Goal: Information Seeking & Learning: Compare options

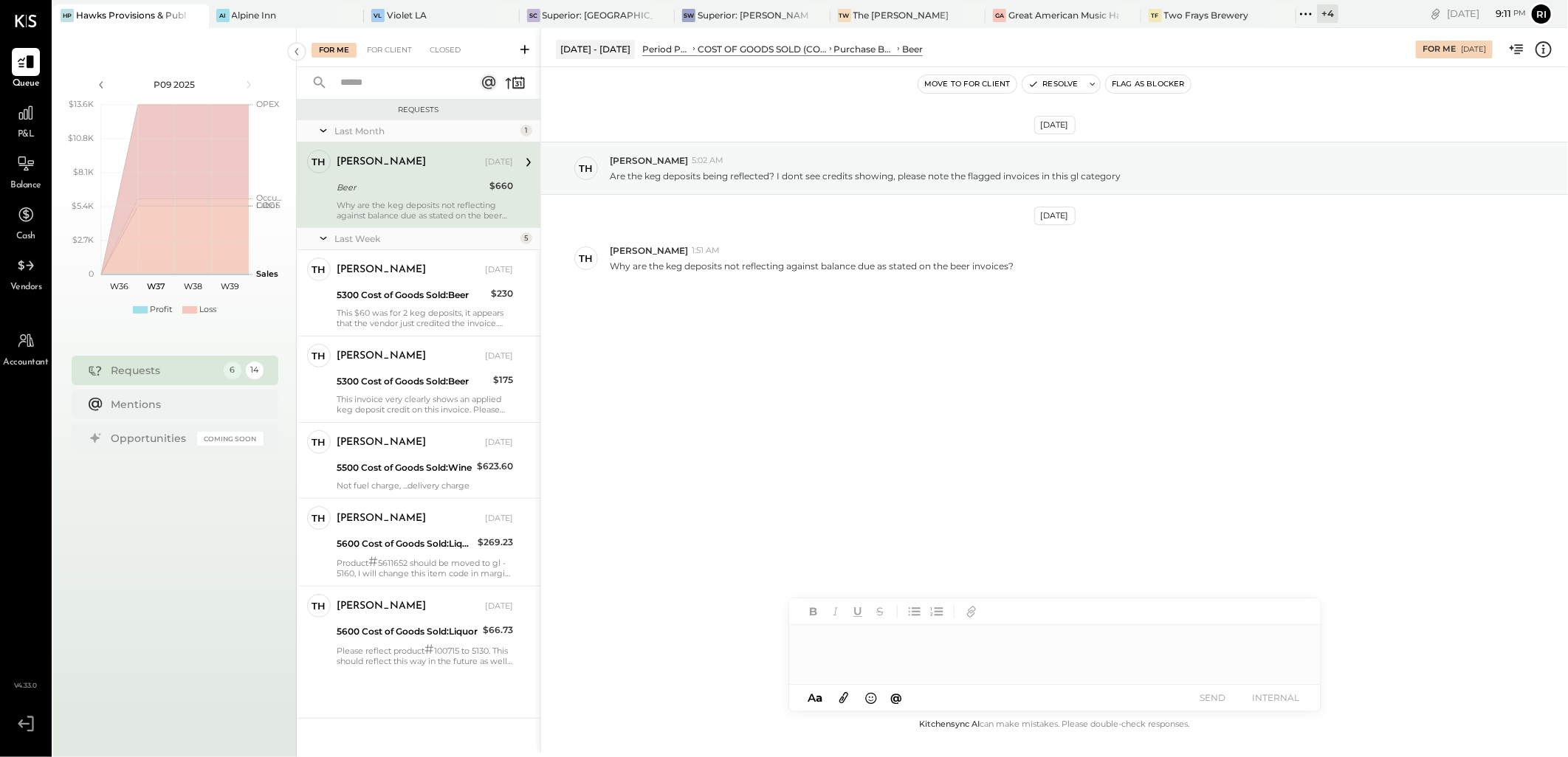
click at [1317, 12] on div "+ 4" at bounding box center [1327, 13] width 21 height 18
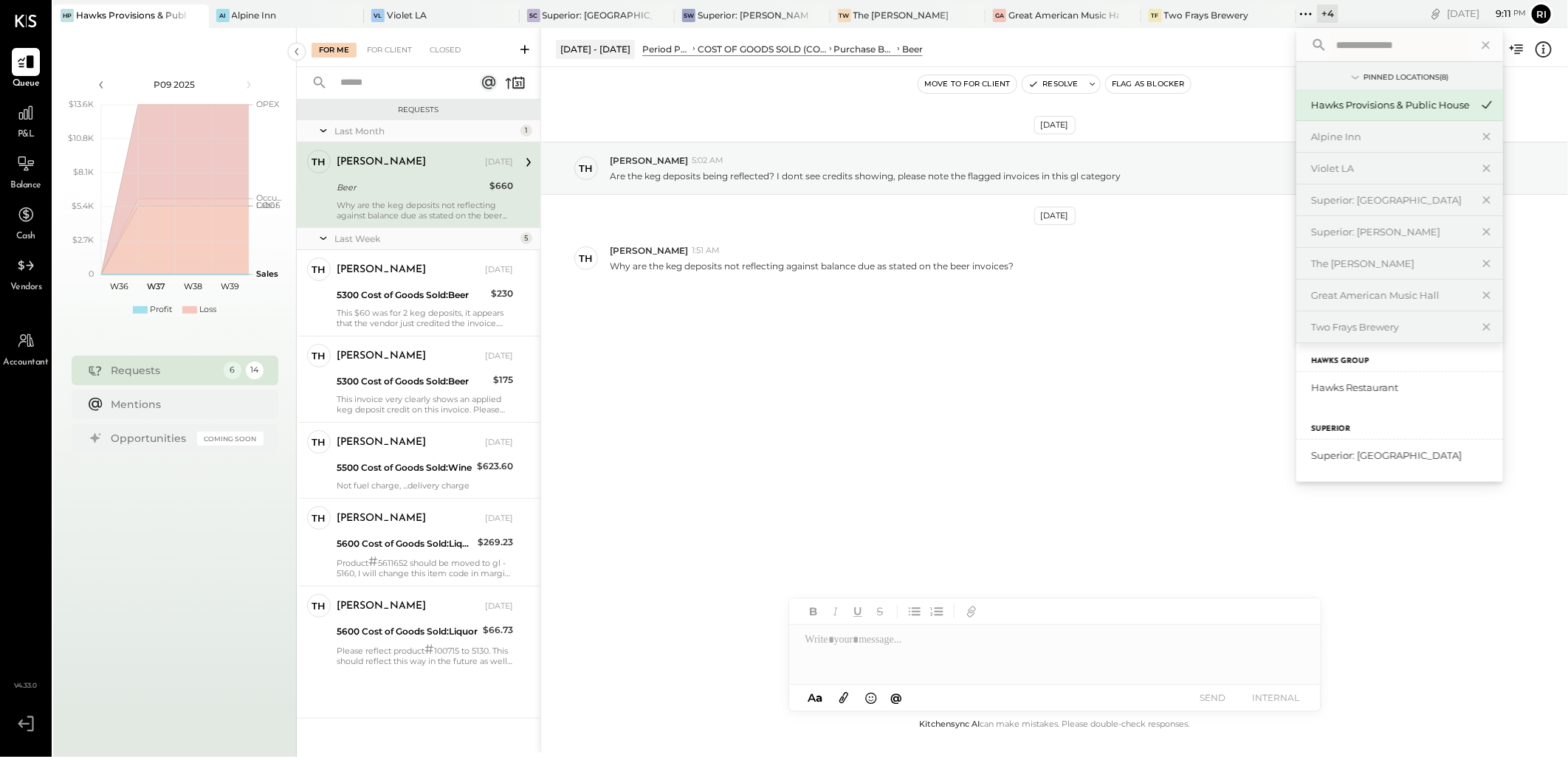
scroll to position [107, 0]
click at [1342, 388] on div "Hawks Restaurant" at bounding box center [1390, 388] width 159 height 14
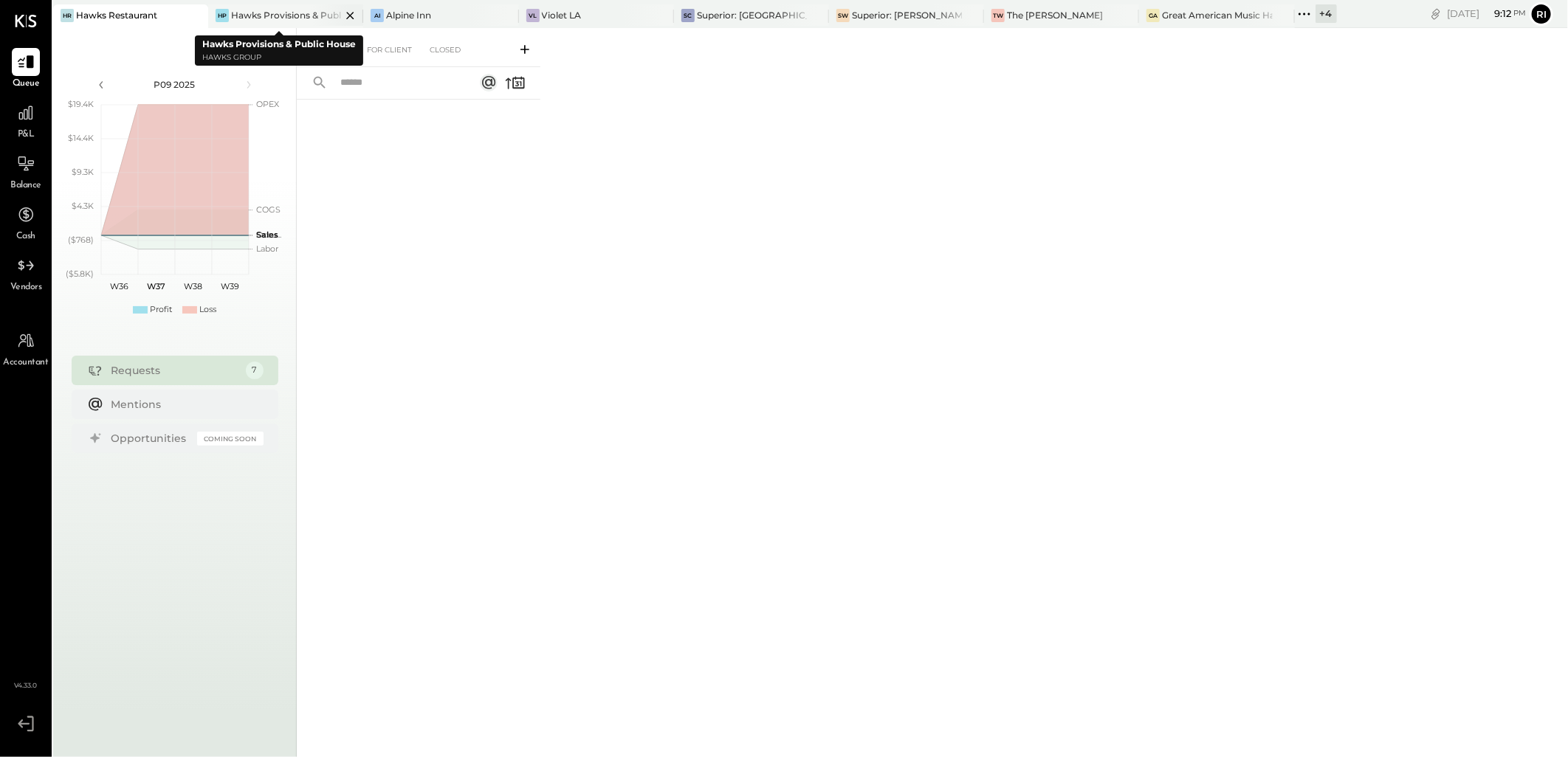
click at [269, 8] on div "HP Hawks Provisions & Public House" at bounding box center [286, 16] width 155 height 24
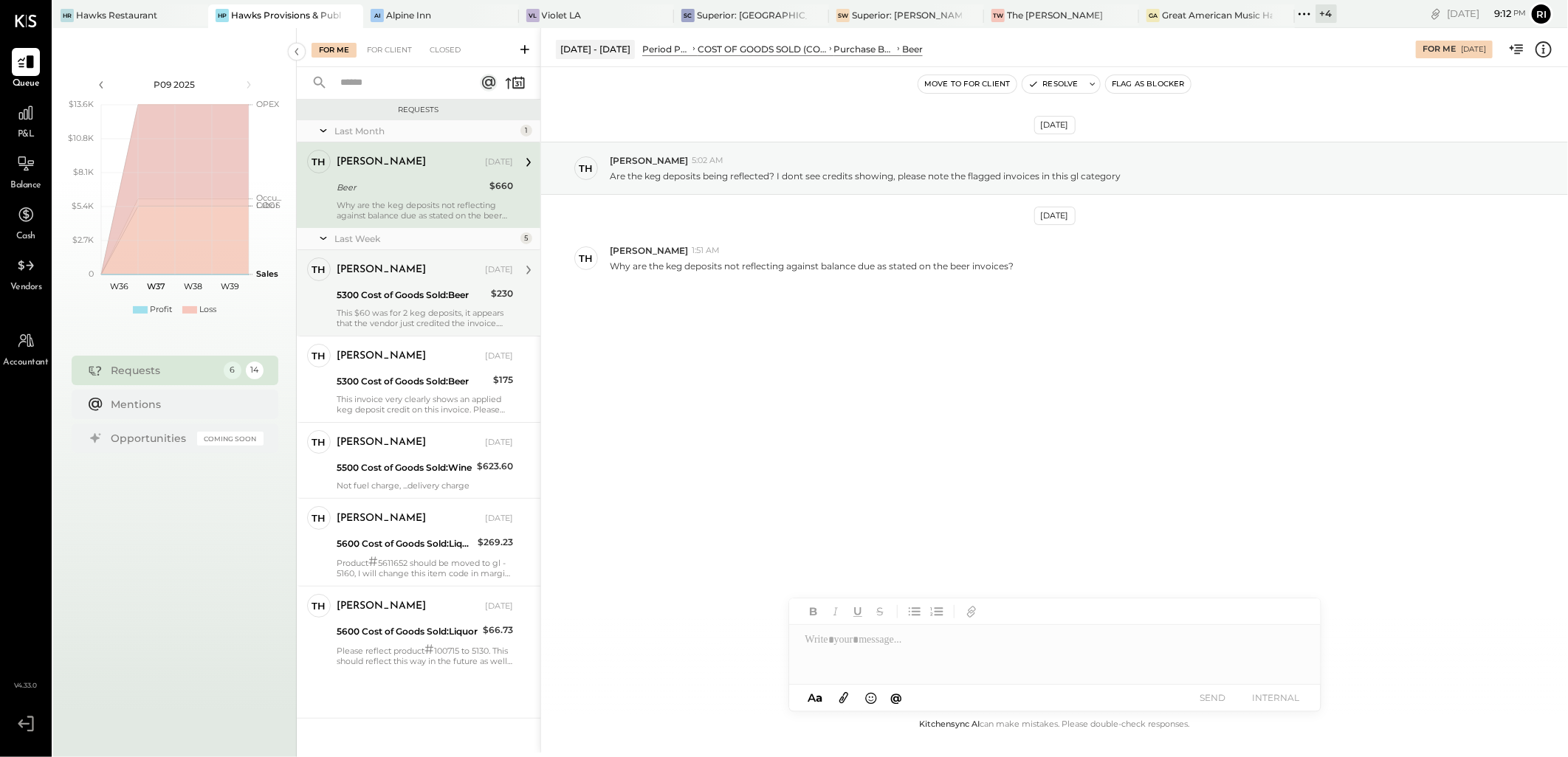
click at [444, 284] on div "[PERSON_NAME] [DATE] 5300 Cost of Goods Sold:Beer $230 This $60 was for 2 keg d…" at bounding box center [424, 292] width 176 height 70
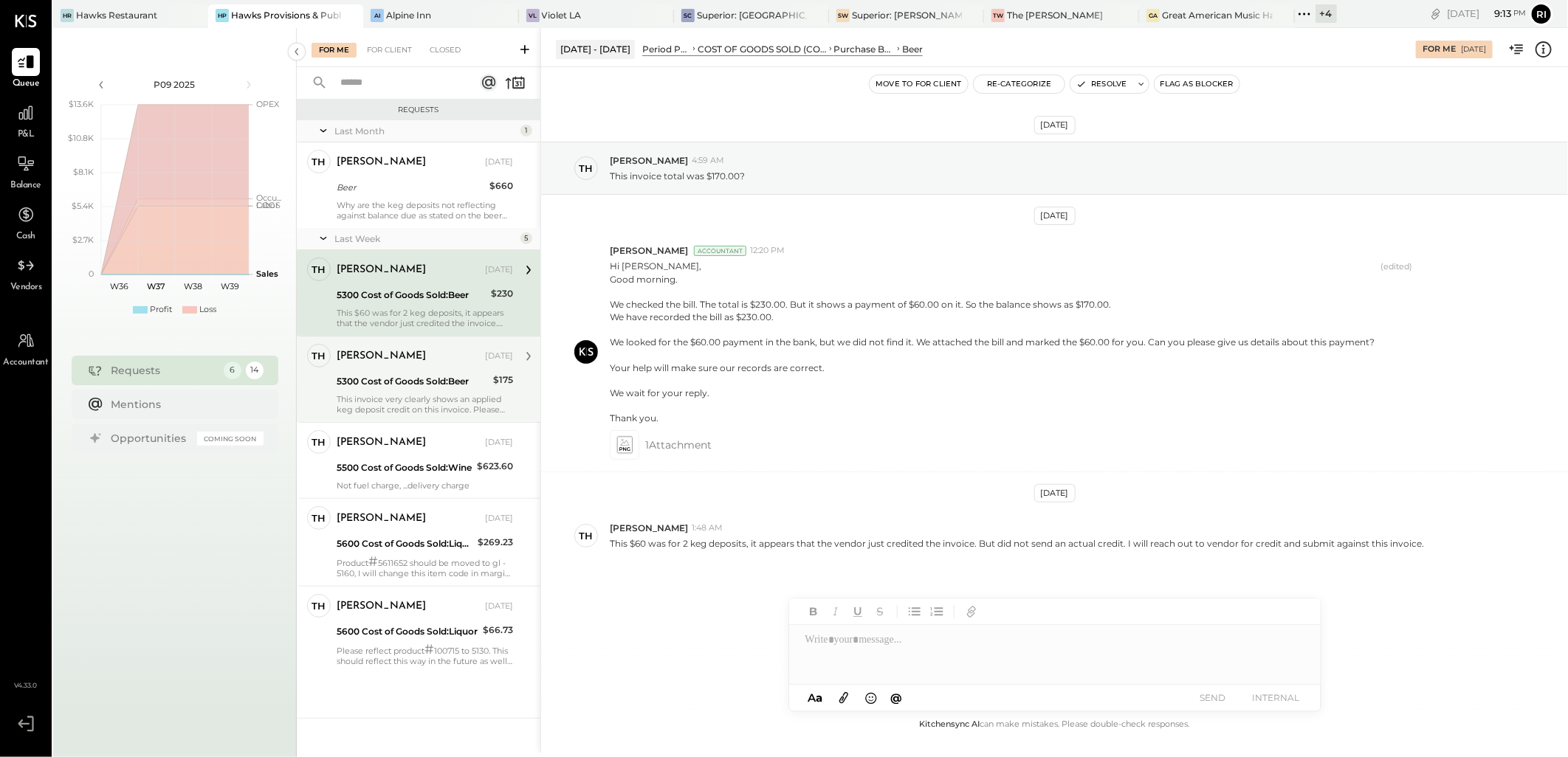
click at [436, 385] on div "5300 Cost of Goods Sold:Beer" at bounding box center [412, 381] width 152 height 14
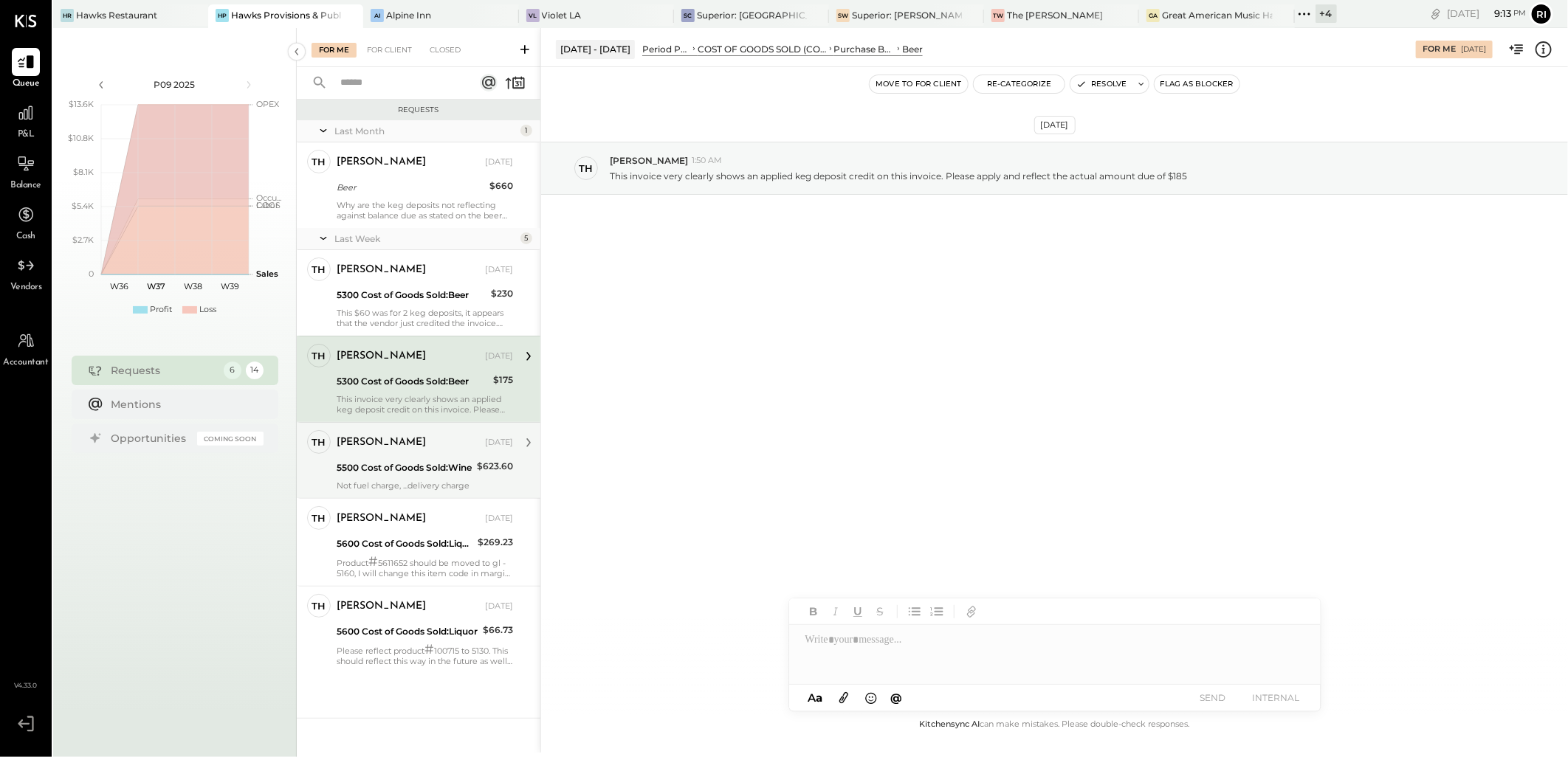
click at [466, 474] on div "5500 Cost of Goods Sold:Wine" at bounding box center [404, 468] width 136 height 14
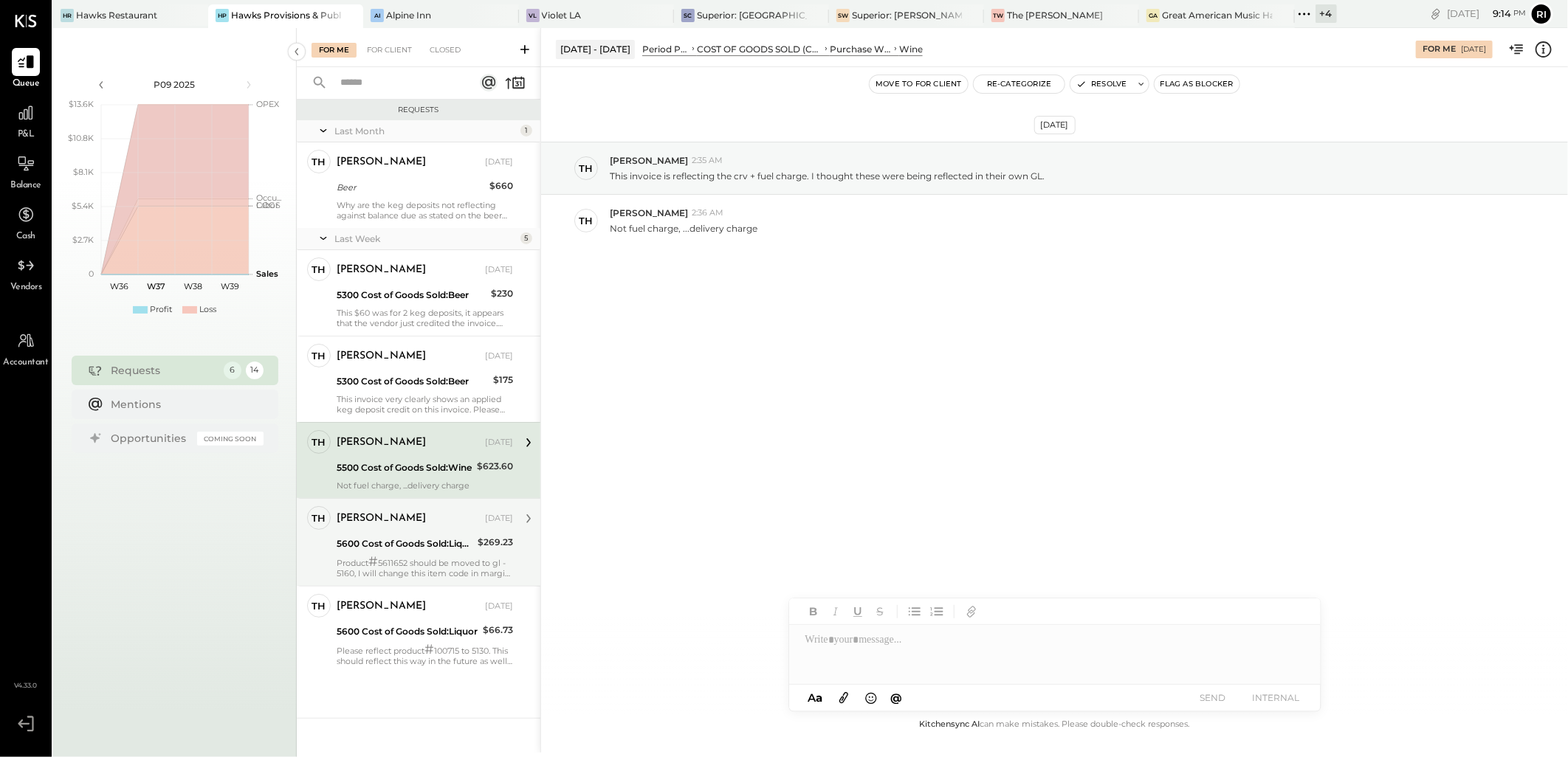
click at [462, 558] on div "Product # 5611652 should be moved to gl - 5160, I will change this item code in…" at bounding box center [424, 567] width 176 height 22
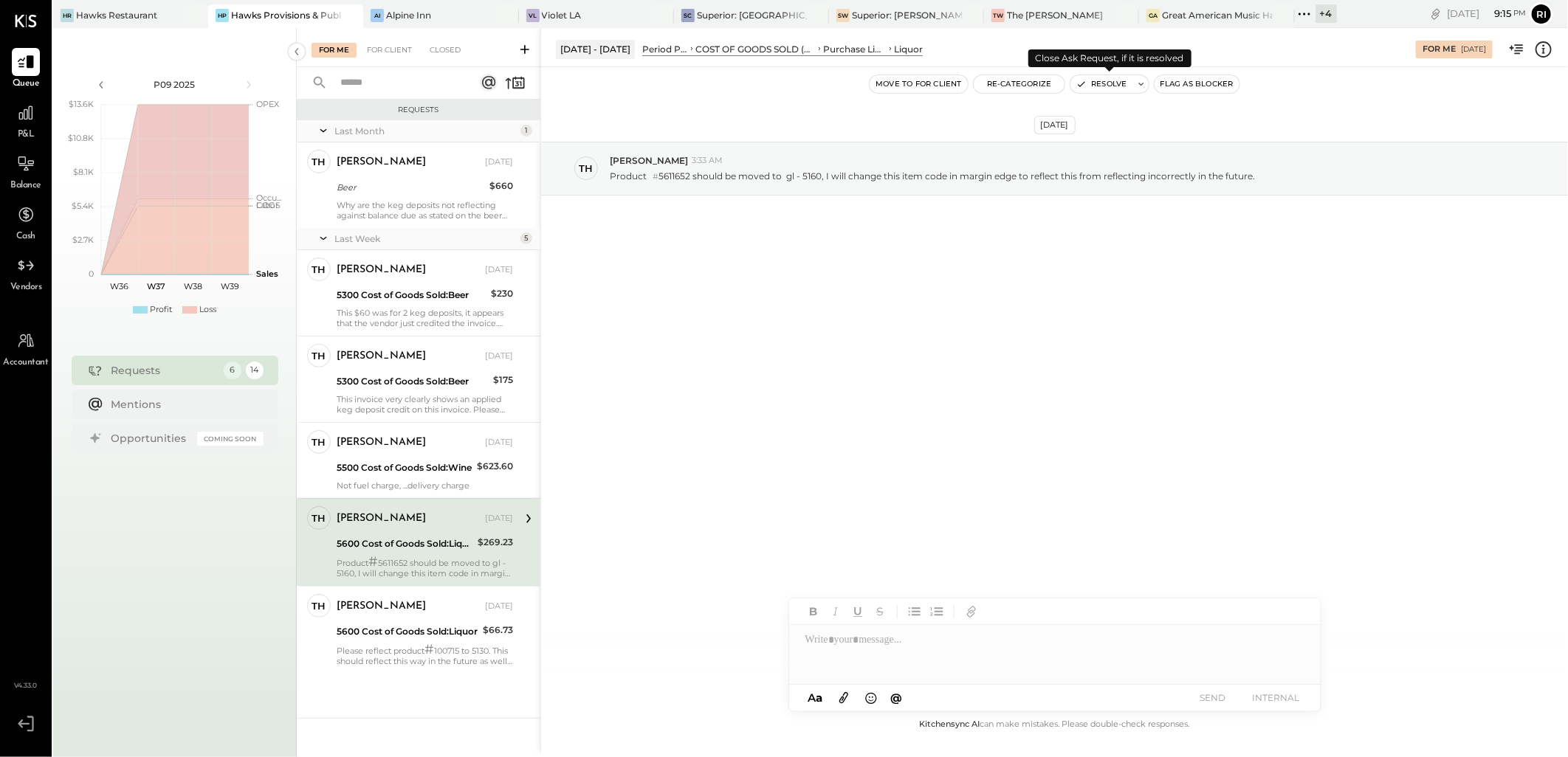
click at [1113, 85] on button "Resolve" at bounding box center [1101, 84] width 62 height 18
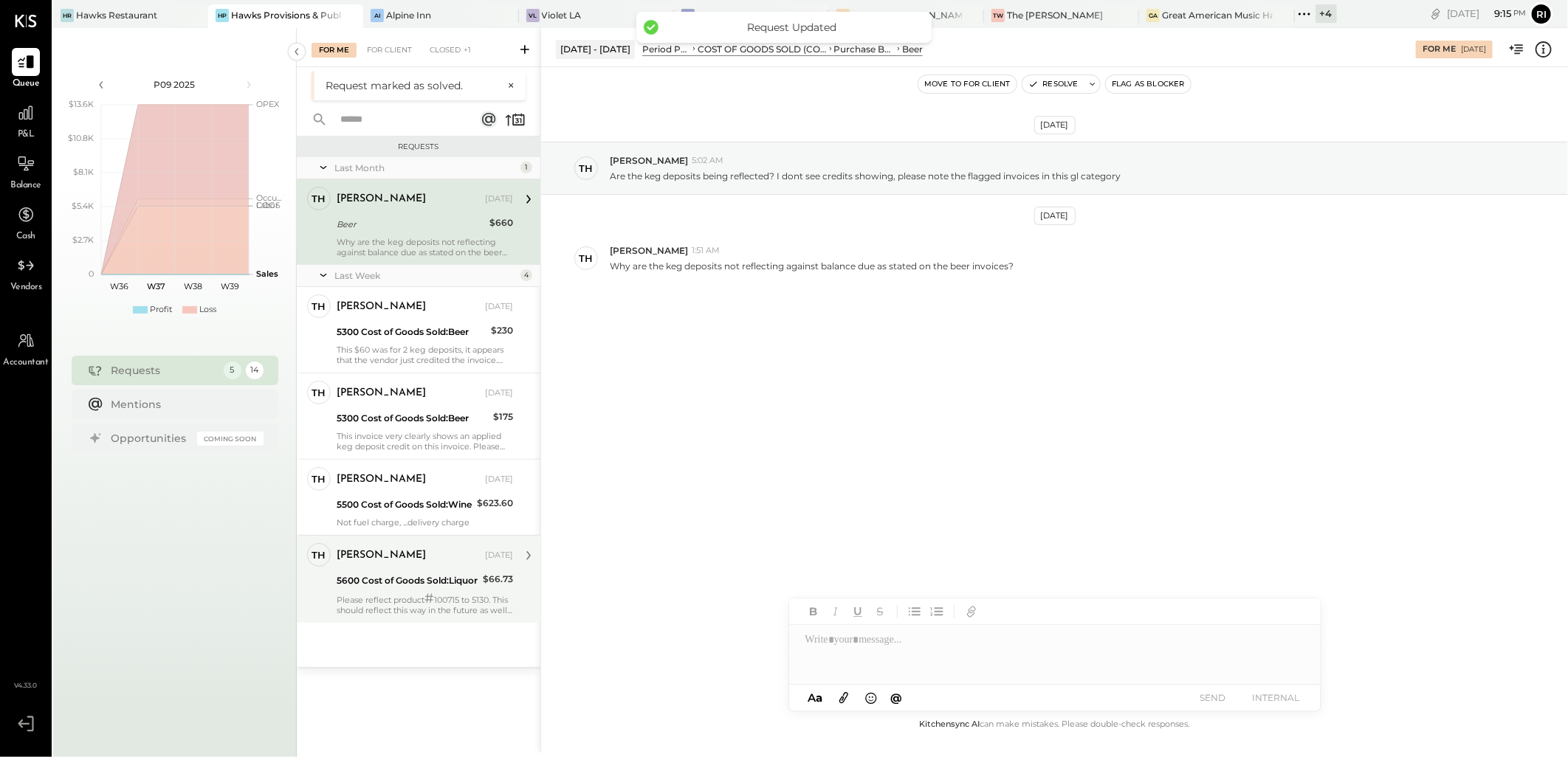
click at [432, 591] on div "[PERSON_NAME] [DATE] 5600 Cost of Goods Sold:Liquor $66.73 Please reflect produ…" at bounding box center [424, 579] width 176 height 72
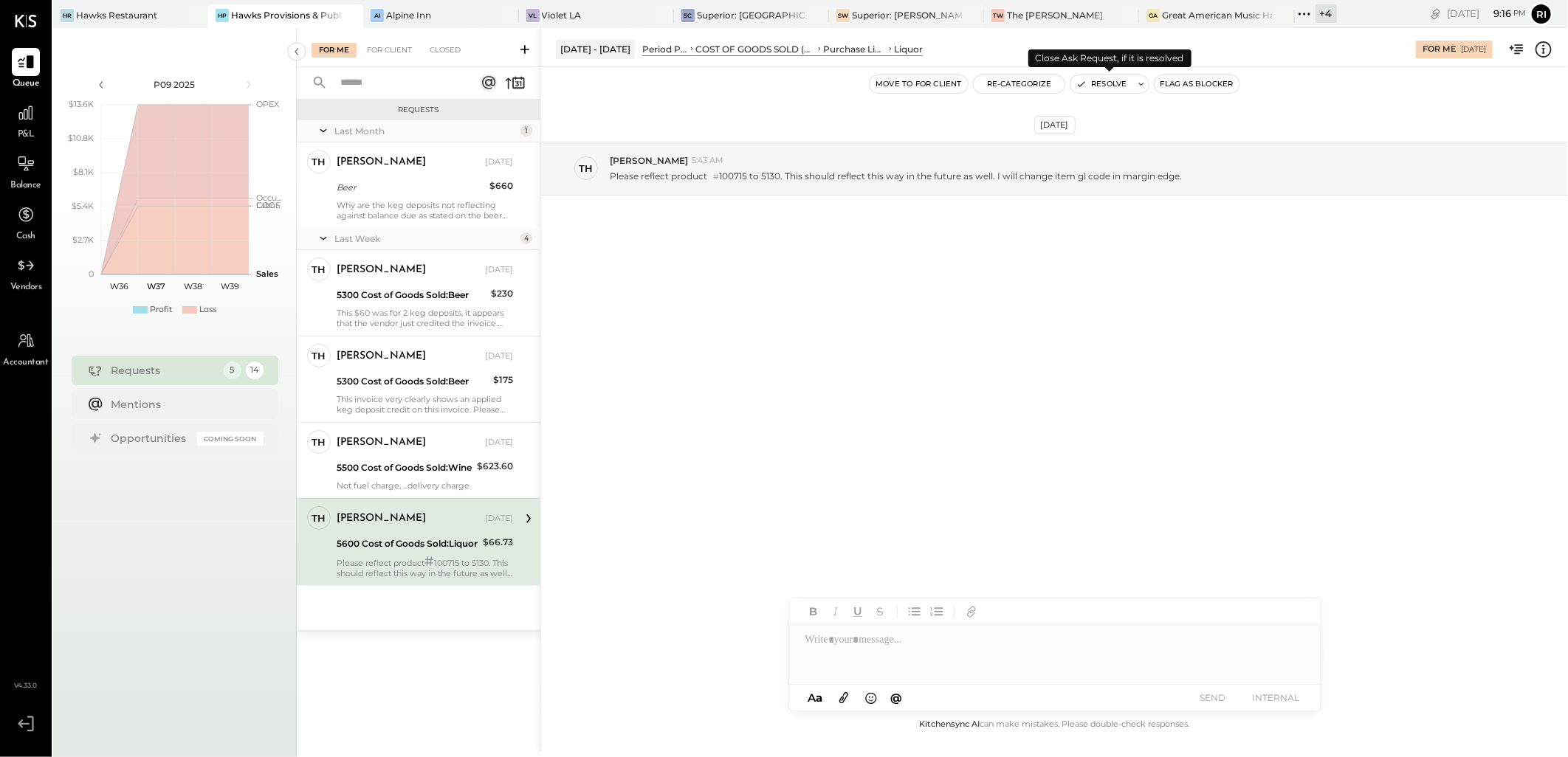
click at [1102, 84] on button "Resolve" at bounding box center [1101, 84] width 62 height 18
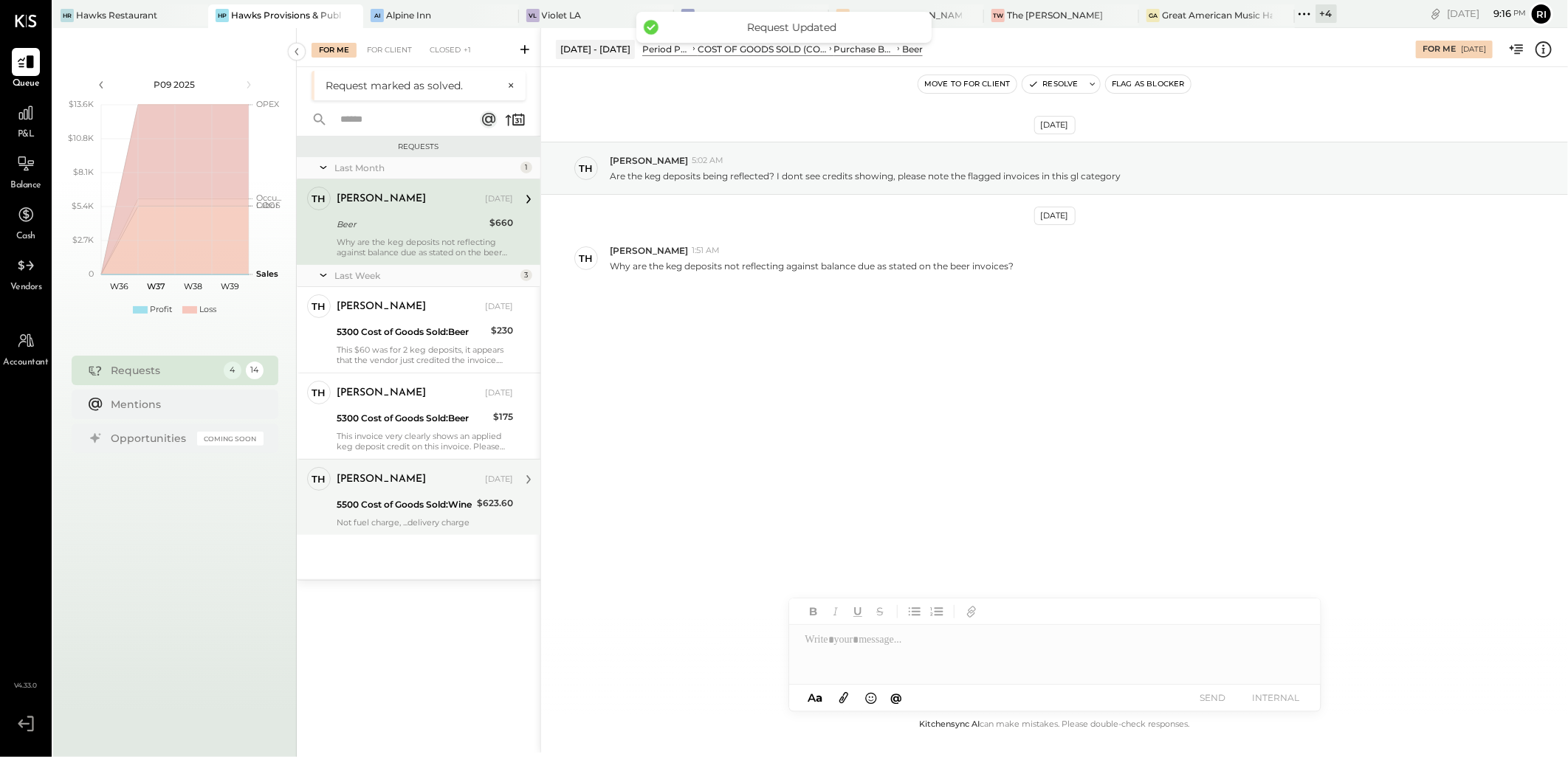
click at [452, 520] on div "Not fuel charge, ...delivery charge" at bounding box center [424, 522] width 176 height 10
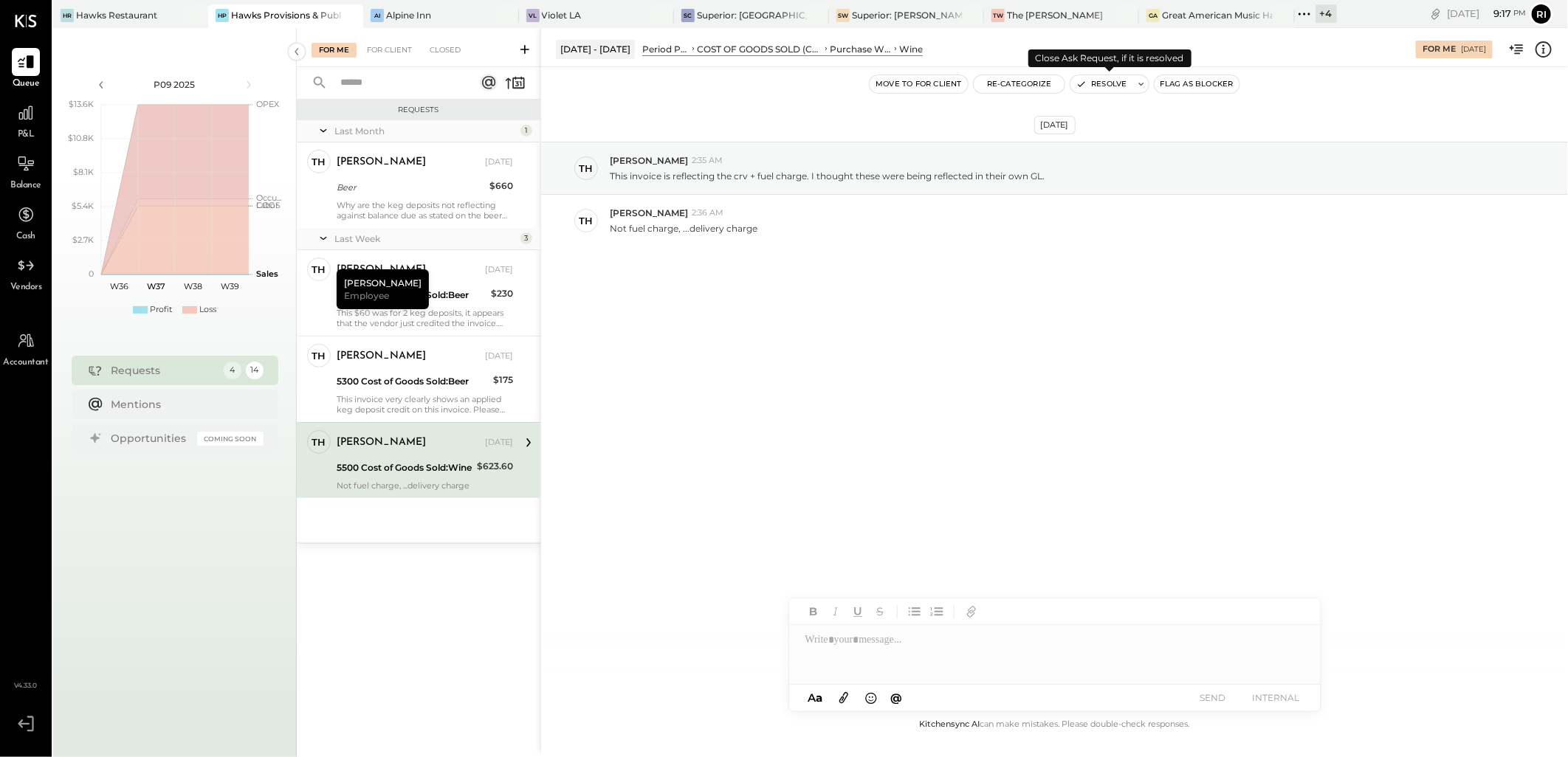
click at [1096, 80] on button "Resolve" at bounding box center [1101, 84] width 62 height 18
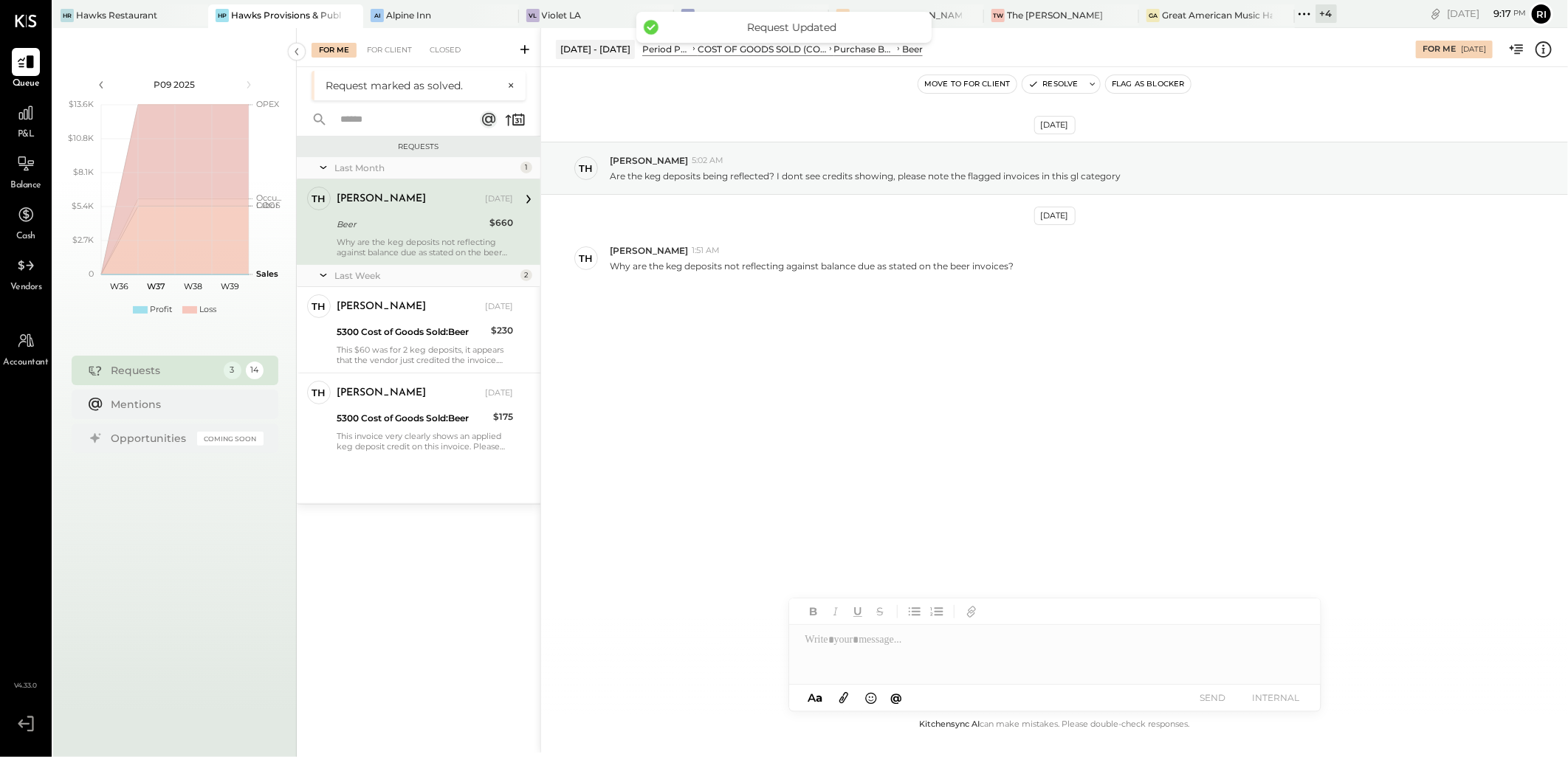
click at [436, 241] on div "Why are the keg deposits not reflecting against balance due as stated on the be…" at bounding box center [424, 248] width 176 height 21
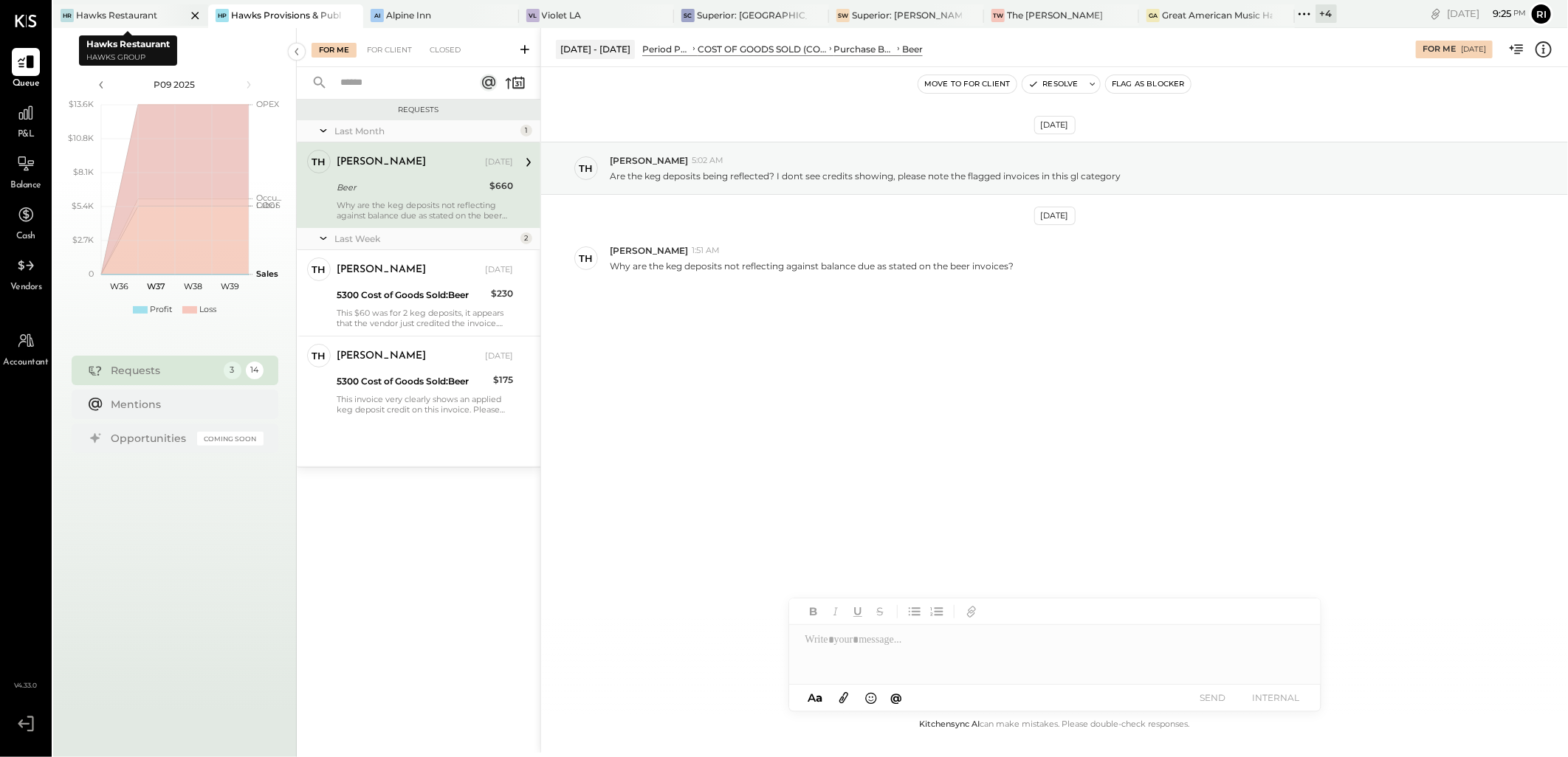
click at [150, 11] on div "Hawks Restaurant" at bounding box center [116, 14] width 81 height 12
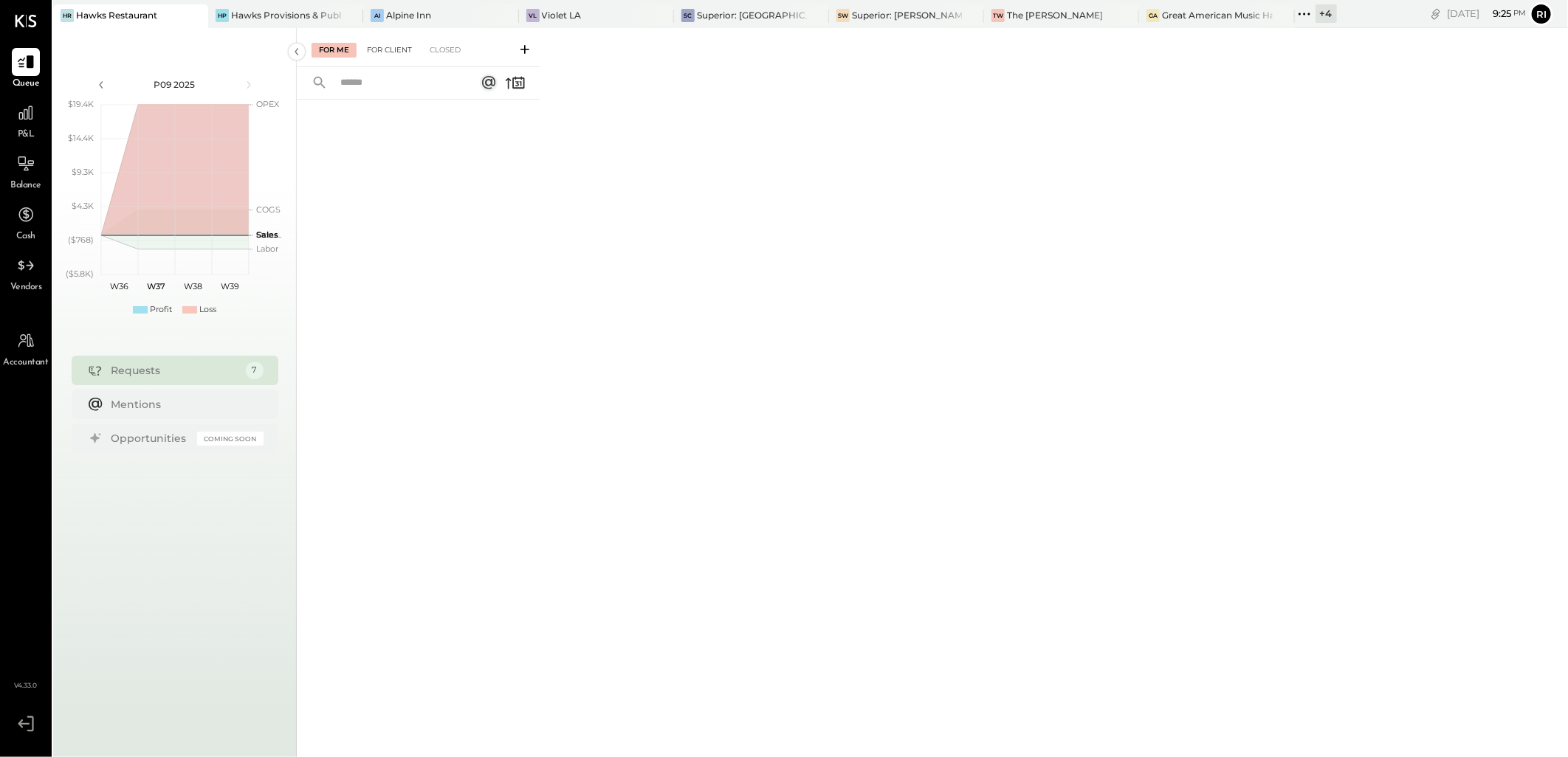
click at [395, 43] on div "For Client" at bounding box center [389, 50] width 60 height 14
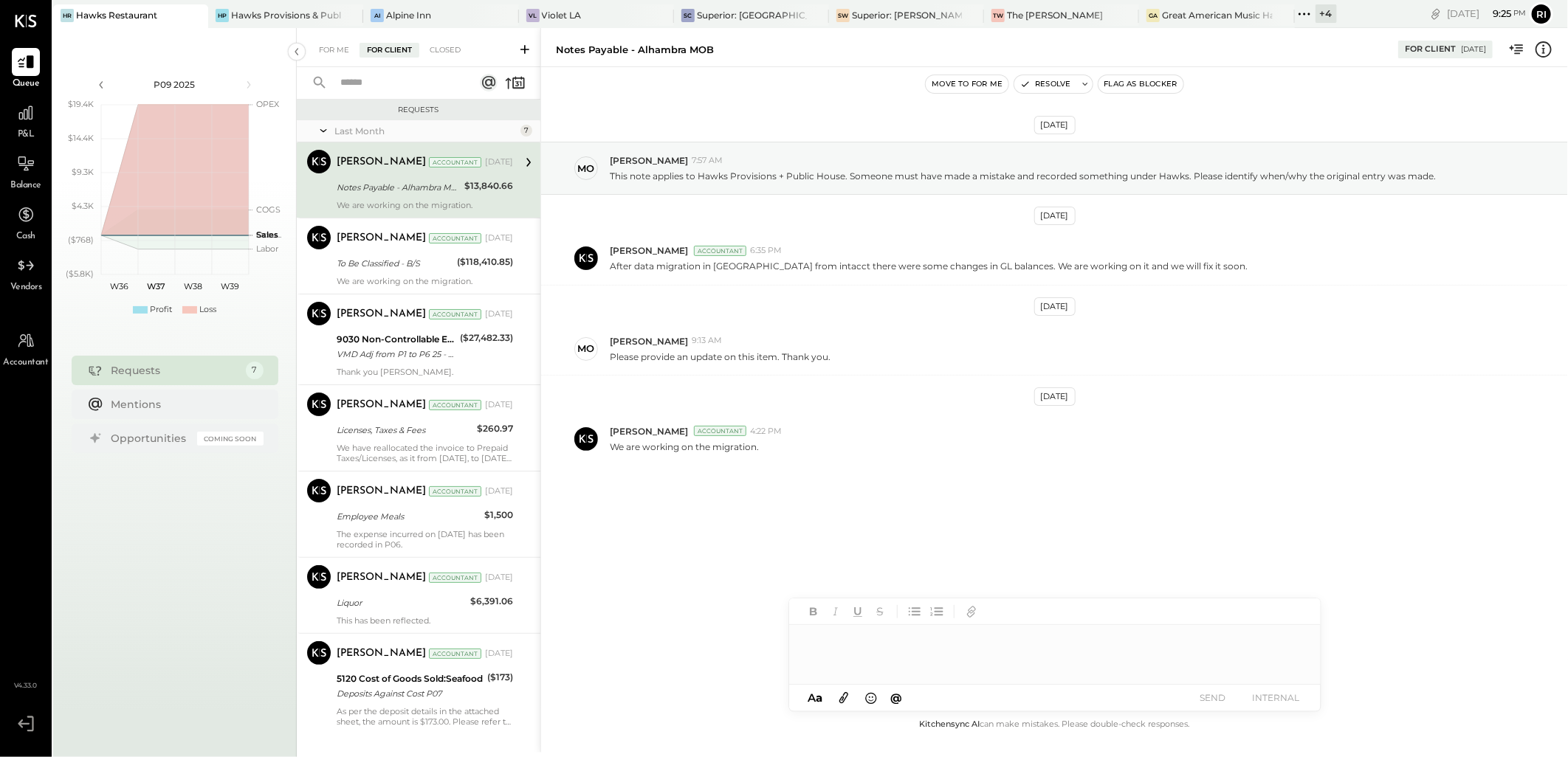
click at [362, 180] on div "Notes Payable - Alhambra MOB" at bounding box center [397, 187] width 123 height 14
click at [376, 262] on div "To Be Classified - B/S" at bounding box center [394, 263] width 116 height 14
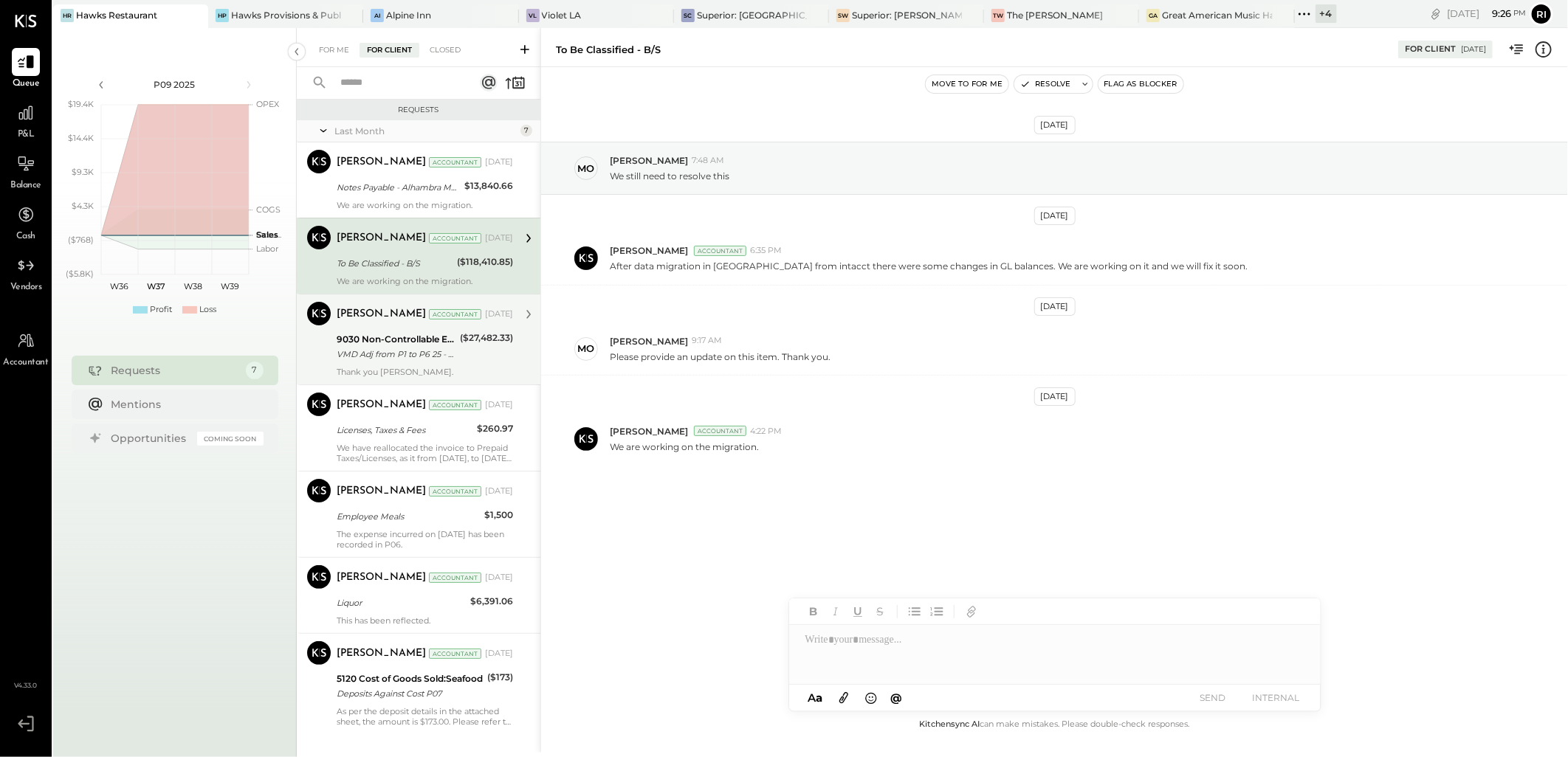
click at [389, 342] on div "9030 Non-Controllable Expenses:Other Income and Expenses:Other Income" at bounding box center [395, 339] width 119 height 14
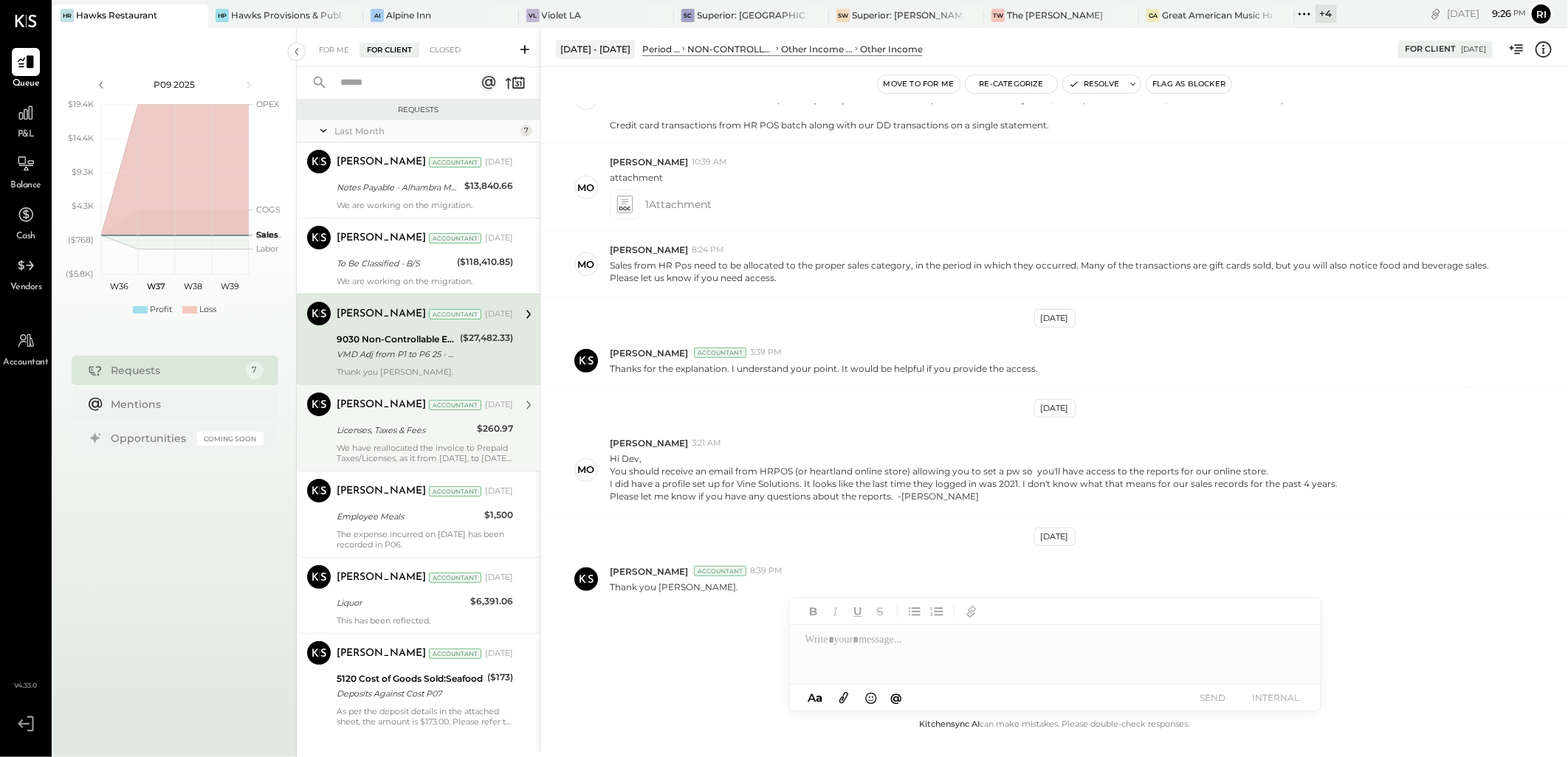
click at [405, 418] on div "[PERSON_NAME] Accountant [DATE] Licenses, Taxes & Fees $260.97 We have realloca…" at bounding box center [424, 428] width 176 height 70
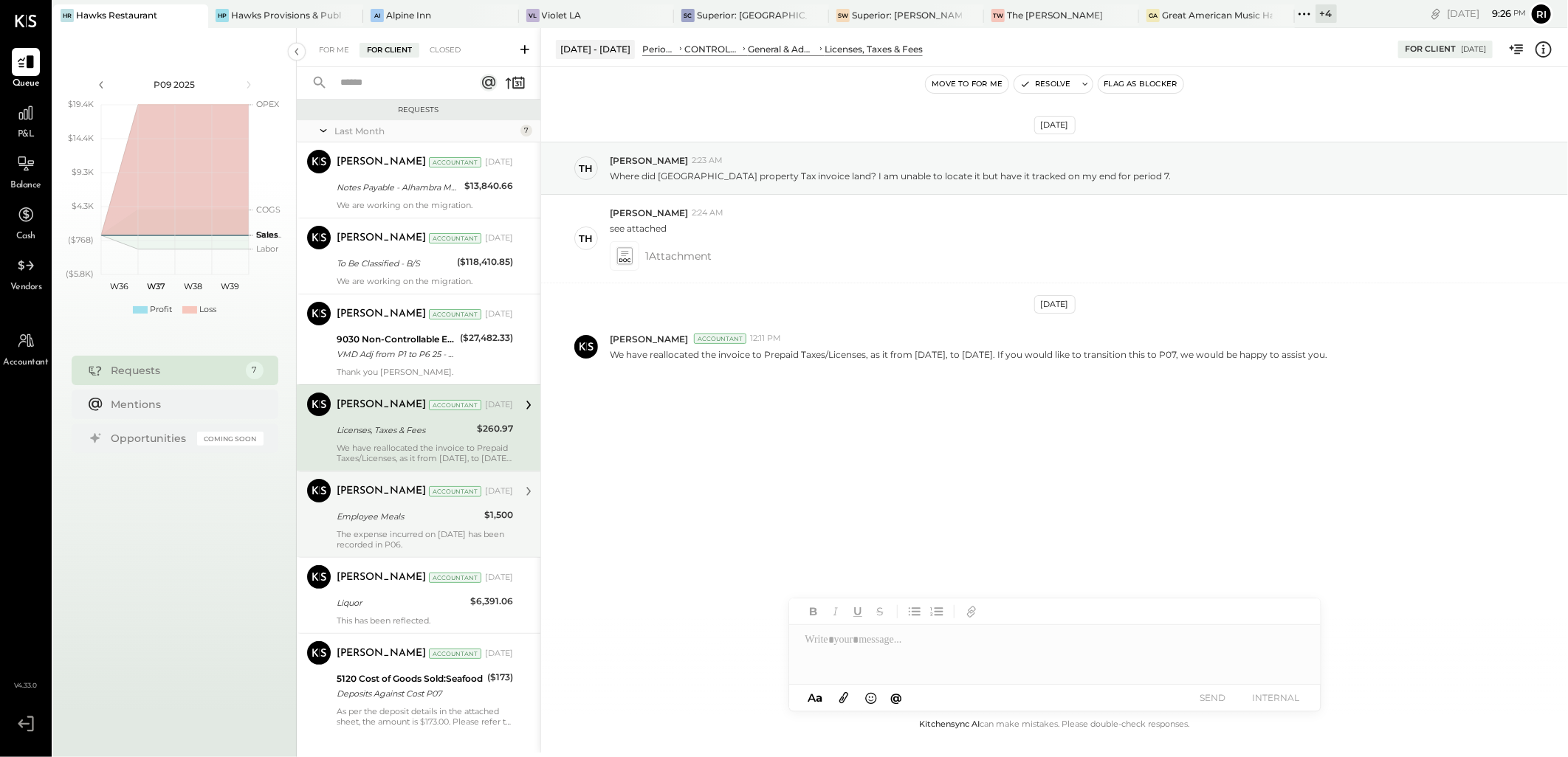
click at [388, 504] on div "[PERSON_NAME] Accountant [DATE] Employee Meals $1,500 The expense incurred on […" at bounding box center [424, 514] width 176 height 70
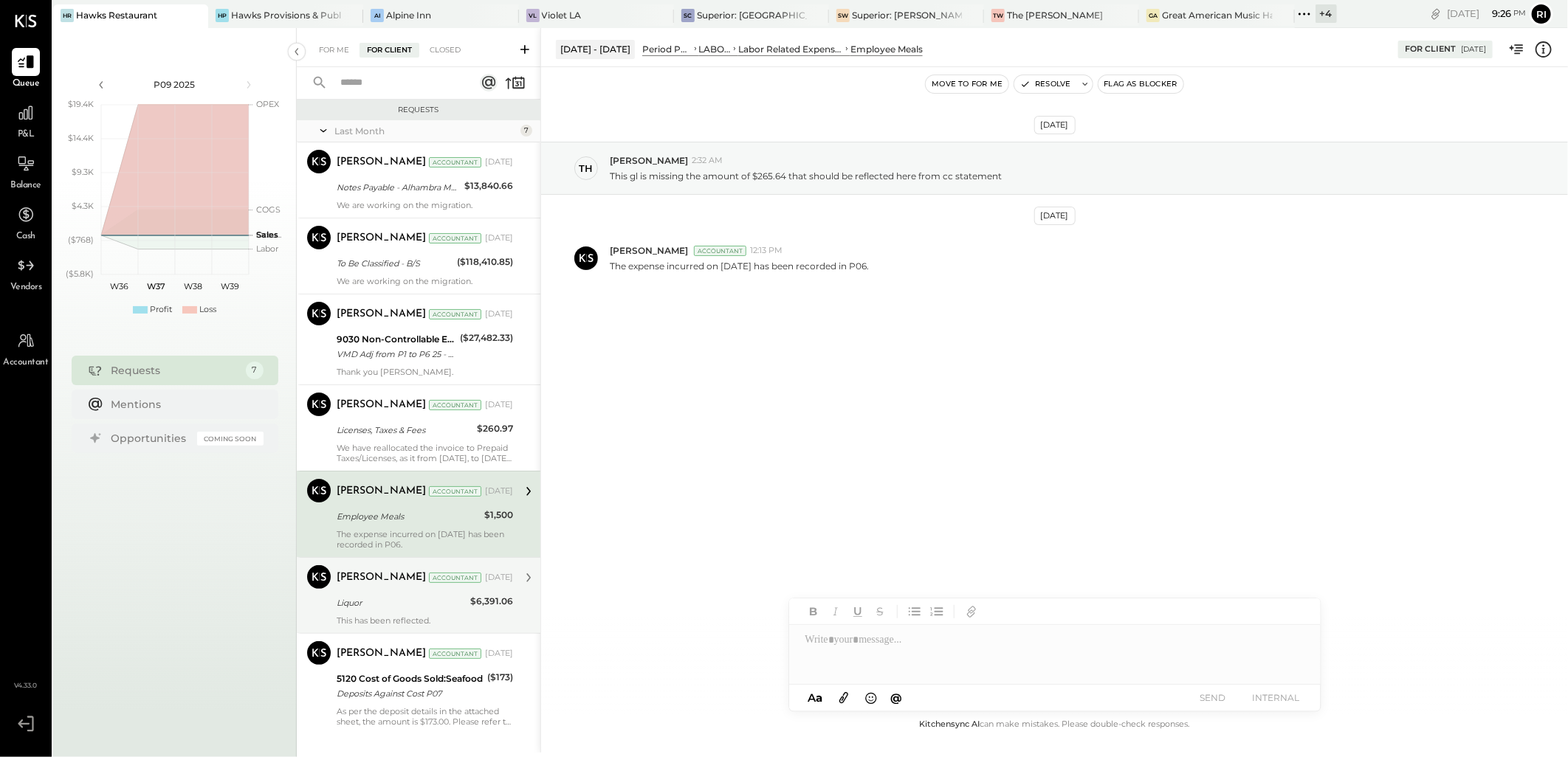
click at [376, 581] on div "[PERSON_NAME]" at bounding box center [381, 577] width 90 height 14
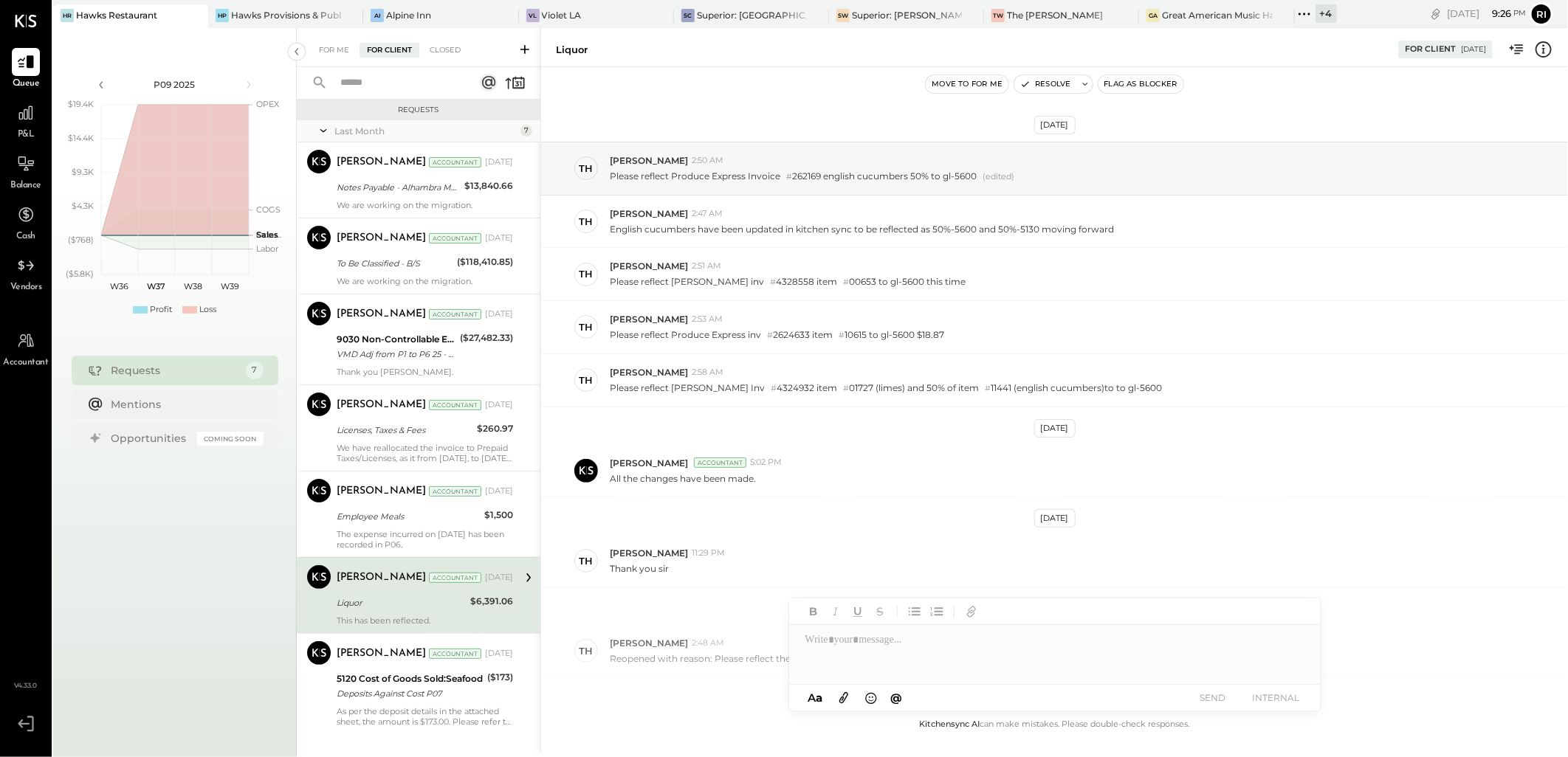
scroll to position [161, 0]
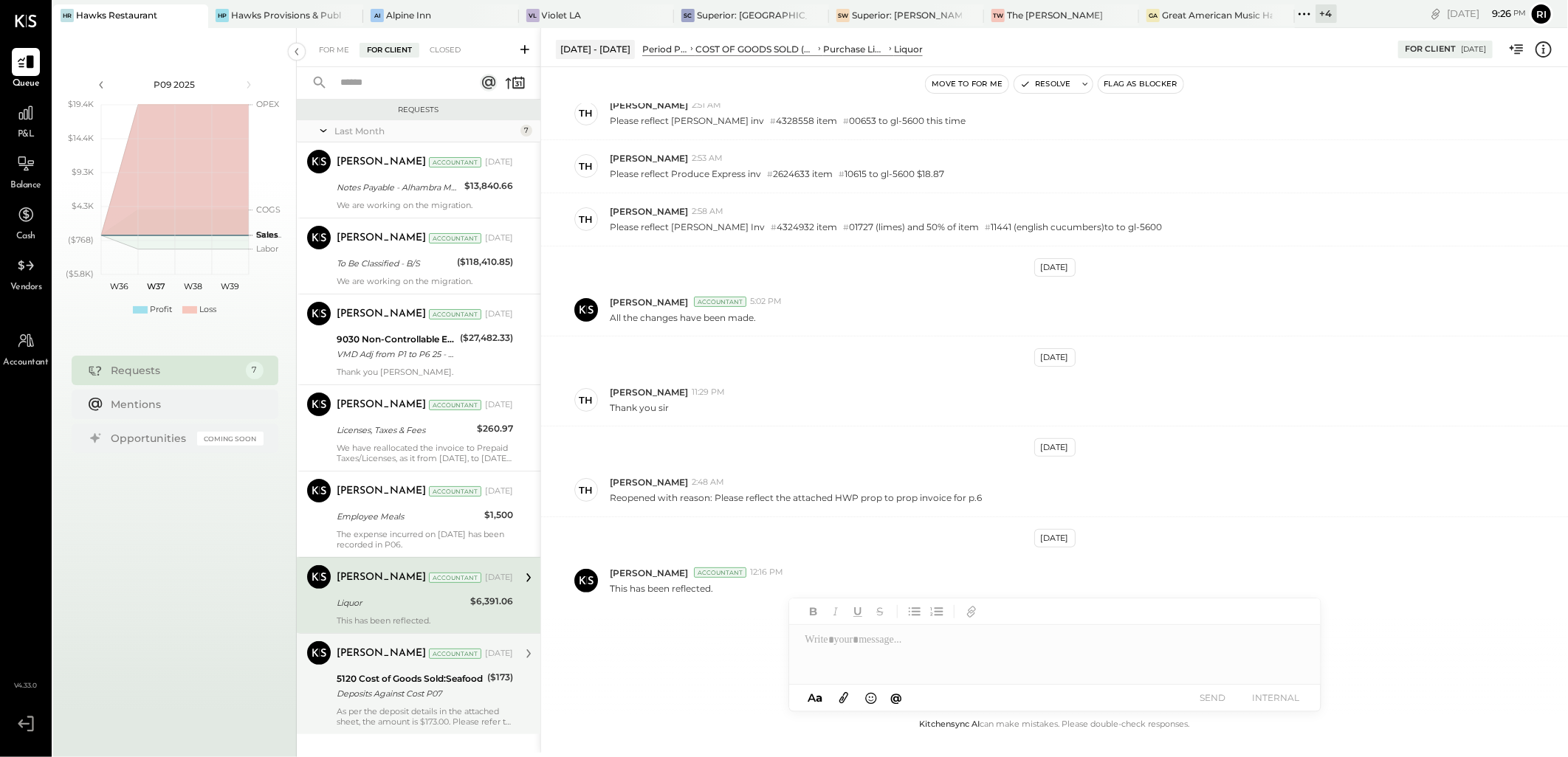
click at [356, 692] on div "Deposits Against Cost P07" at bounding box center [409, 693] width 146 height 14
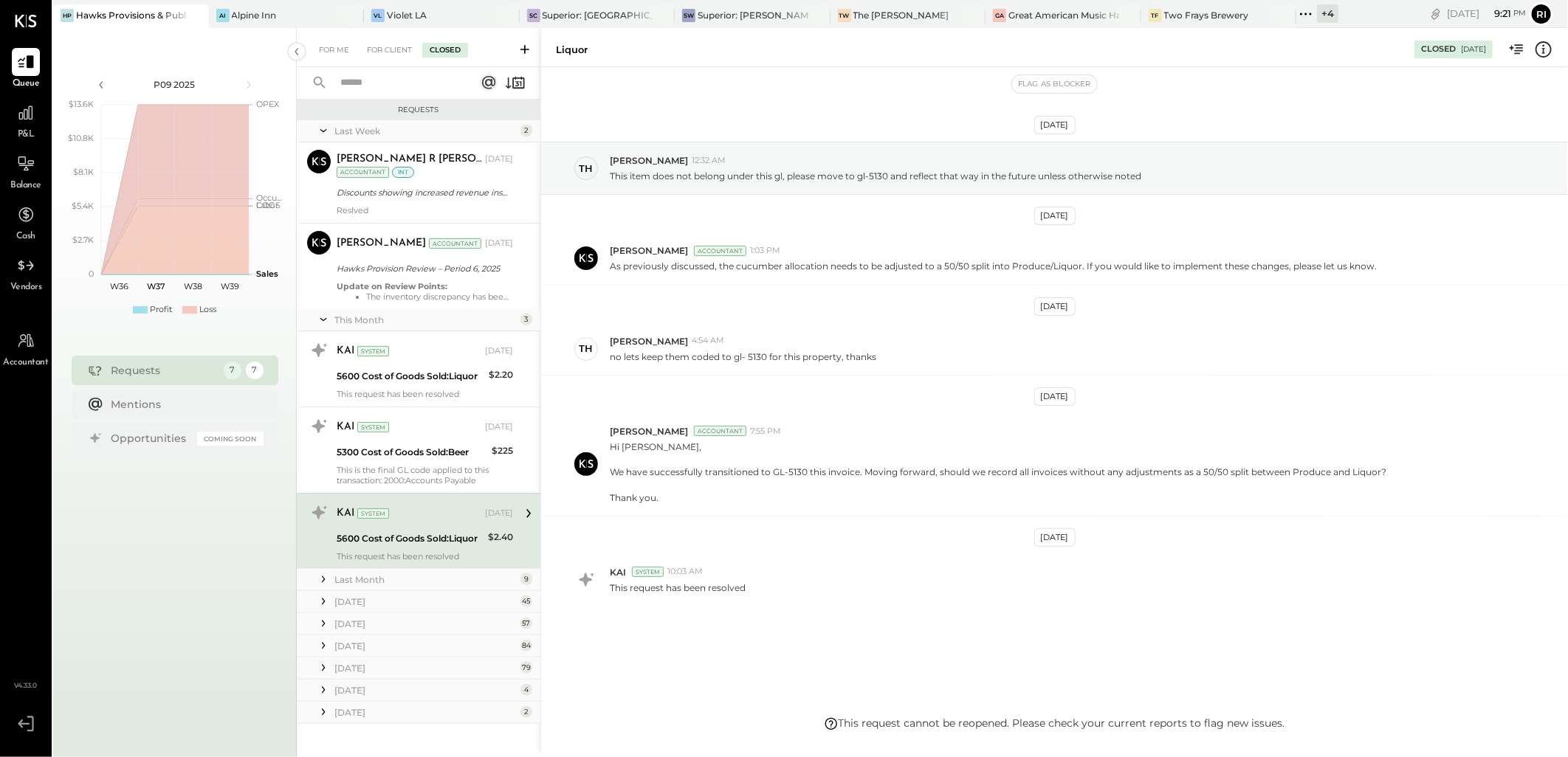
scroll to position [1, 0]
click at [34, 123] on div at bounding box center [25, 112] width 28 height 28
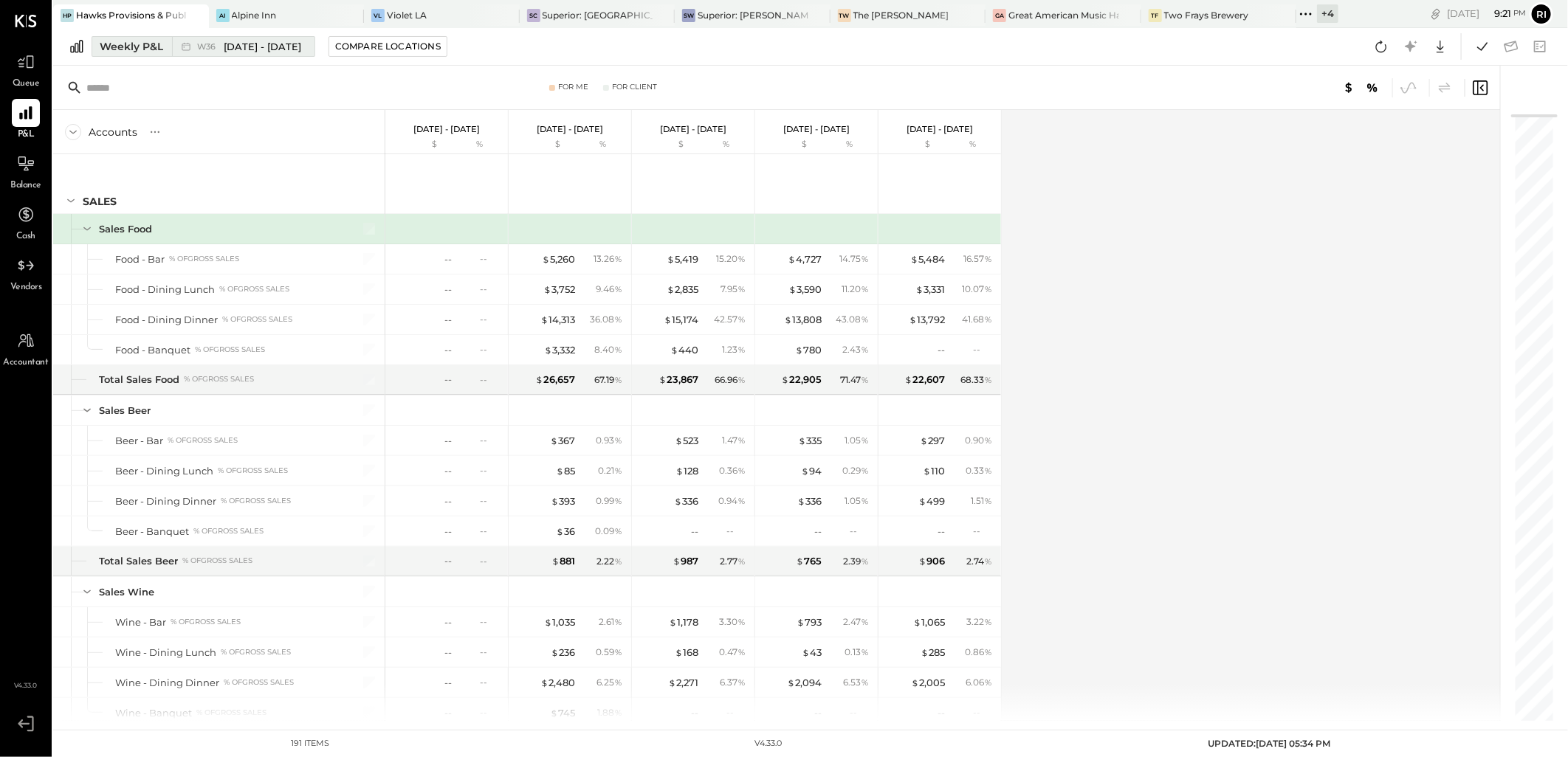
click at [211, 50] on div "W36 Sep 1 - 7, 2025" at bounding box center [249, 47] width 104 height 14
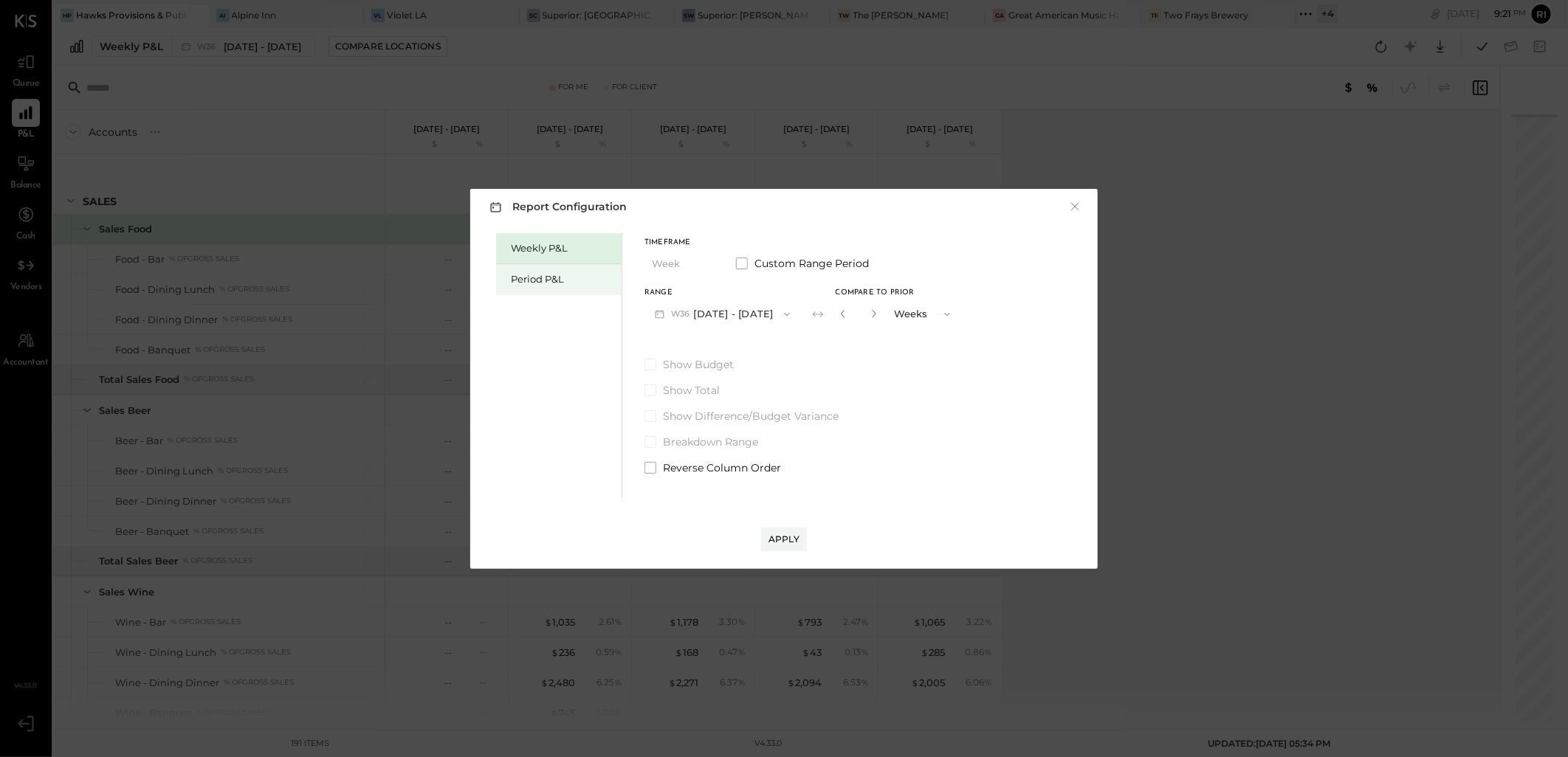
click at [530, 277] on div "Period P&L" at bounding box center [562, 279] width 103 height 14
click at [660, 316] on icon "button" at bounding box center [659, 314] width 15 height 15
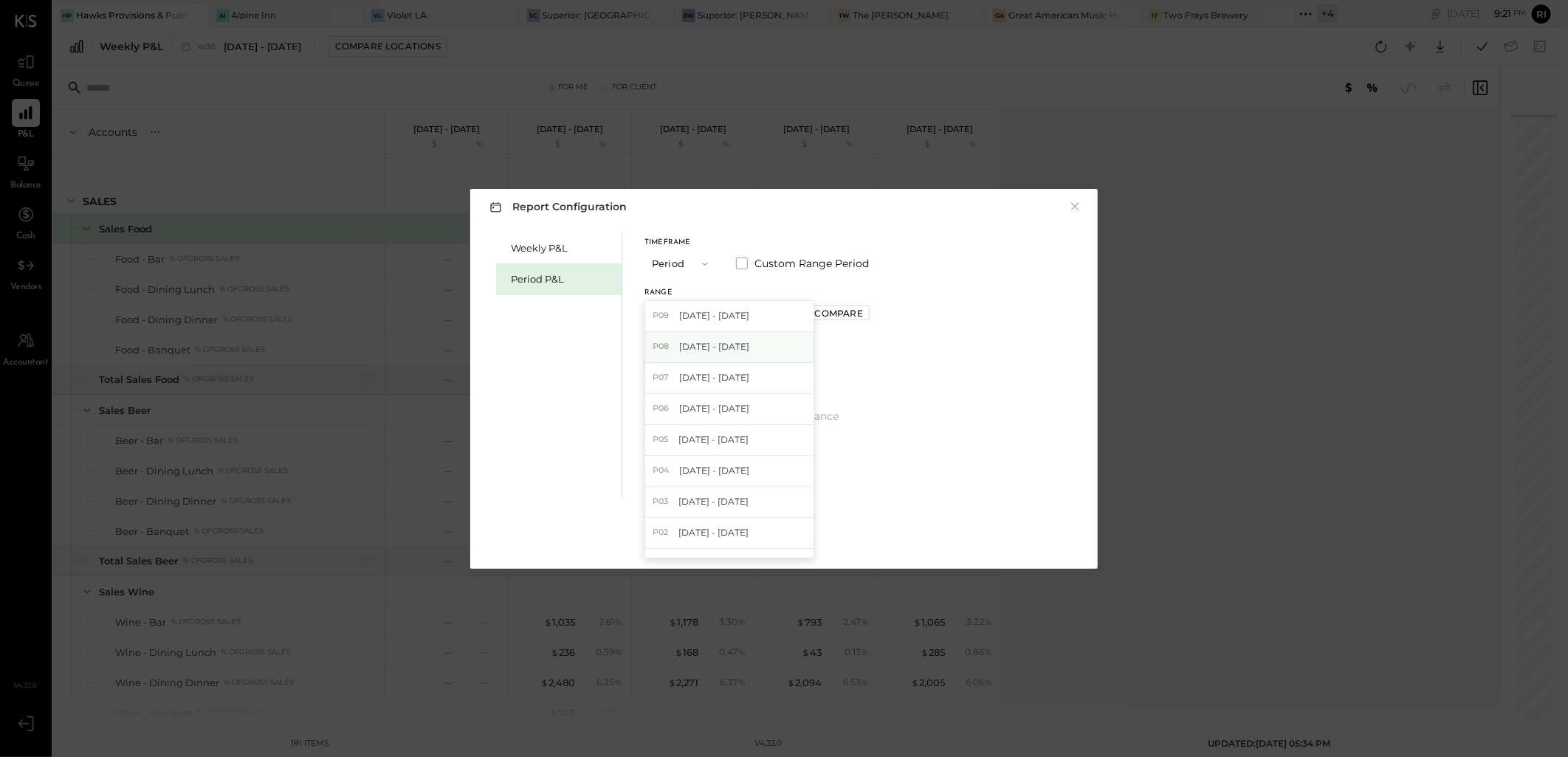
click at [716, 349] on span "[DATE] - [DATE]" at bounding box center [714, 346] width 70 height 12
click at [854, 307] on div "Compare" at bounding box center [838, 312] width 48 height 12
click at [868, 313] on icon "button" at bounding box center [871, 313] width 9 height 9
type input "*"
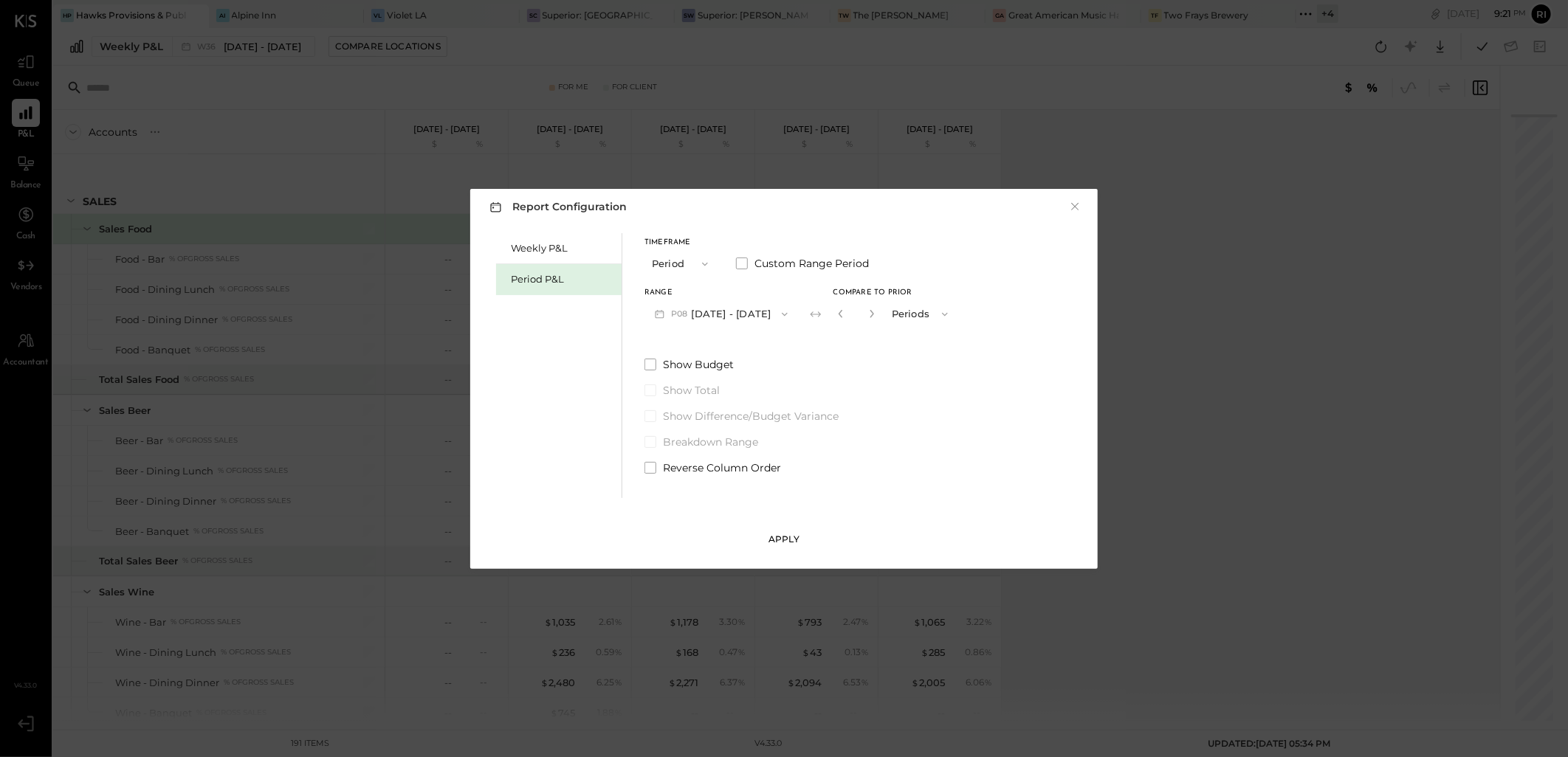
click at [801, 529] on button "Apply" at bounding box center [784, 539] width 46 height 24
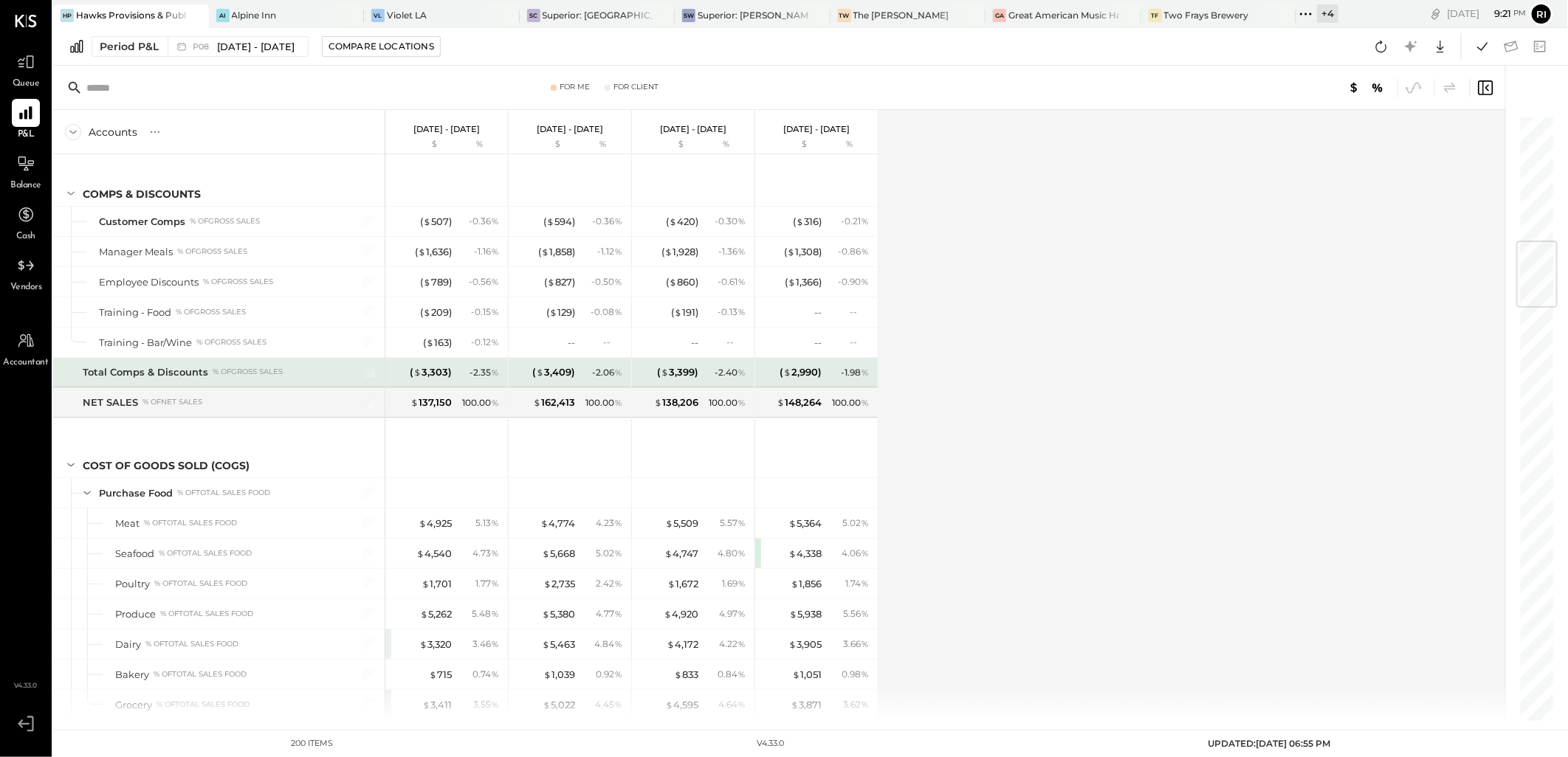
scroll to position [1229, 0]
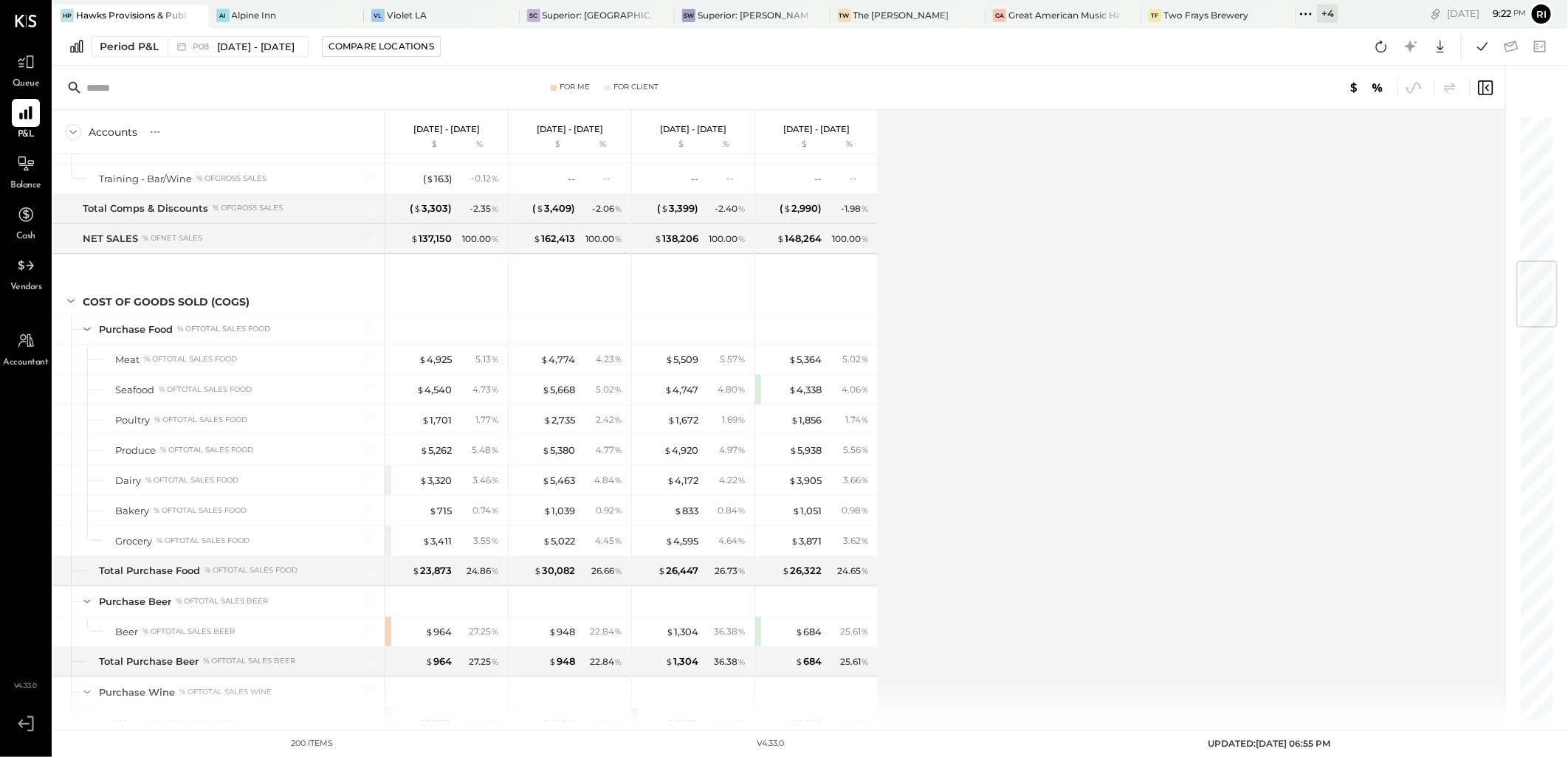
click at [1008, 266] on div "Accounts S % GL Aug 4 - 31, 2025 $ % Jun 30 - Aug 3, 2025 $ % Jun 2 - 29, 2025 …" at bounding box center [780, 415] width 1454 height 611
click at [1216, 83] on div at bounding box center [1190, 88] width 607 height 19
click at [1297, 14] on icon at bounding box center [1306, 14] width 19 height 19
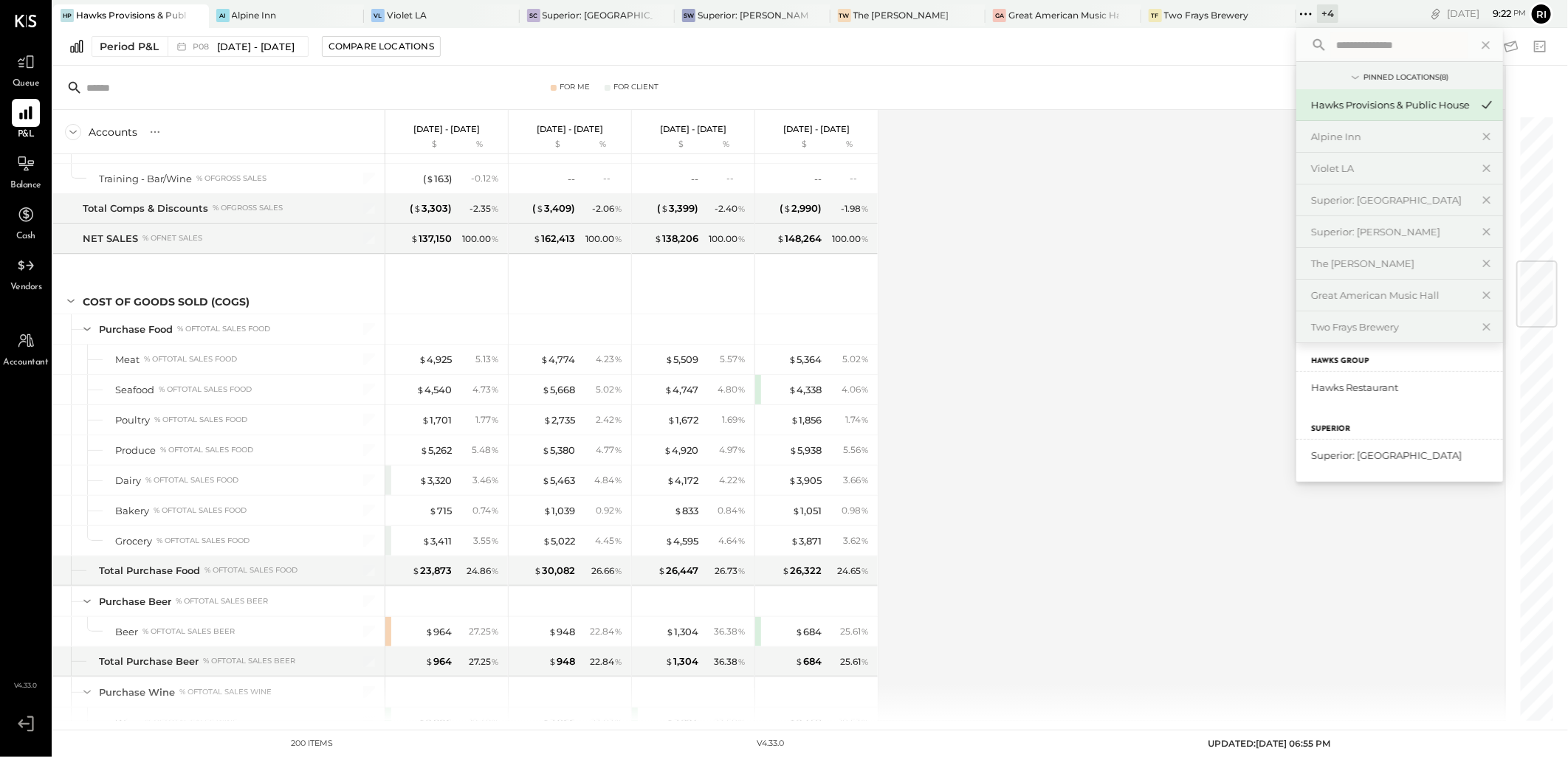
scroll to position [107, 0]
click at [1343, 391] on div "Hawks Restaurant" at bounding box center [1390, 388] width 159 height 14
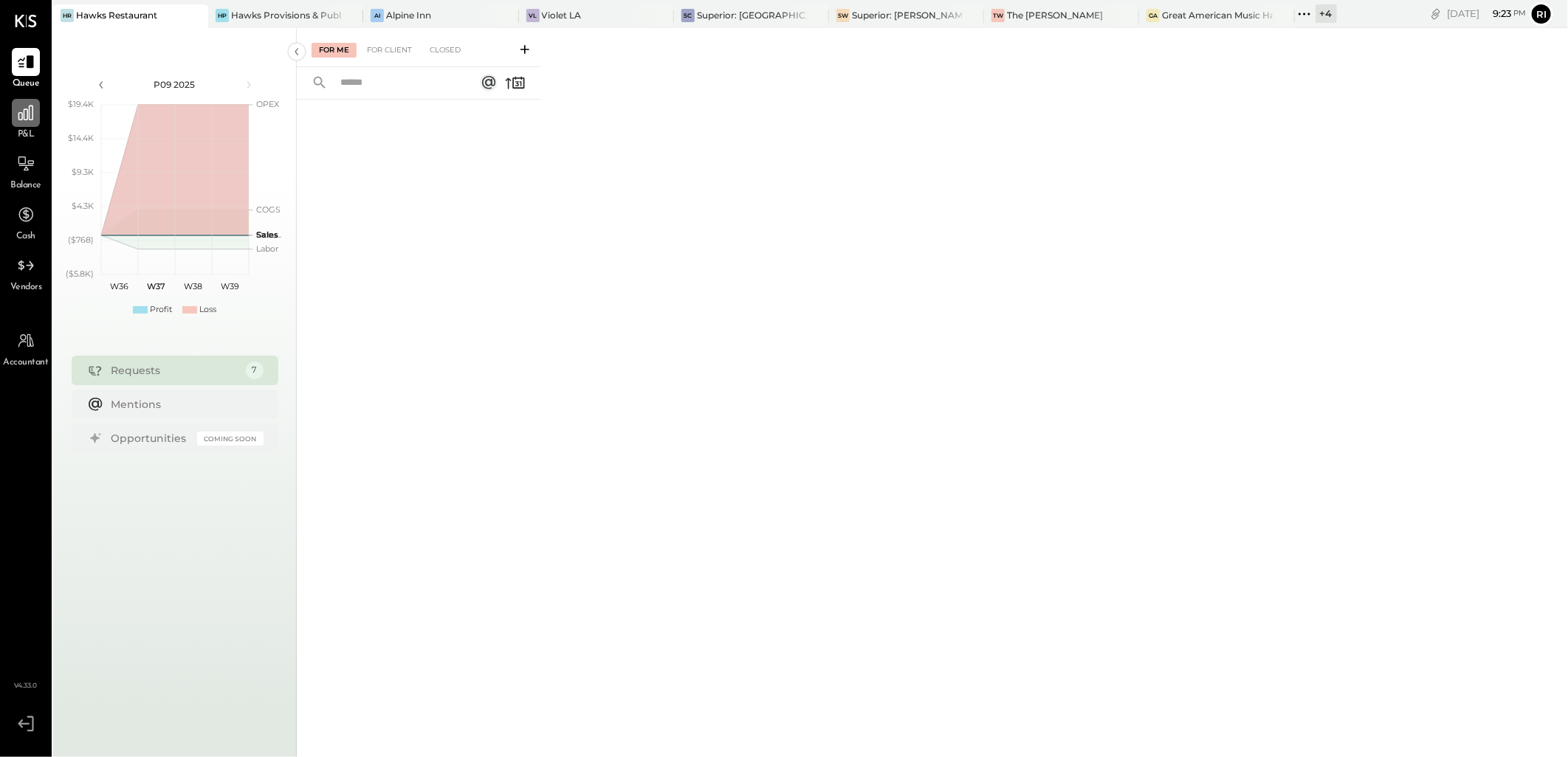
click at [34, 118] on icon at bounding box center [26, 112] width 19 height 19
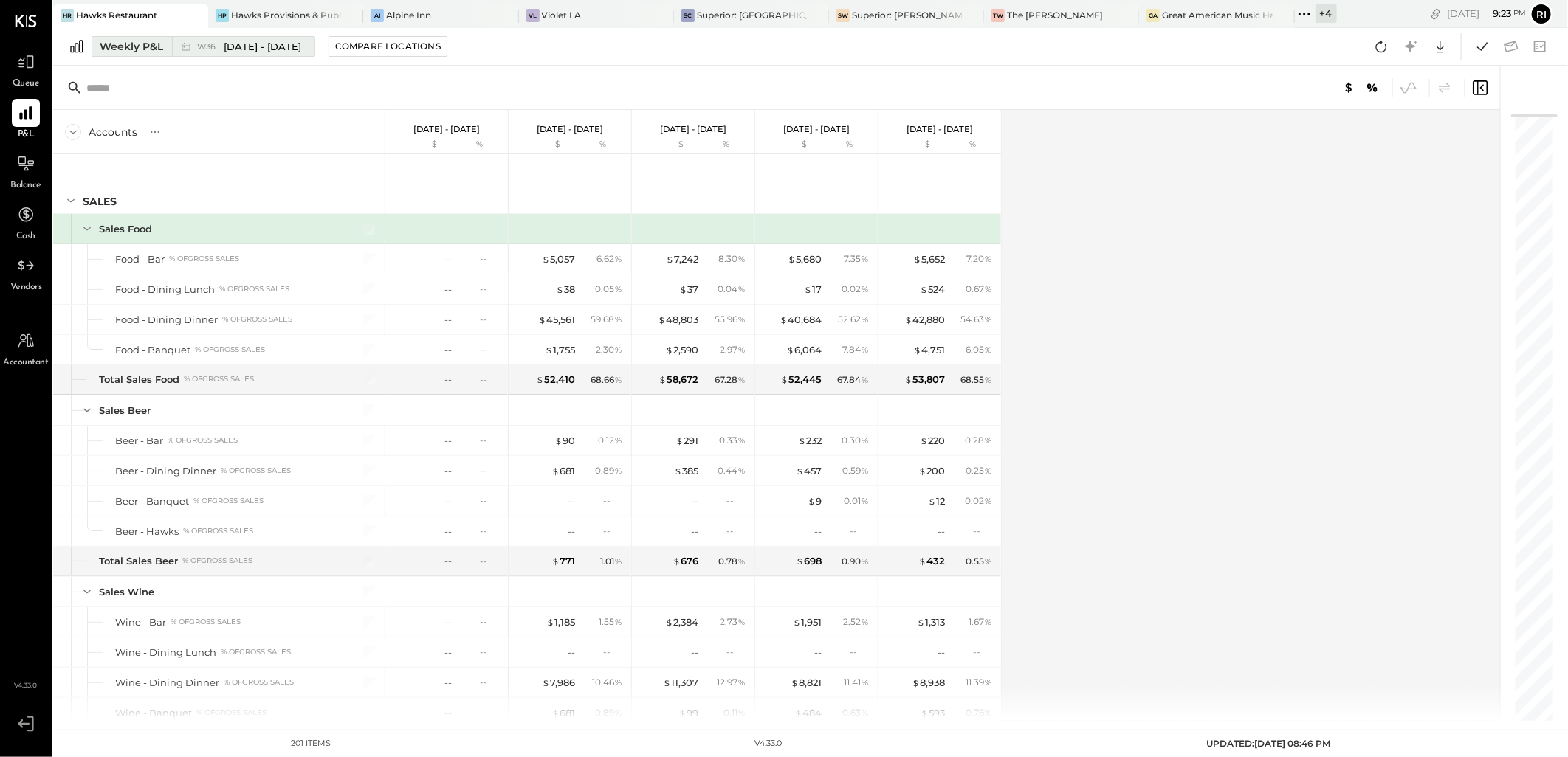
click at [150, 51] on div "Weekly P&L" at bounding box center [131, 46] width 64 height 14
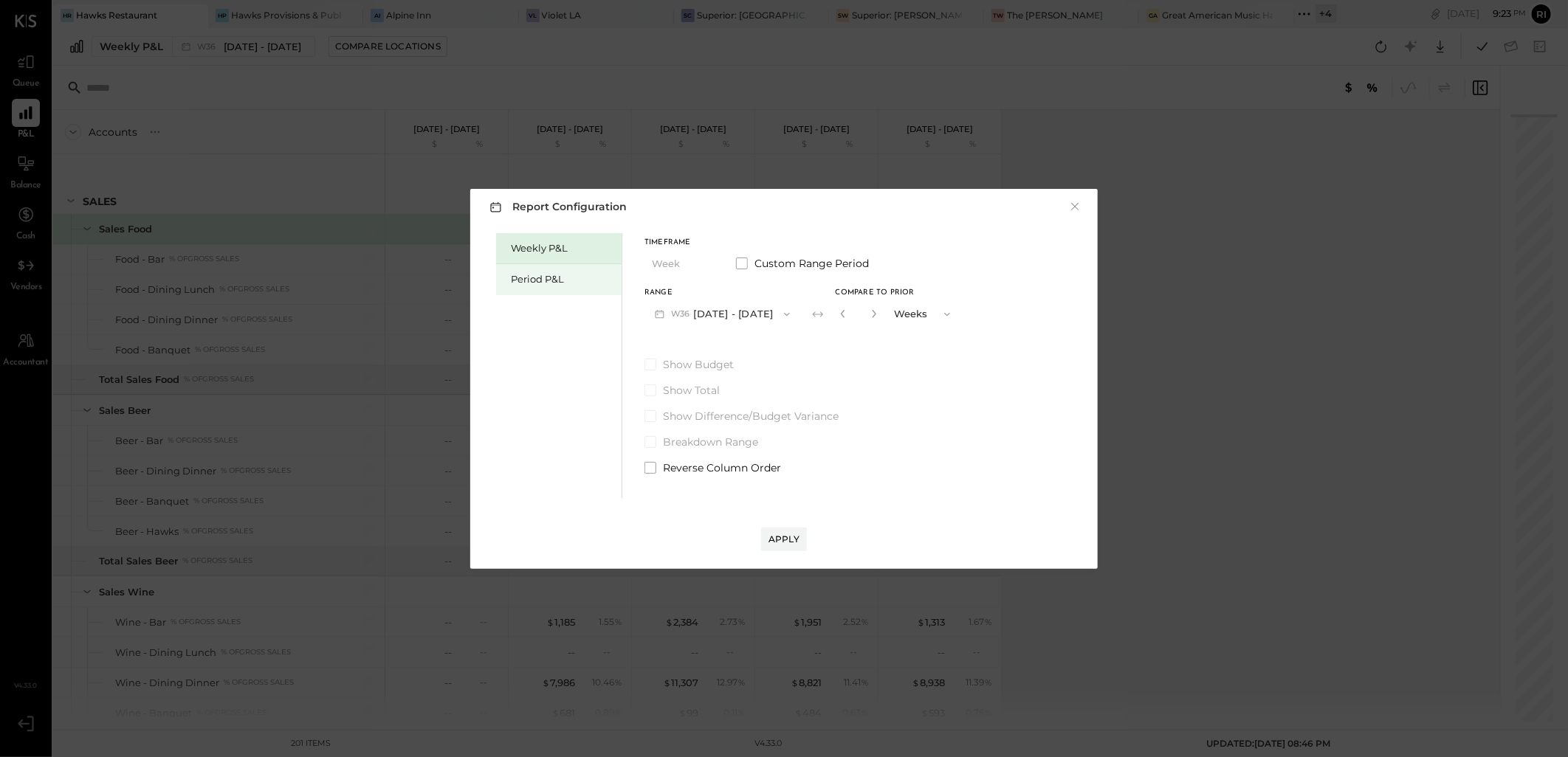
click at [578, 277] on div "Period P&L" at bounding box center [562, 279] width 103 height 14
click at [731, 314] on button "P09 Sep 1 - 28, 2025" at bounding box center [720, 313] width 153 height 28
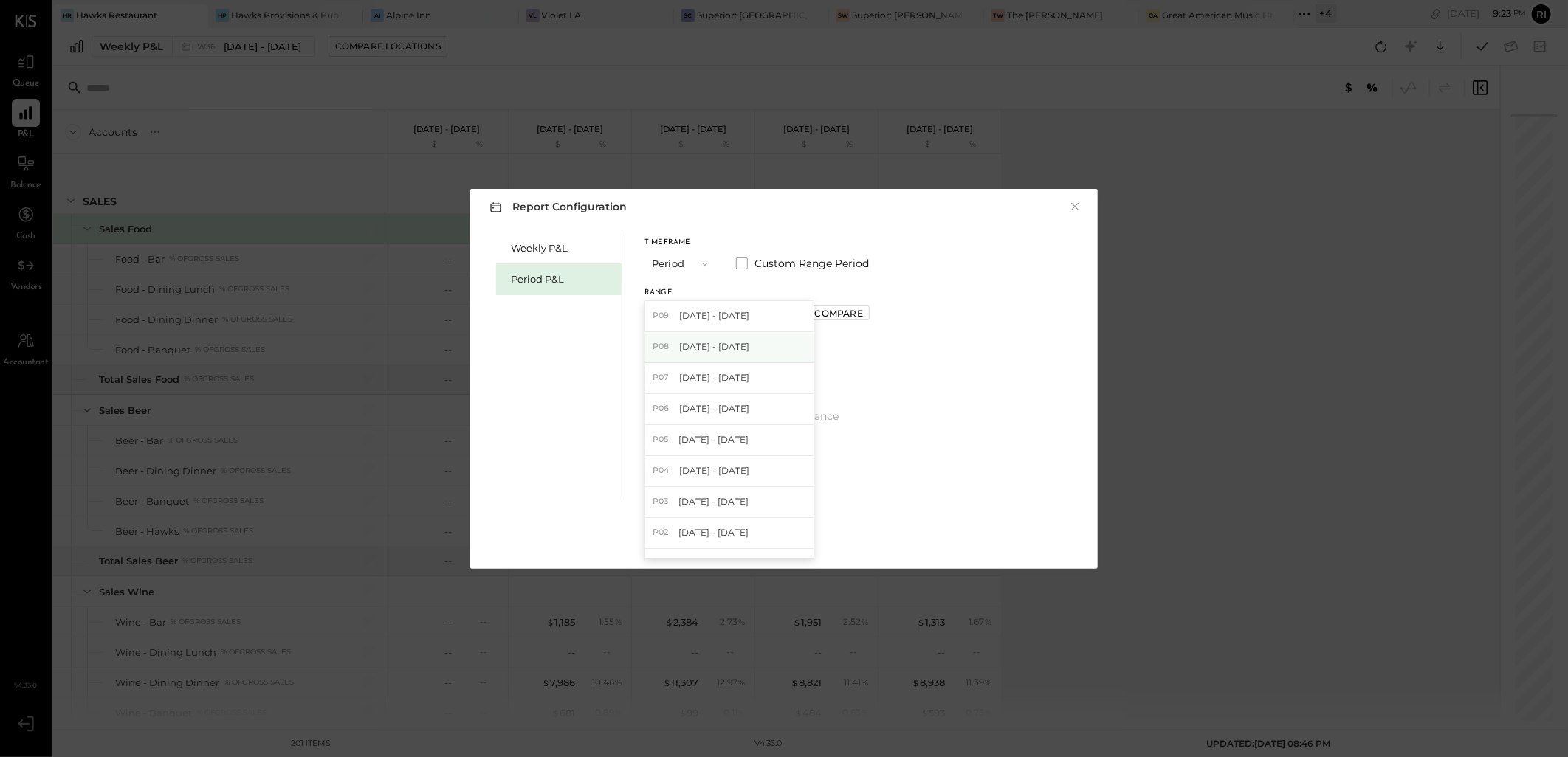
click at [719, 343] on span "[DATE] - [DATE]" at bounding box center [714, 346] width 70 height 12
click at [818, 314] on div "Compare" at bounding box center [838, 312] width 48 height 12
click at [866, 313] on button "button" at bounding box center [872, 313] width 11 height 16
type input "*"
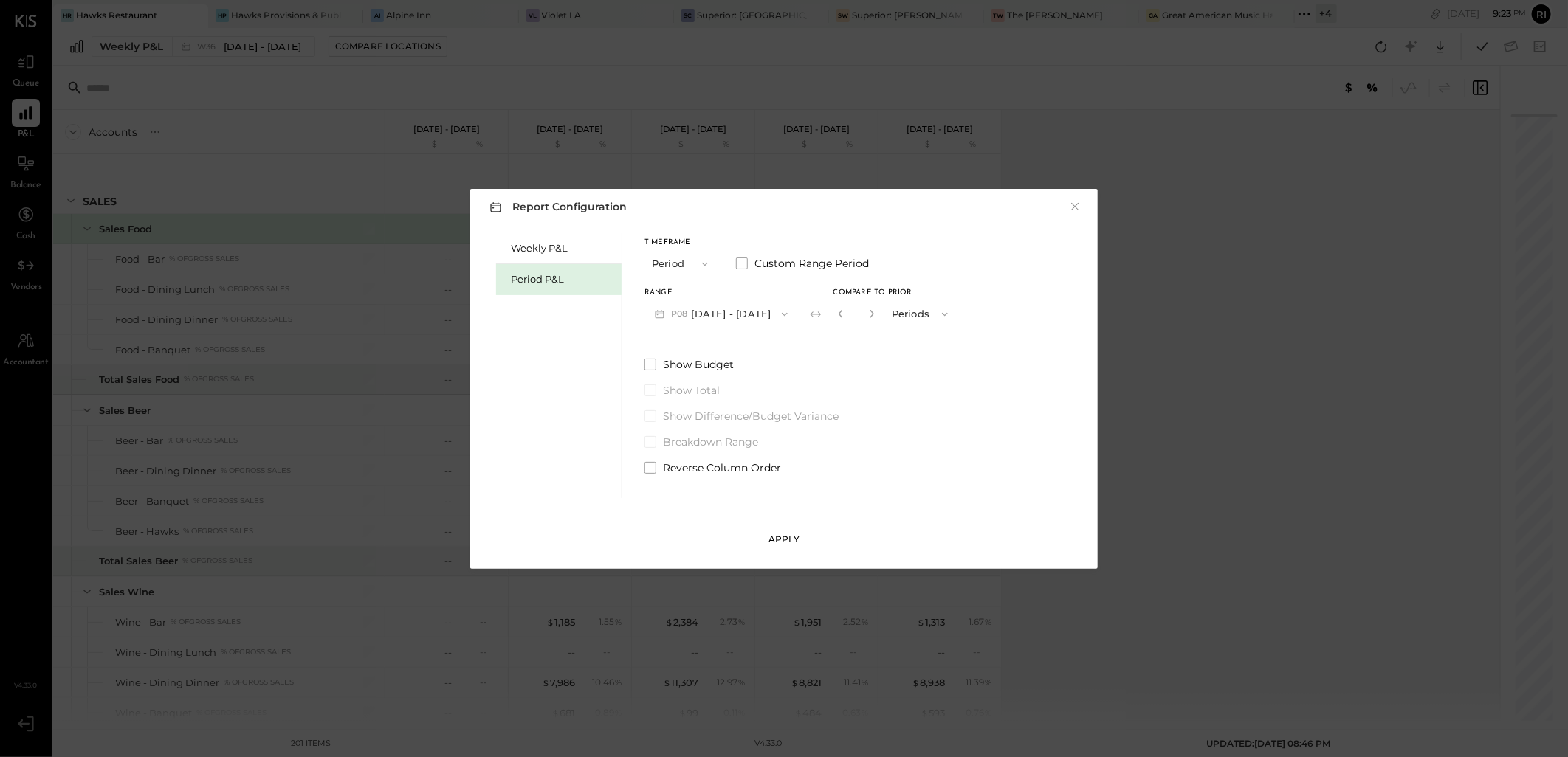
click at [798, 539] on div "Apply" at bounding box center [784, 538] width 31 height 12
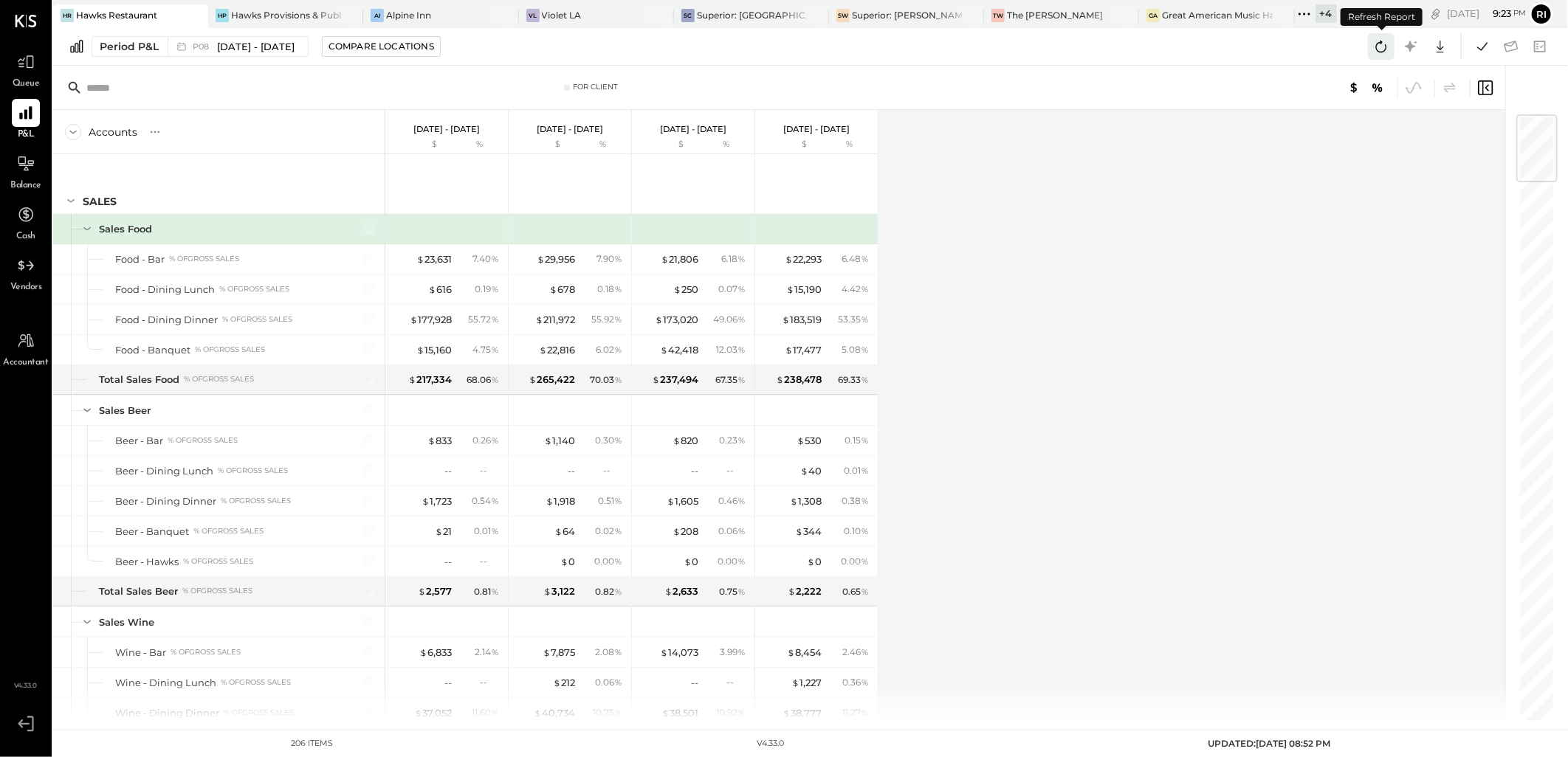
click at [1388, 53] on icon at bounding box center [1381, 47] width 19 height 19
click at [1474, 42] on icon at bounding box center [1482, 47] width 19 height 19
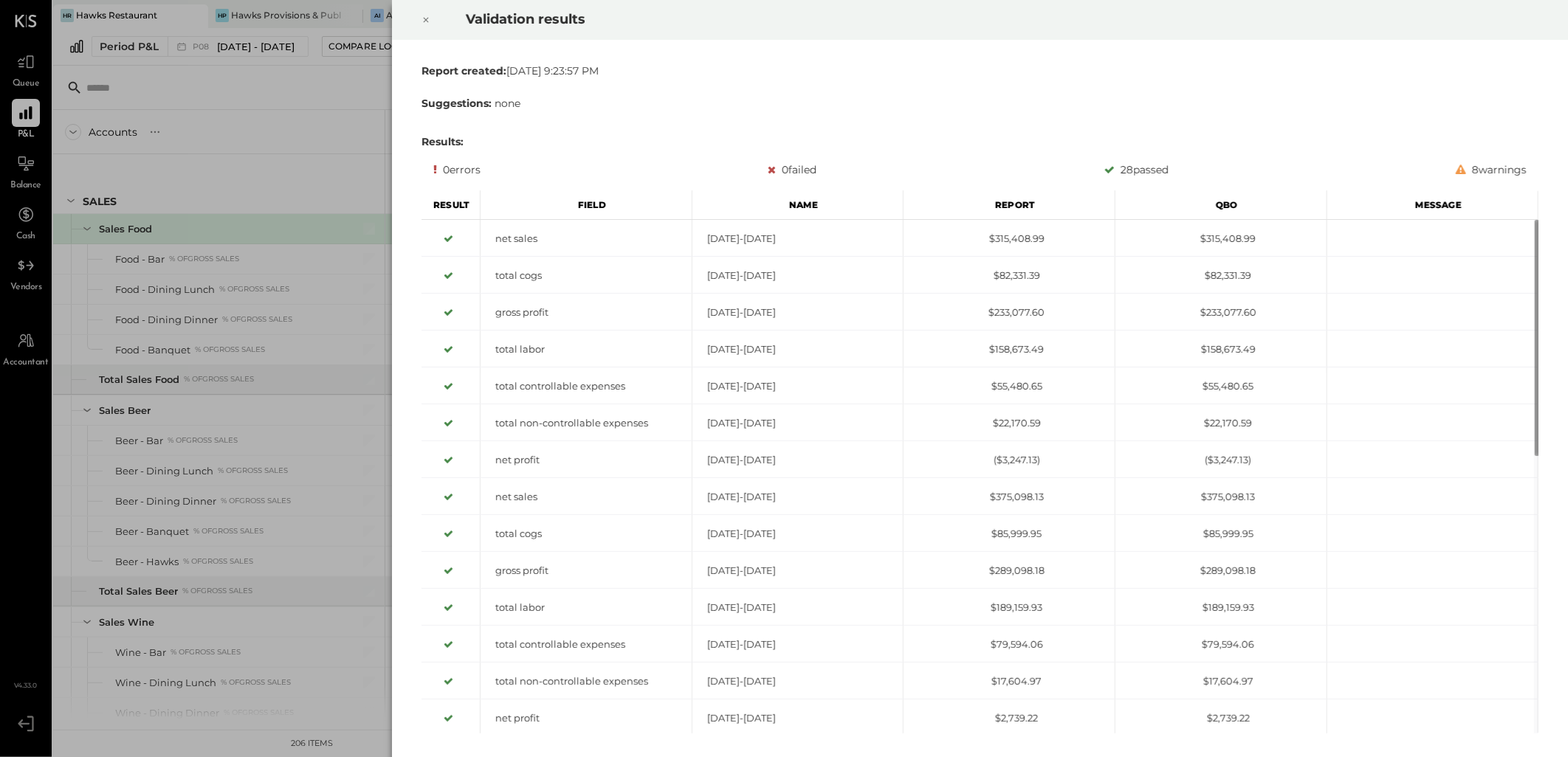
click at [422, 22] on icon at bounding box center [425, 20] width 9 height 18
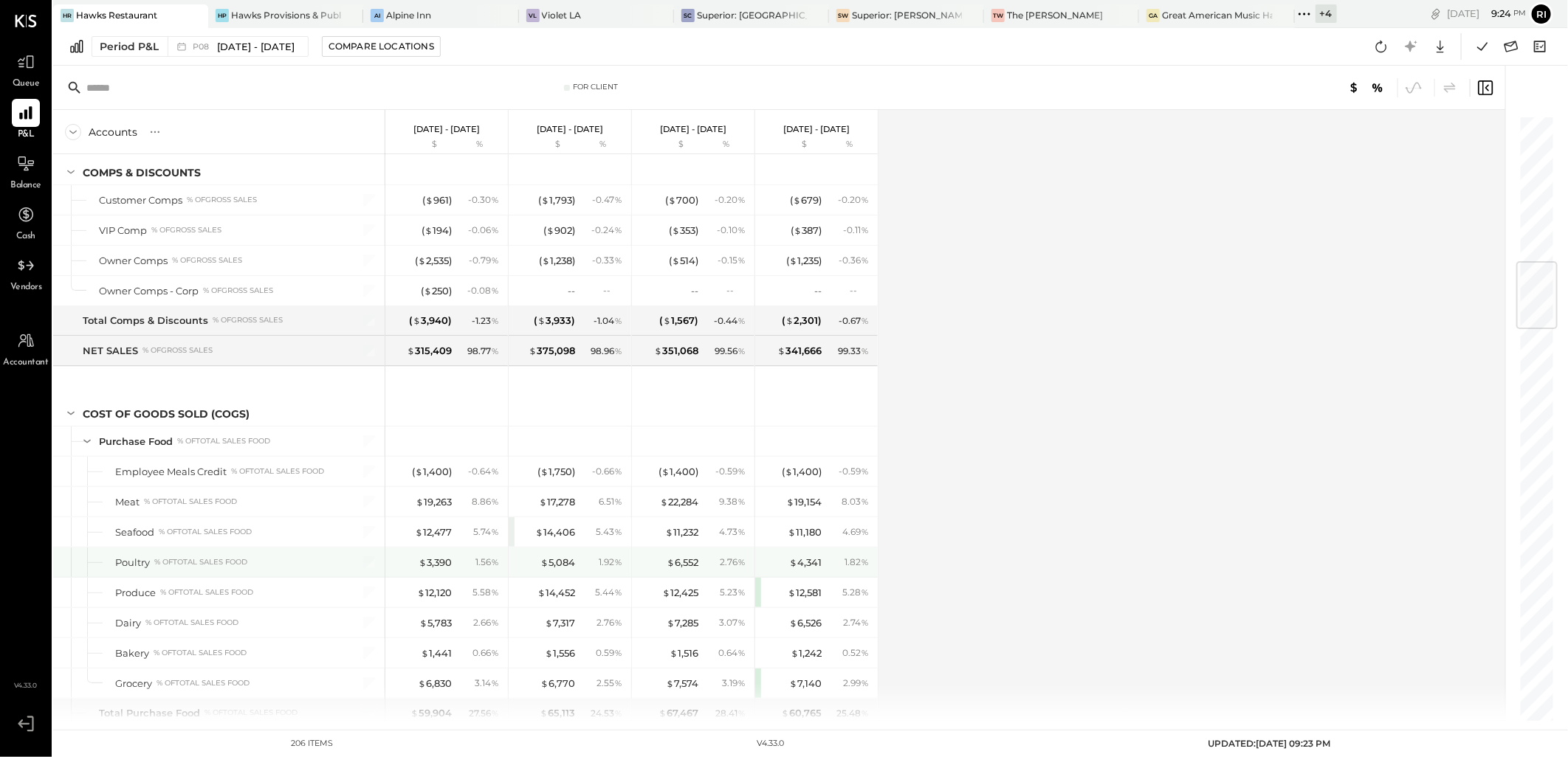
scroll to position [1311, 0]
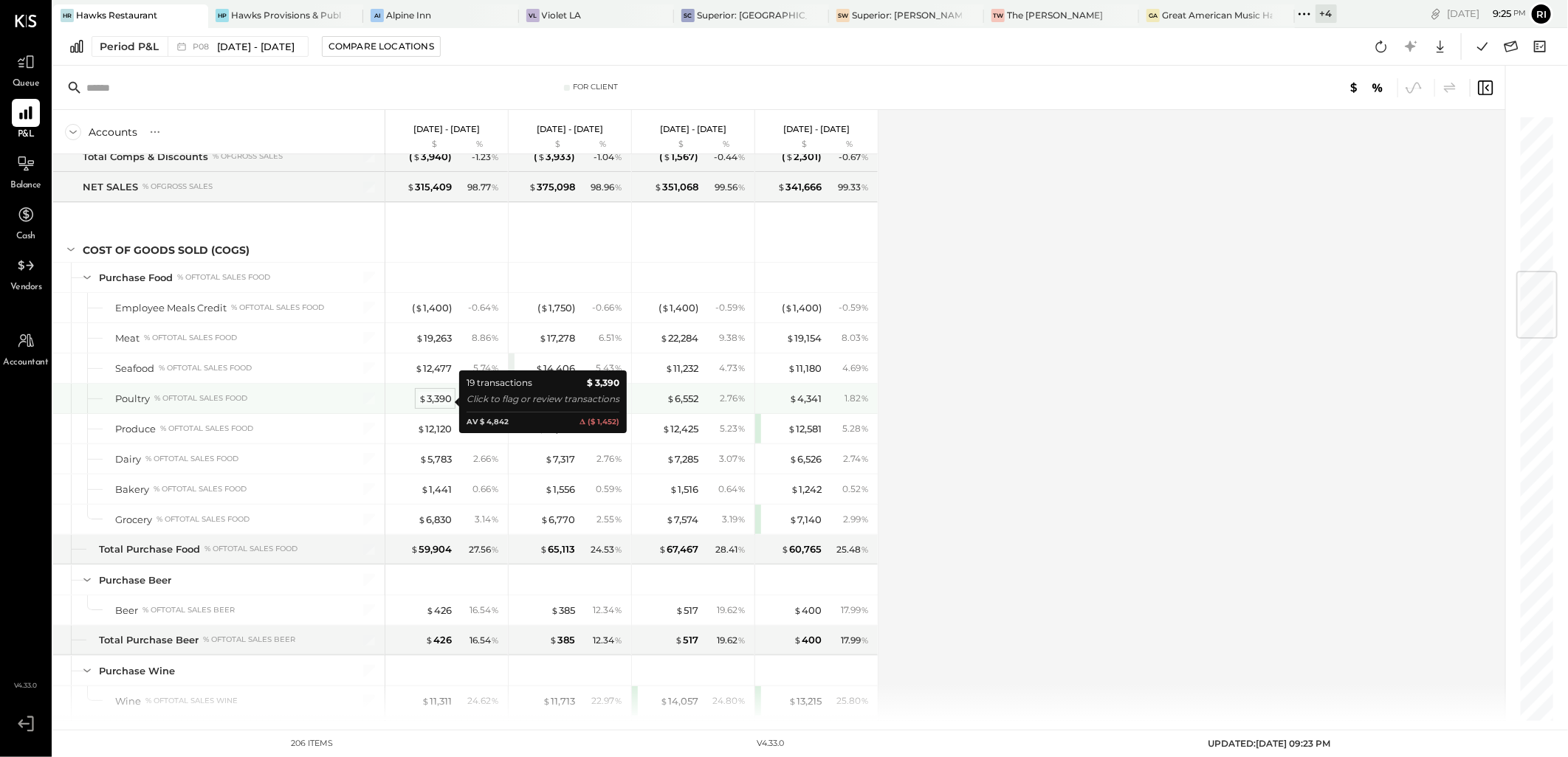
click at [441, 404] on div "$ 3,390" at bounding box center [434, 398] width 33 height 14
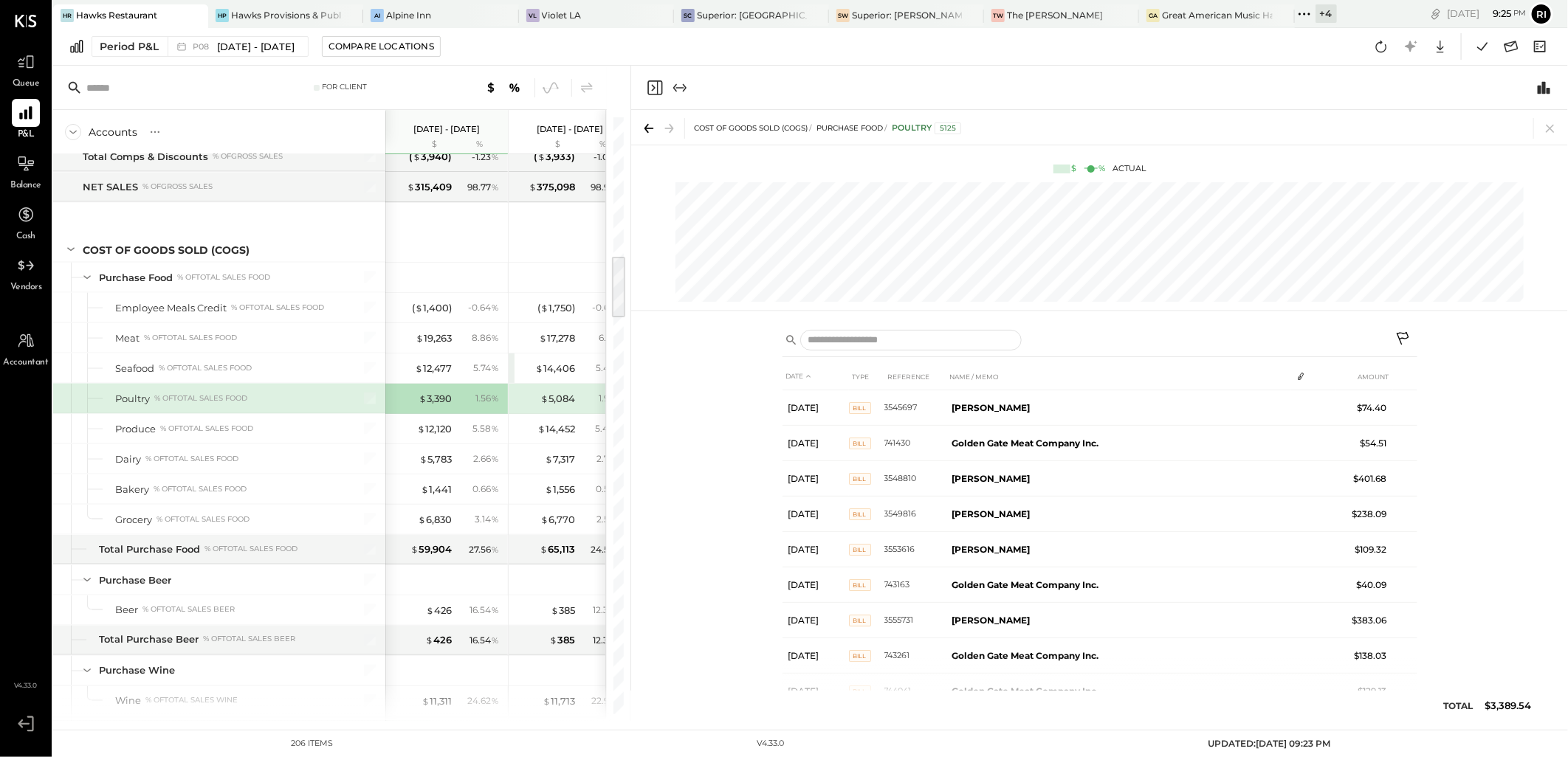
click at [1393, 337] on button at bounding box center [1404, 340] width 27 height 27
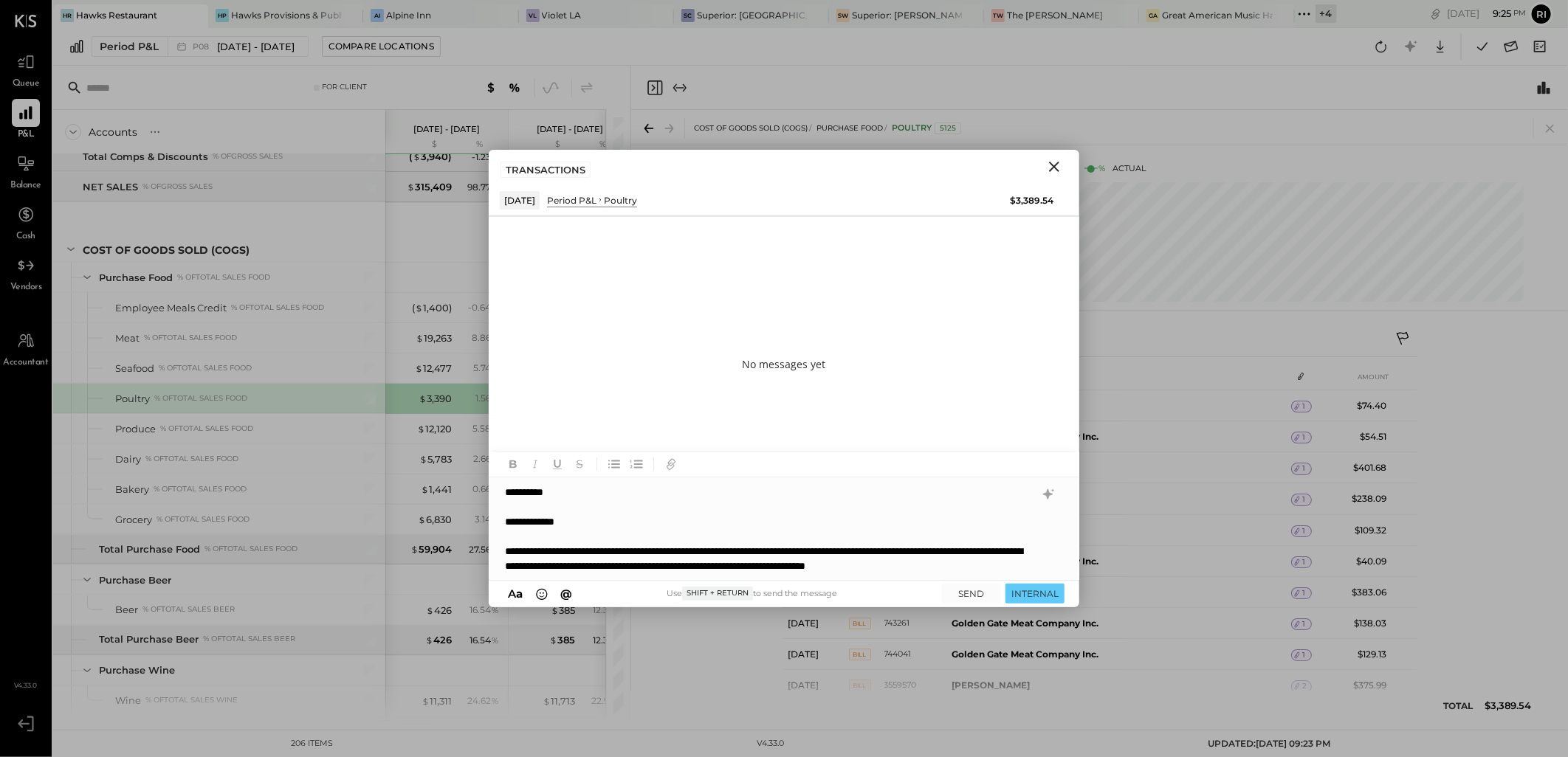
click at [1060, 167] on icon "Close" at bounding box center [1054, 167] width 18 height 18
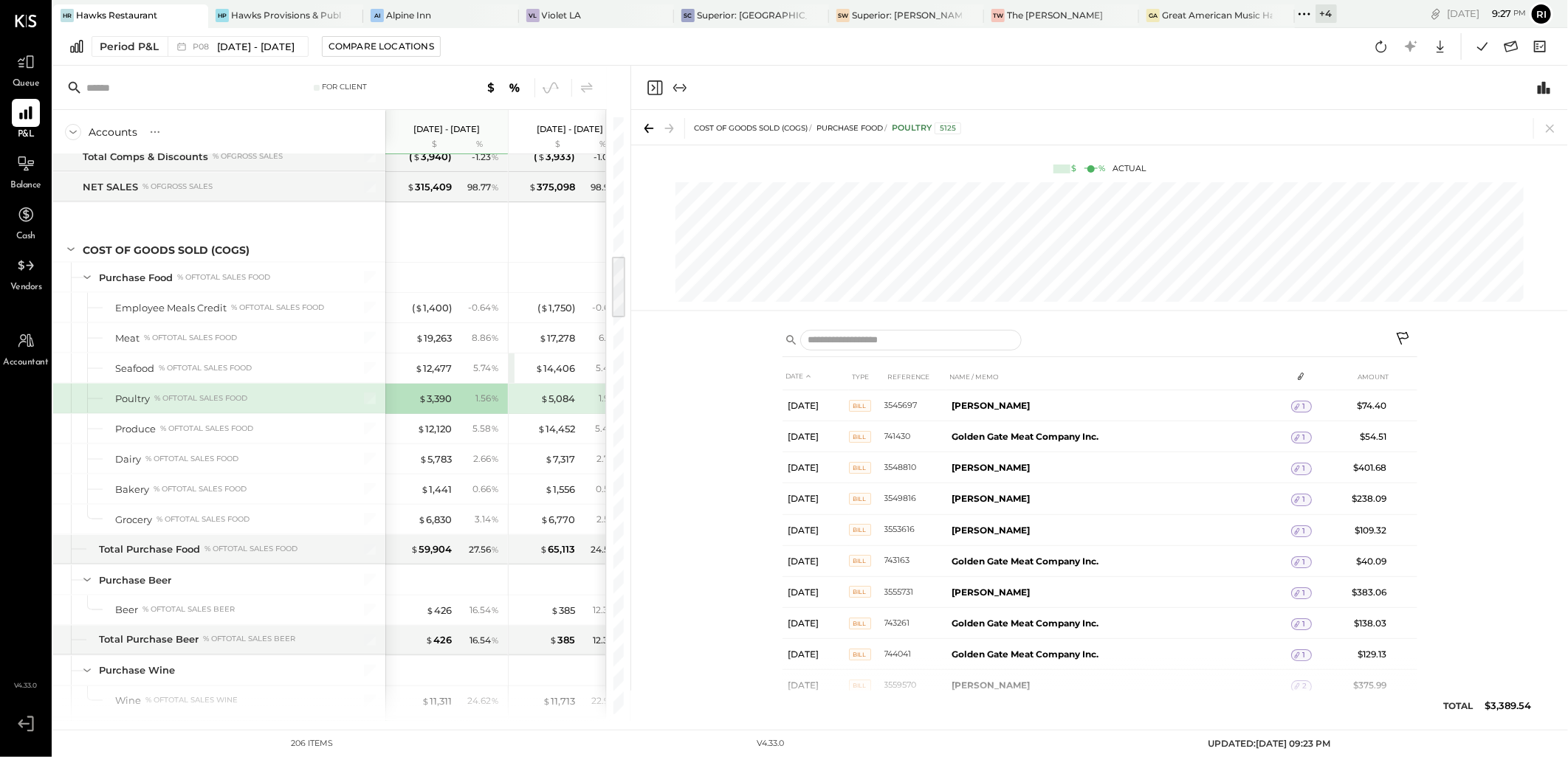
click at [1404, 338] on icon at bounding box center [1402, 338] width 12 height 12
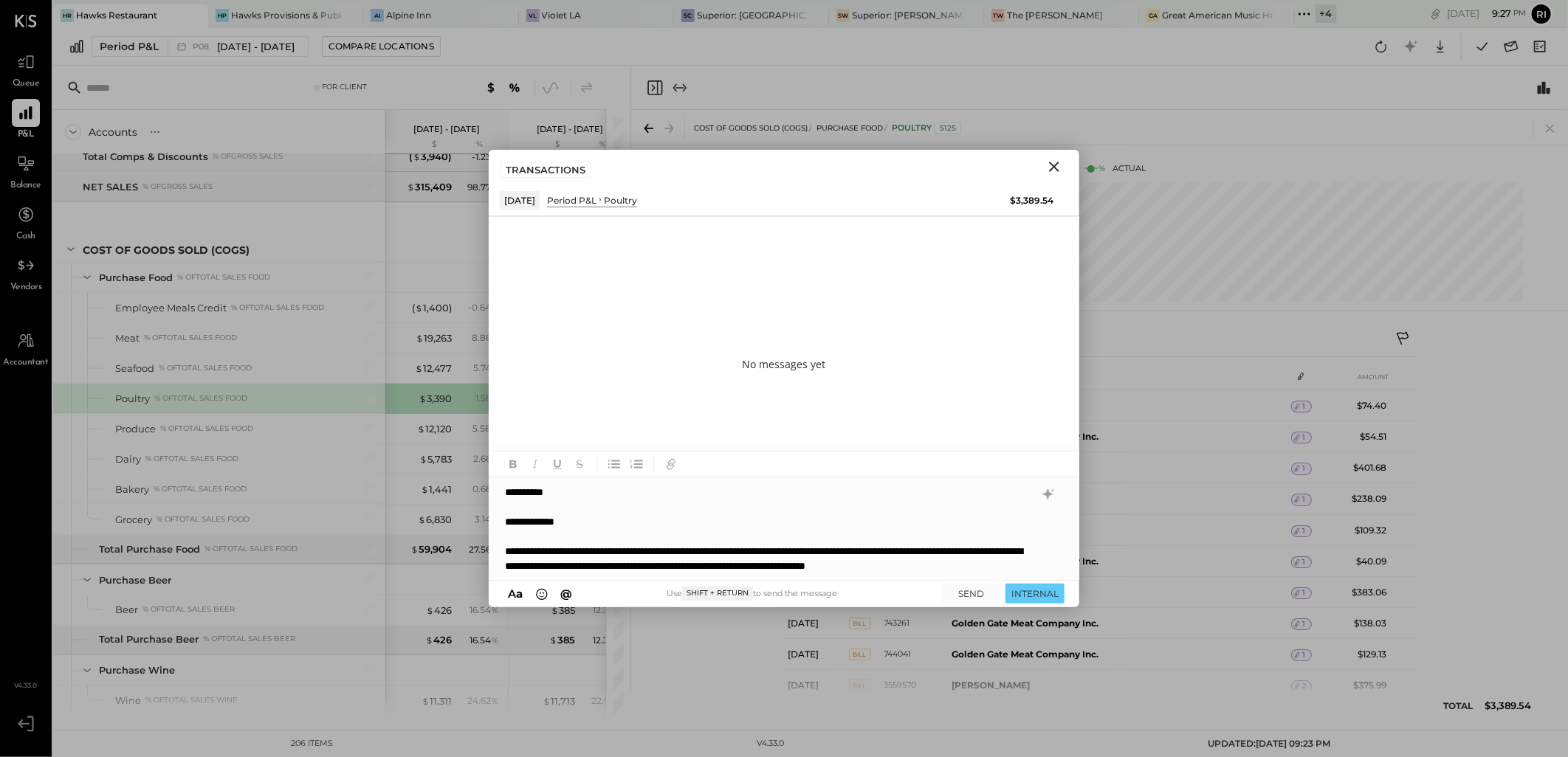
click at [559, 493] on div "**********" at bounding box center [783, 528] width 590 height 103
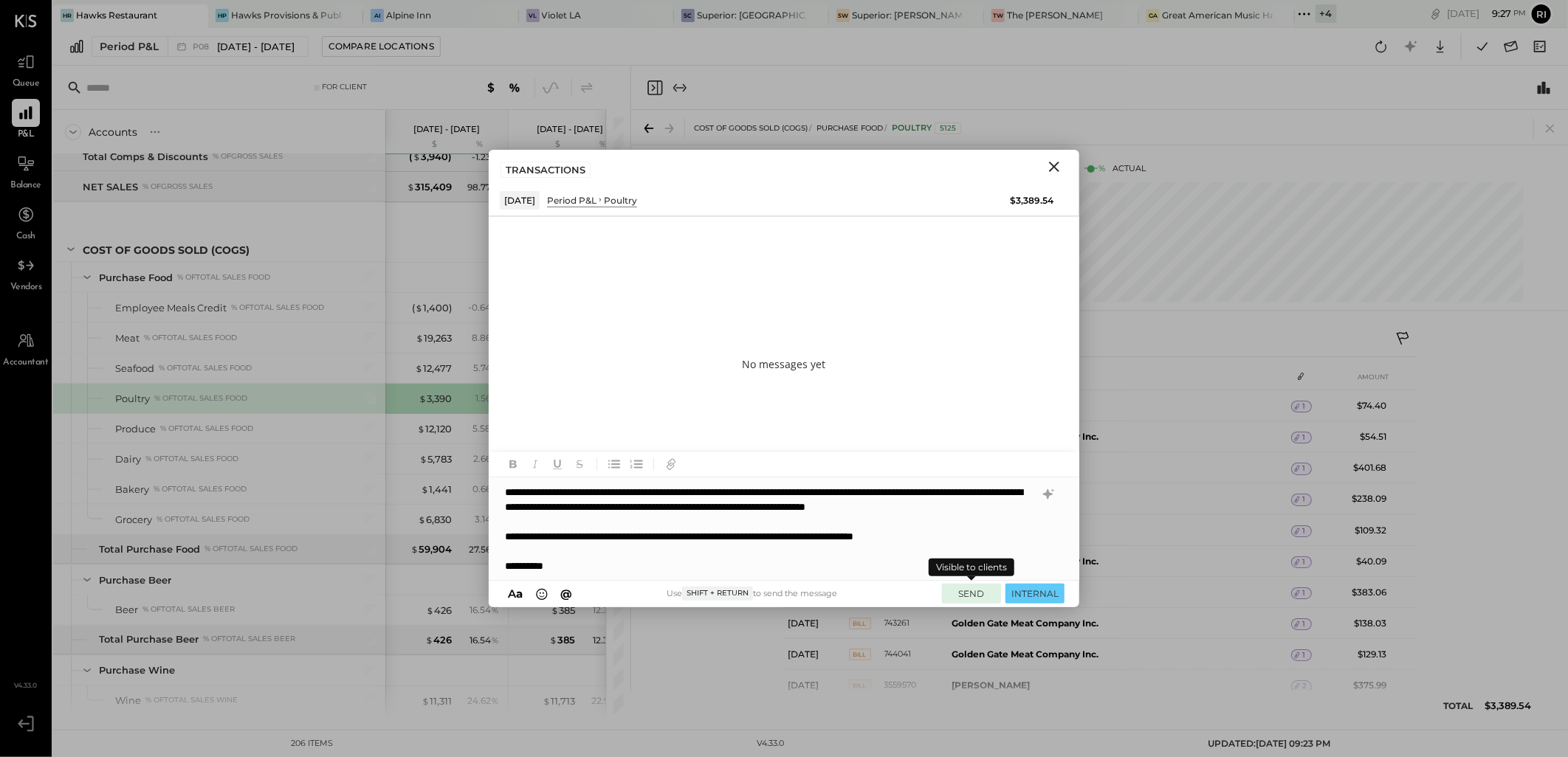
click at [982, 598] on button "SEND" at bounding box center [972, 593] width 59 height 20
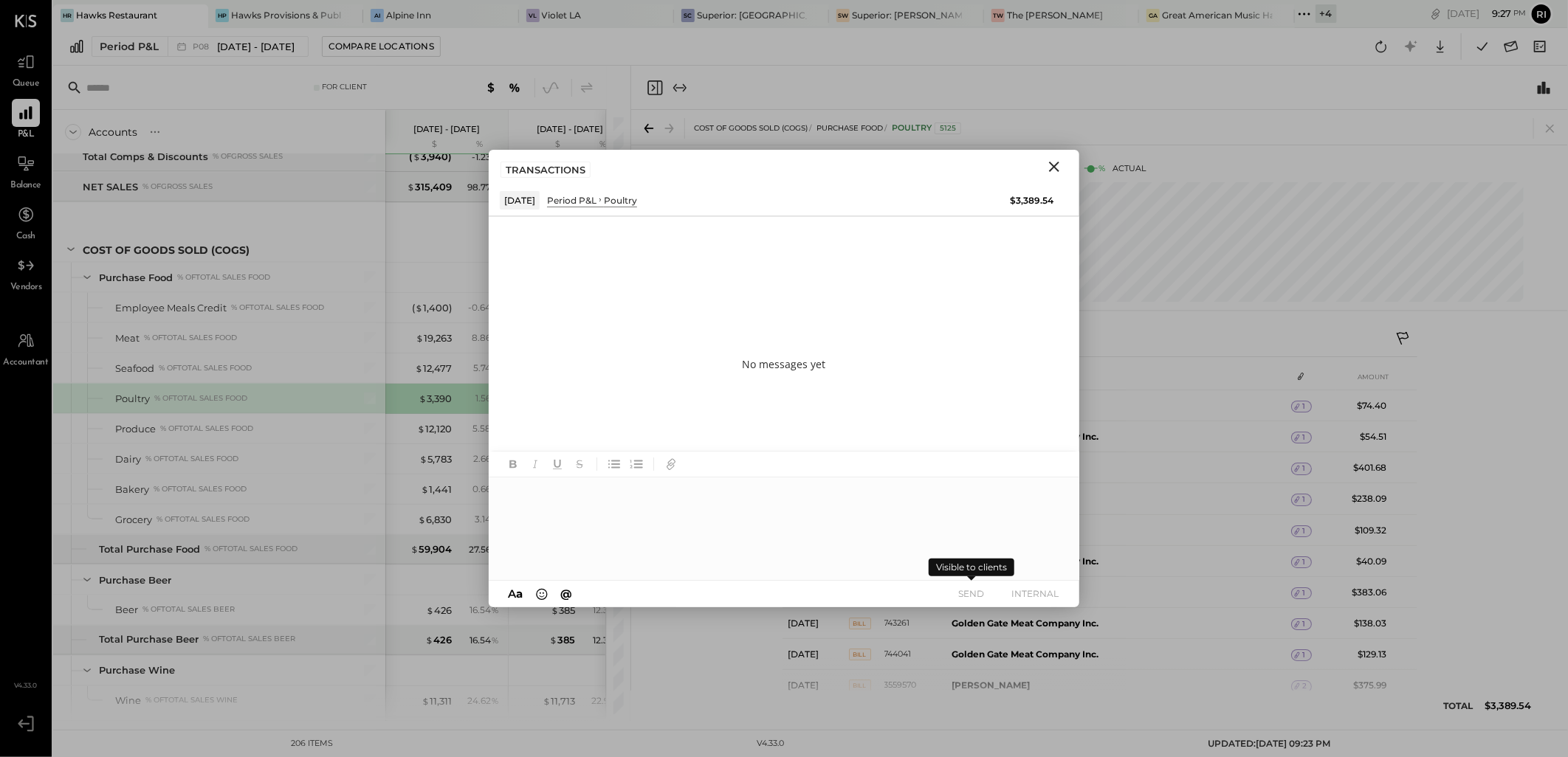
scroll to position [0, 0]
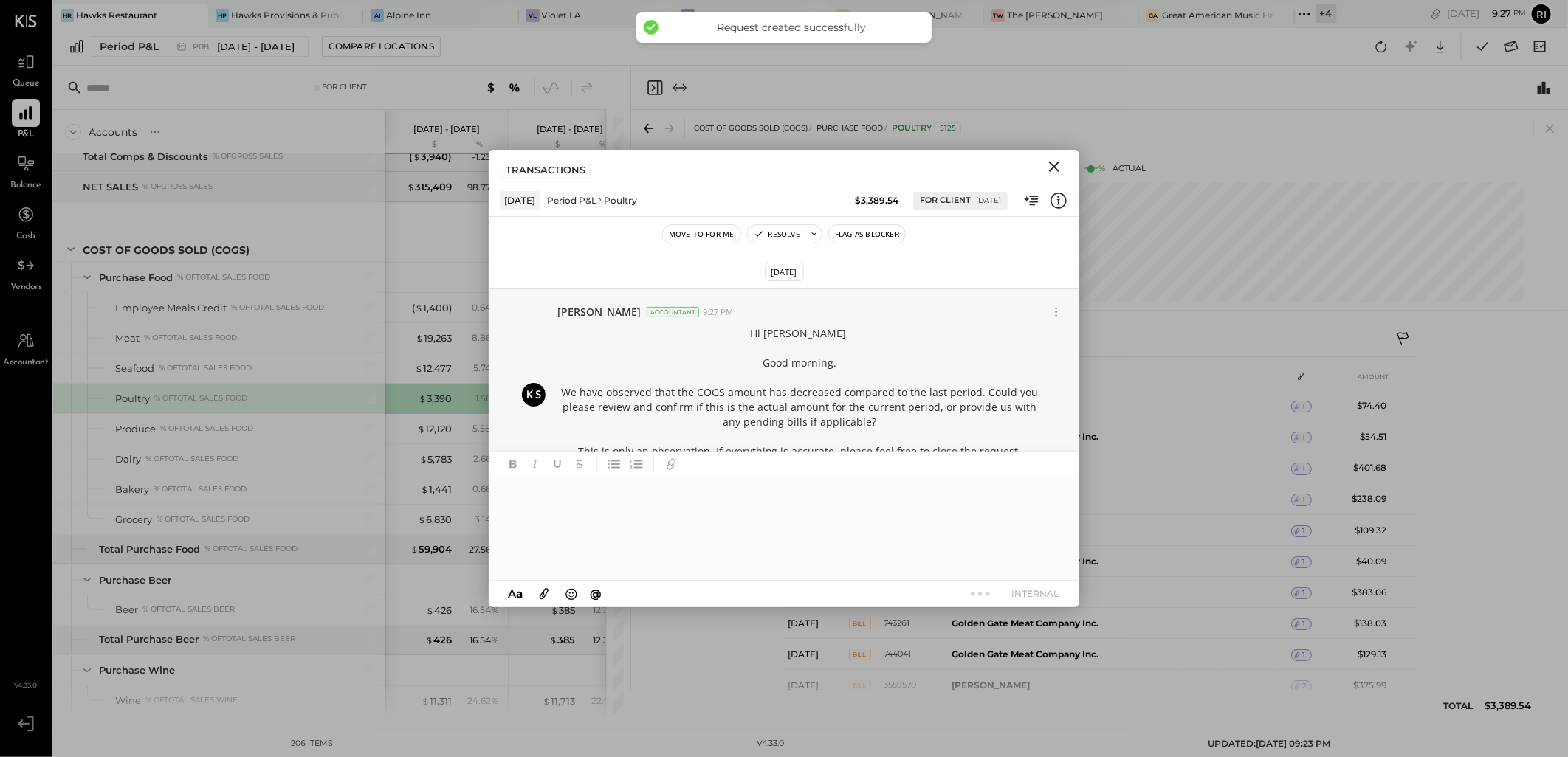
click at [866, 232] on button "Flag as Blocker" at bounding box center [867, 233] width 76 height 18
click at [1190, 335] on div at bounding box center [1083, 340] width 602 height 21
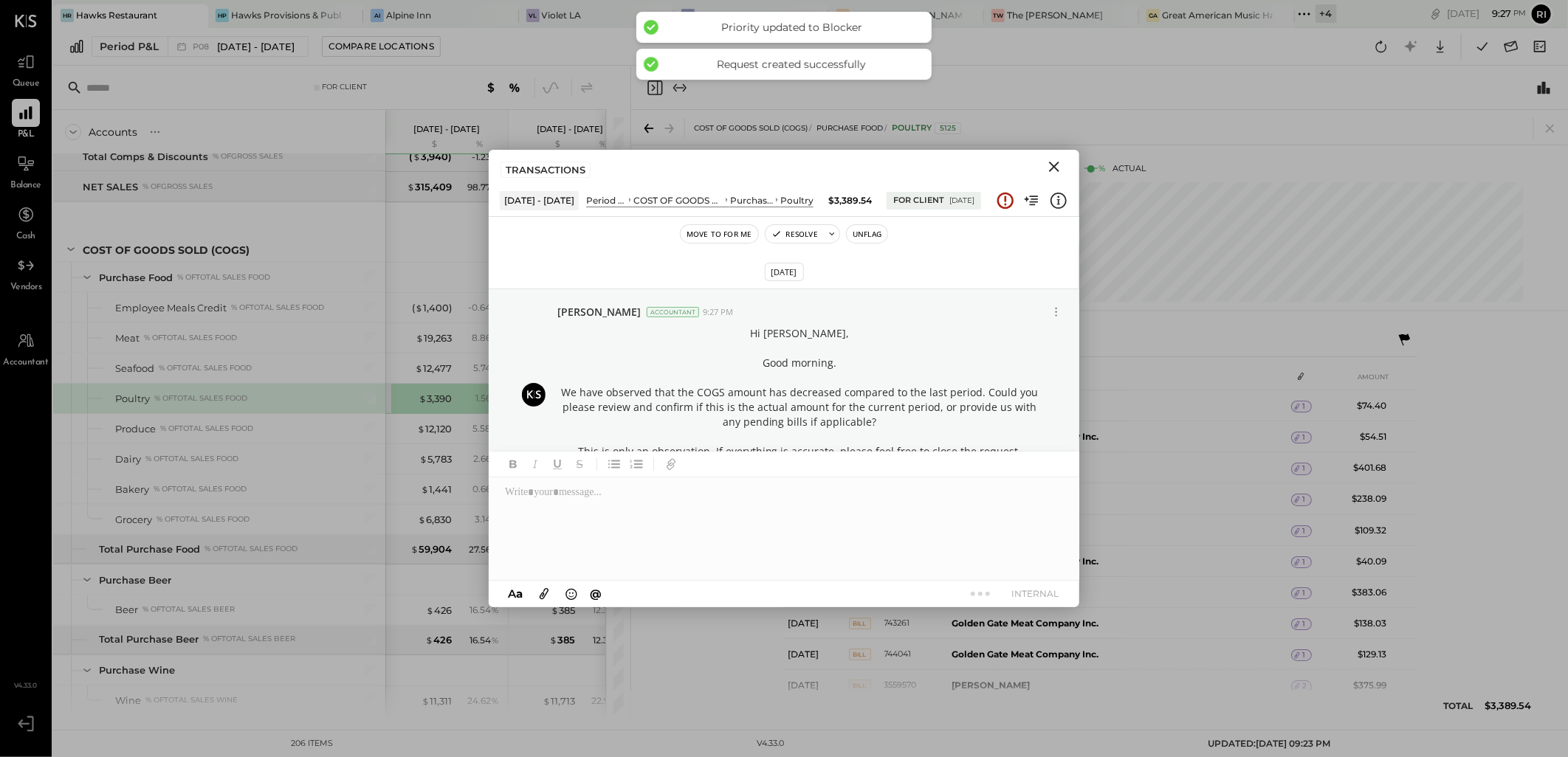
click at [1051, 167] on icon "Close" at bounding box center [1054, 167] width 18 height 18
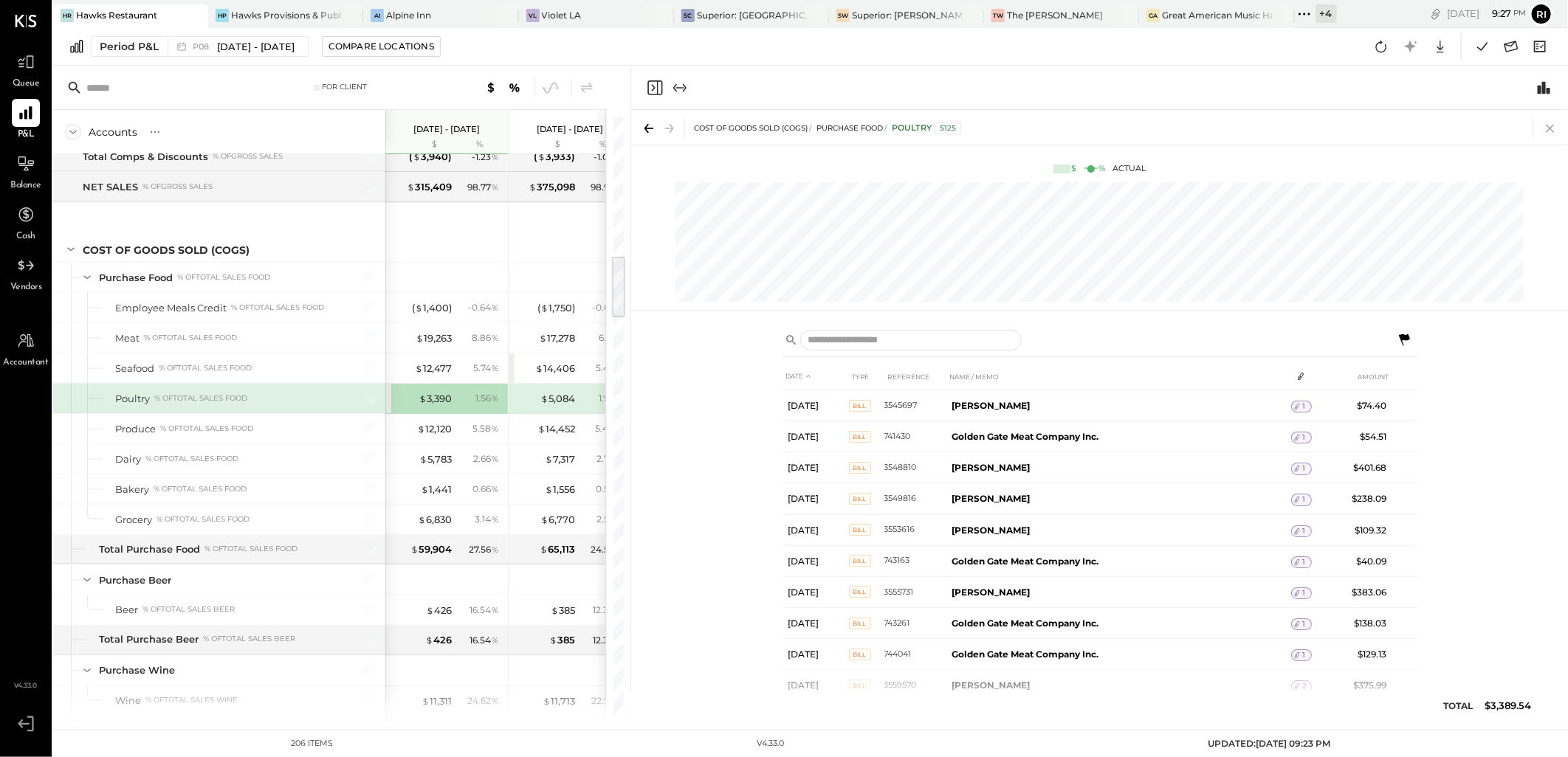
click at [1546, 127] on icon at bounding box center [1550, 129] width 21 height 21
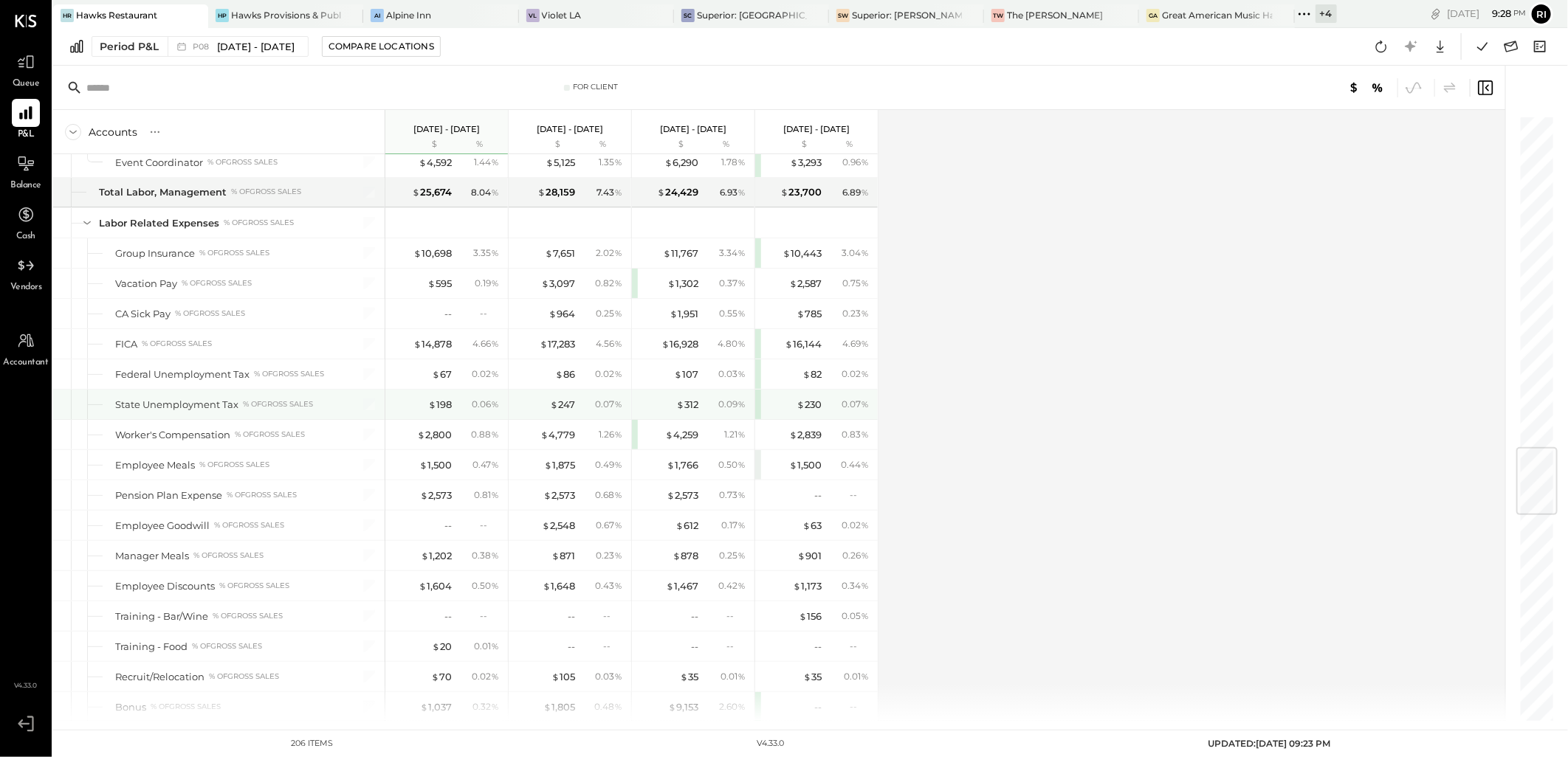
scroll to position [2869, 0]
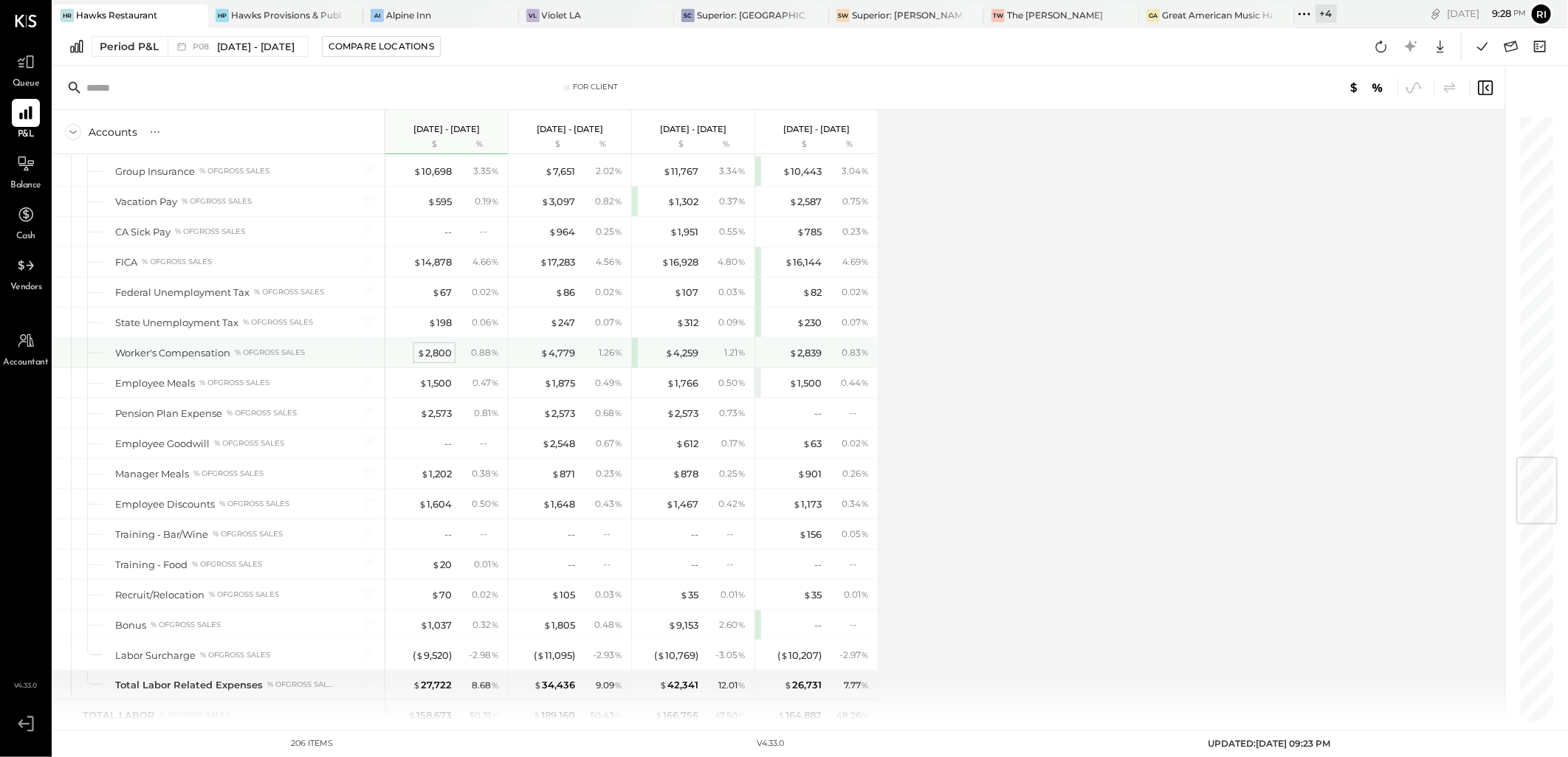
click at [438, 359] on div "$ 2,800" at bounding box center [434, 352] width 34 height 14
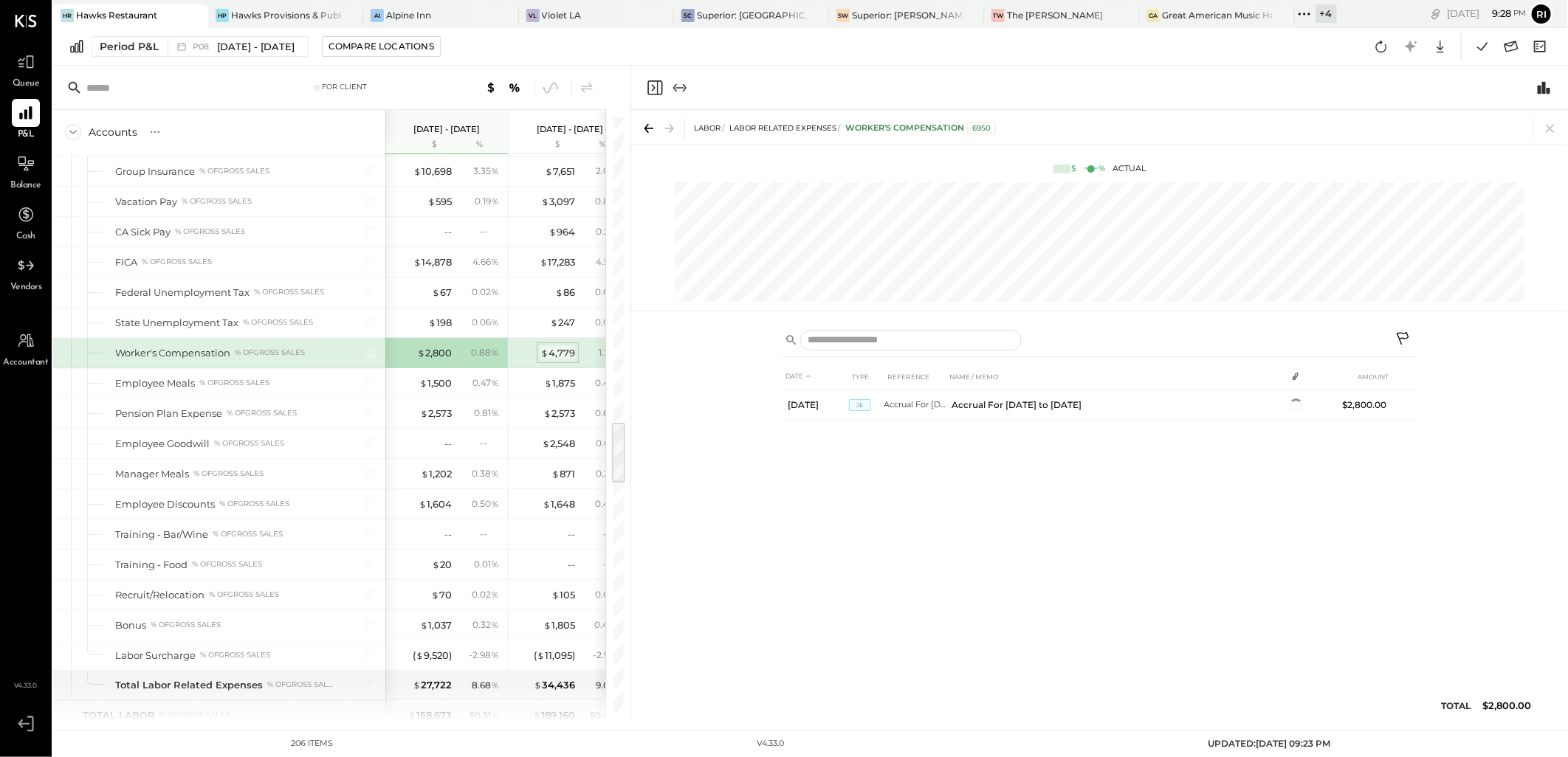
click at [551, 355] on div "$ 4,779" at bounding box center [557, 352] width 34 height 14
click at [444, 358] on div "$ 2,800" at bounding box center [434, 352] width 34 height 14
click at [539, 359] on div "$ 4,779" at bounding box center [546, 352] width 59 height 14
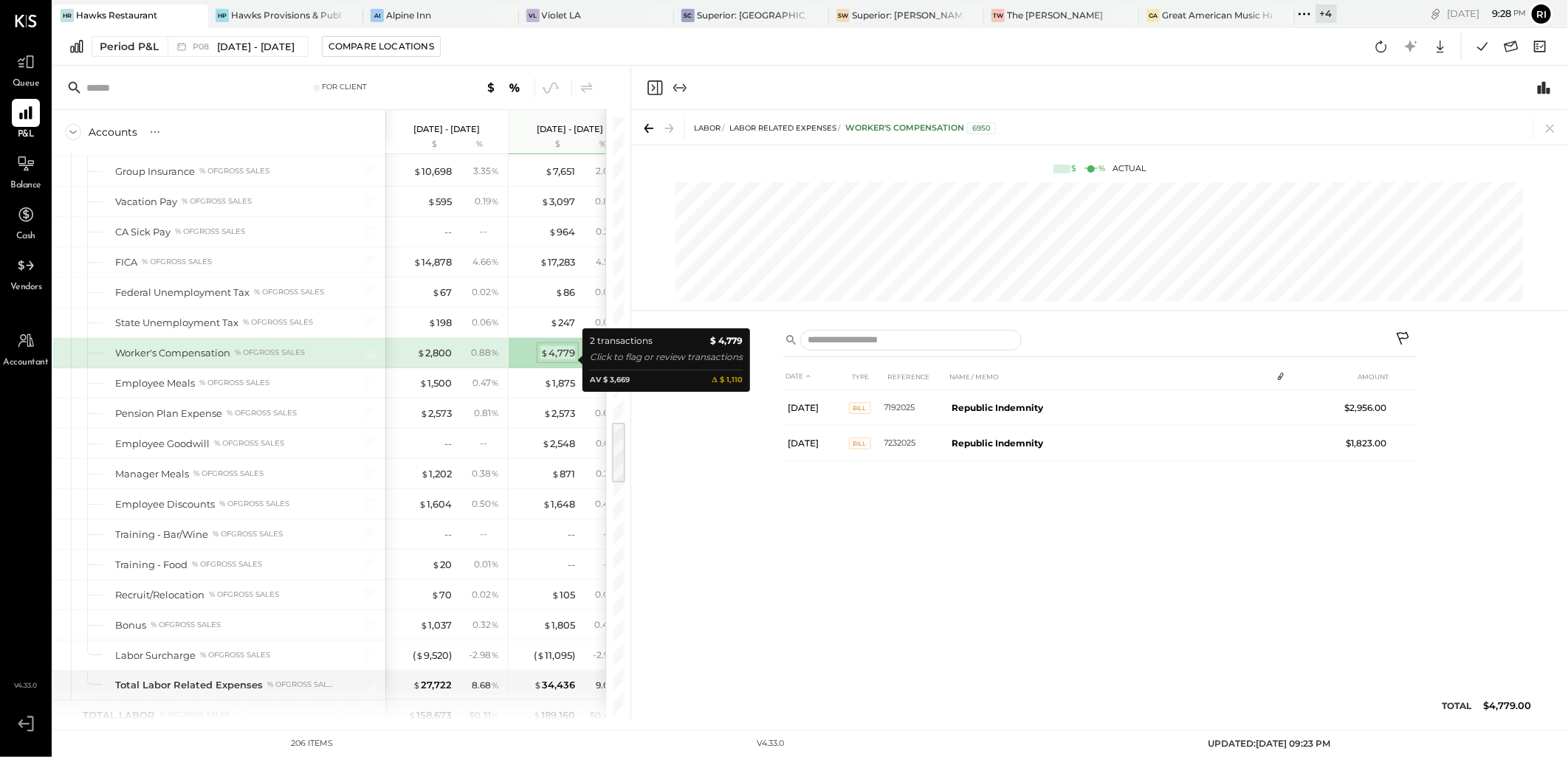
click at [556, 360] on div "$ 4,779" at bounding box center [557, 352] width 34 height 14
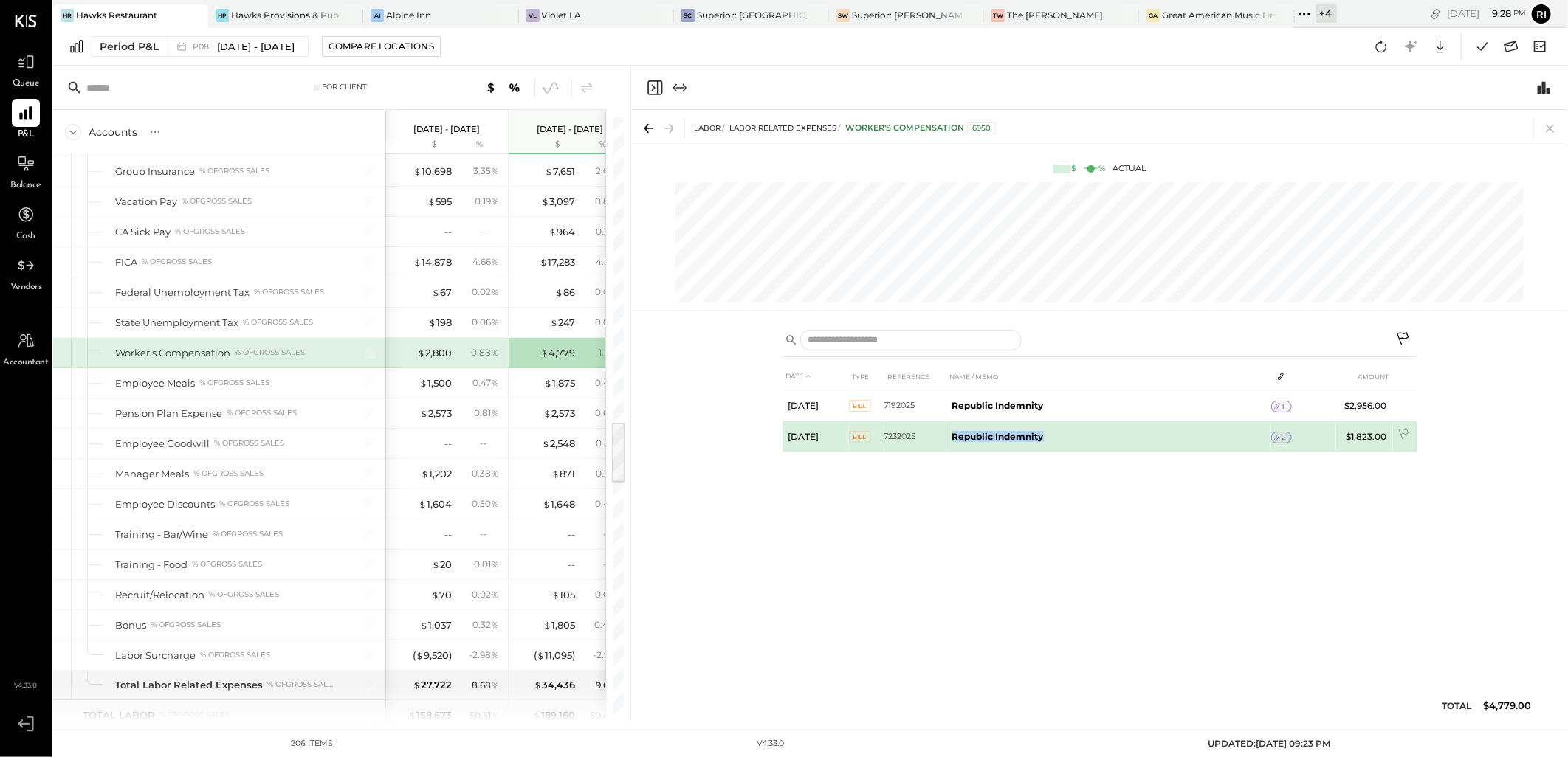
drag, startPoint x: 946, startPoint y: 440, endPoint x: 1057, endPoint y: 437, distance: 111.0
click at [1057, 437] on td "Republic Indemnity" at bounding box center [1108, 436] width 325 height 31
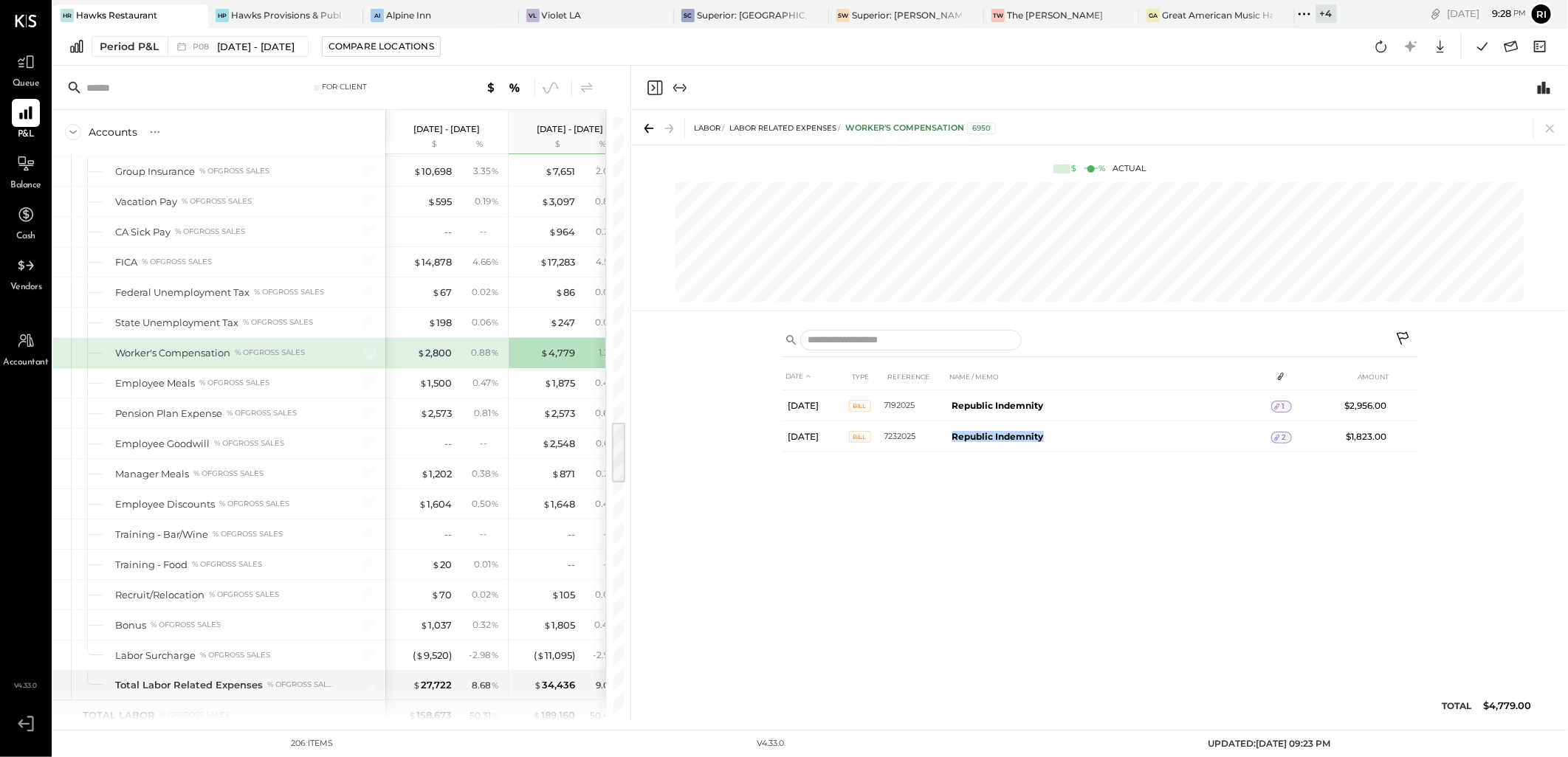
copy b "Republic Indemnity"
click at [425, 358] on div "$ 2,800" at bounding box center [434, 352] width 34 height 14
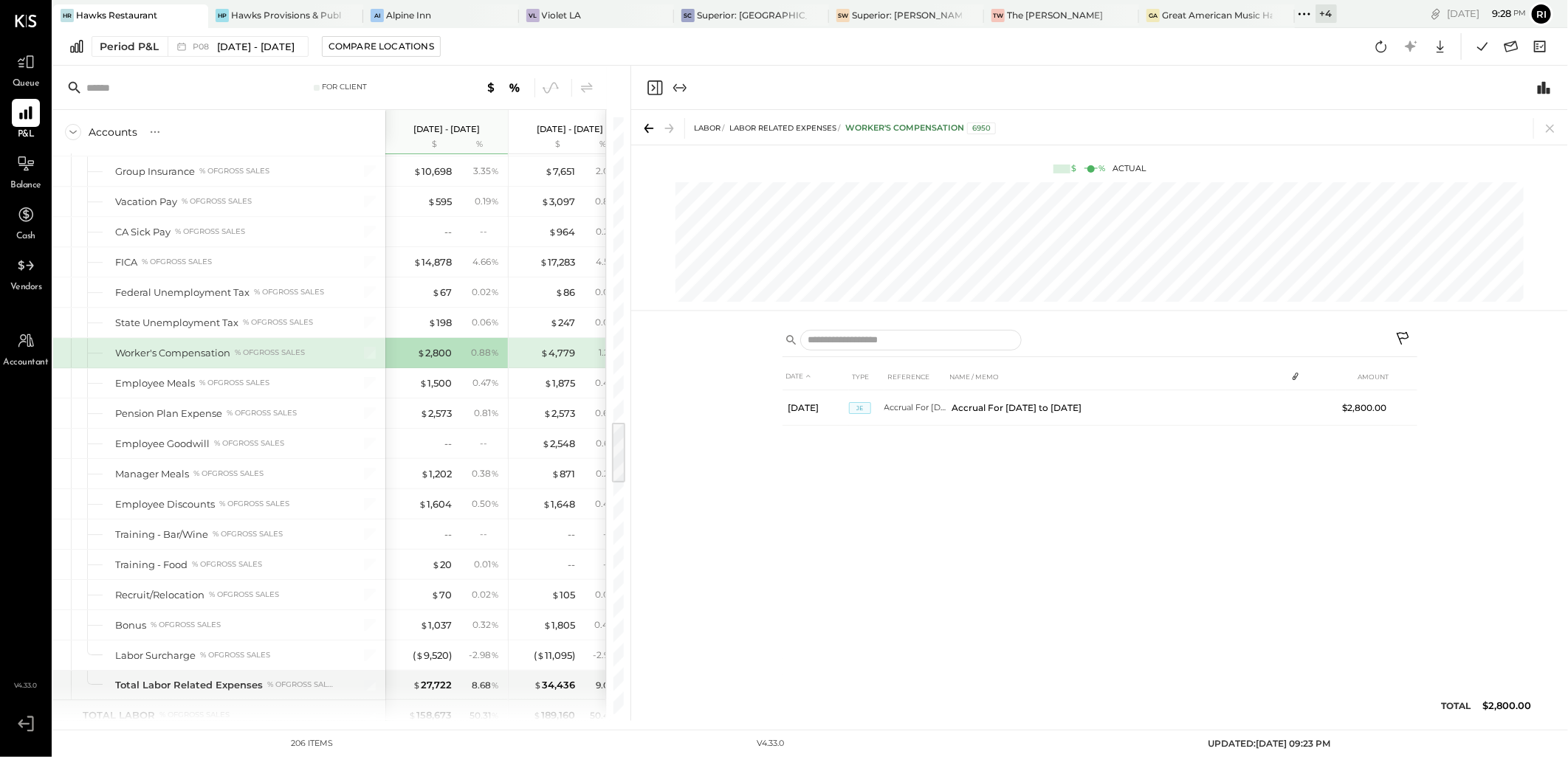
click at [1404, 332] on icon at bounding box center [1403, 340] width 18 height 18
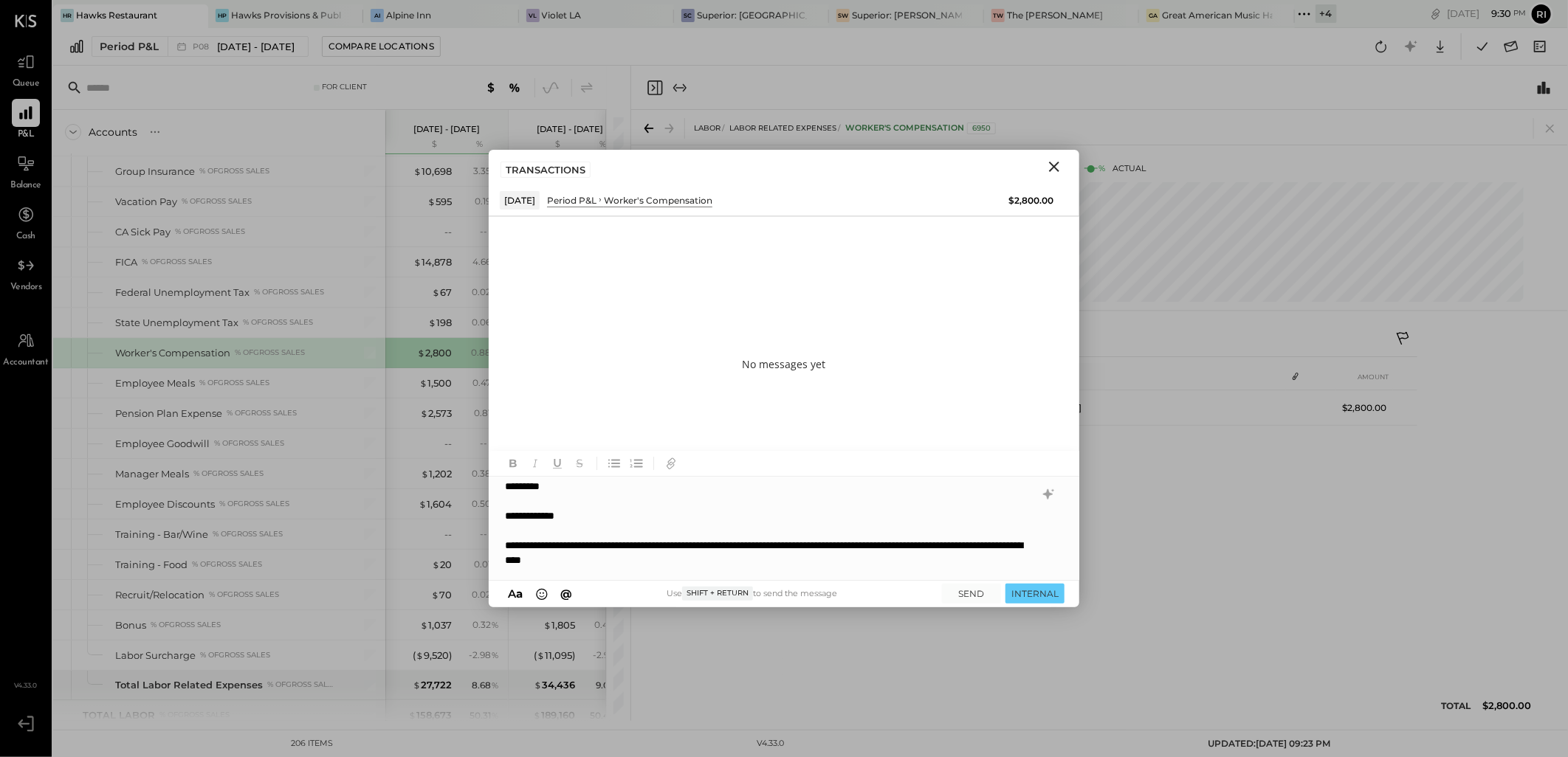
scroll to position [20, 0]
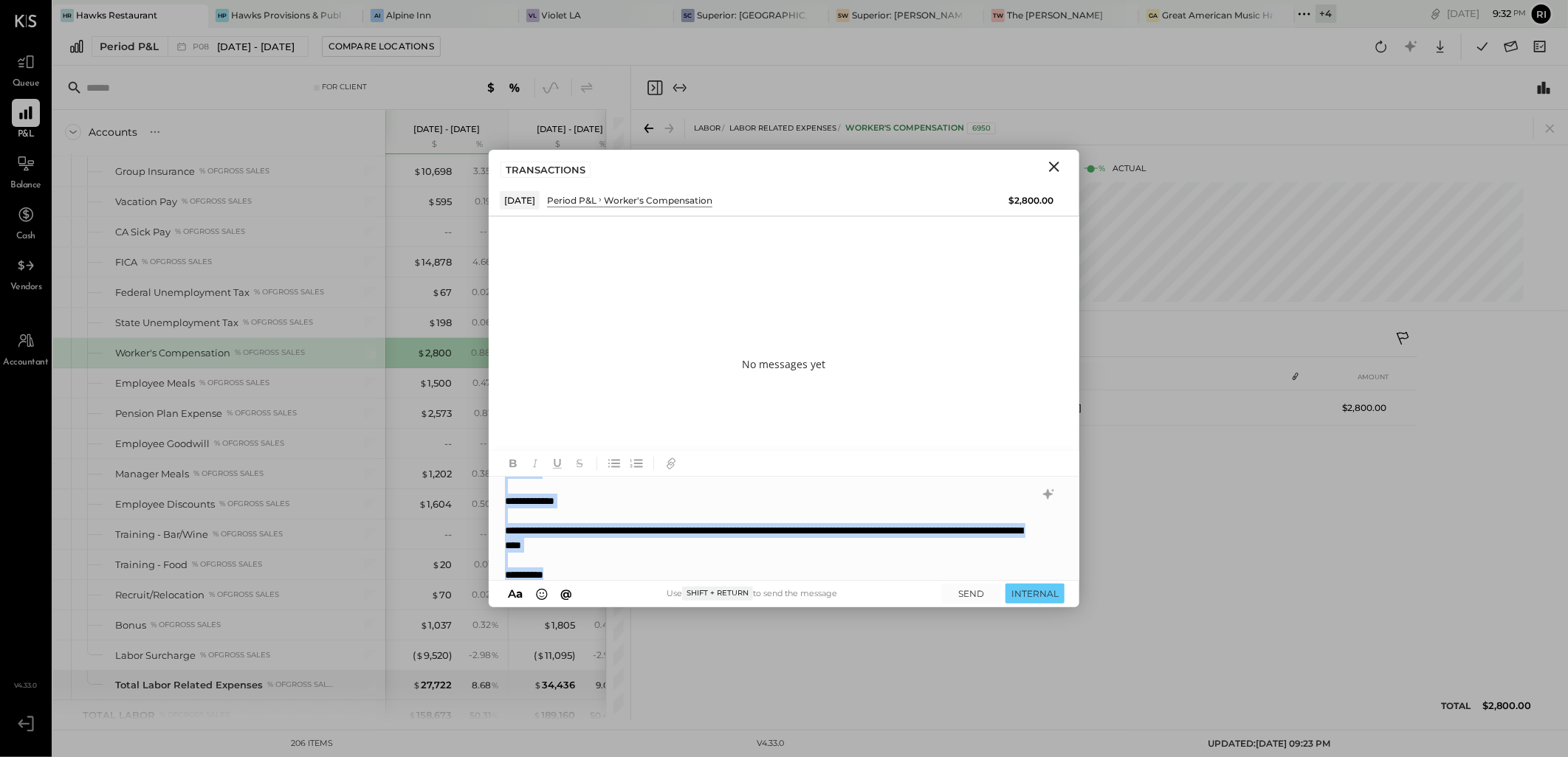
copy div "**********"
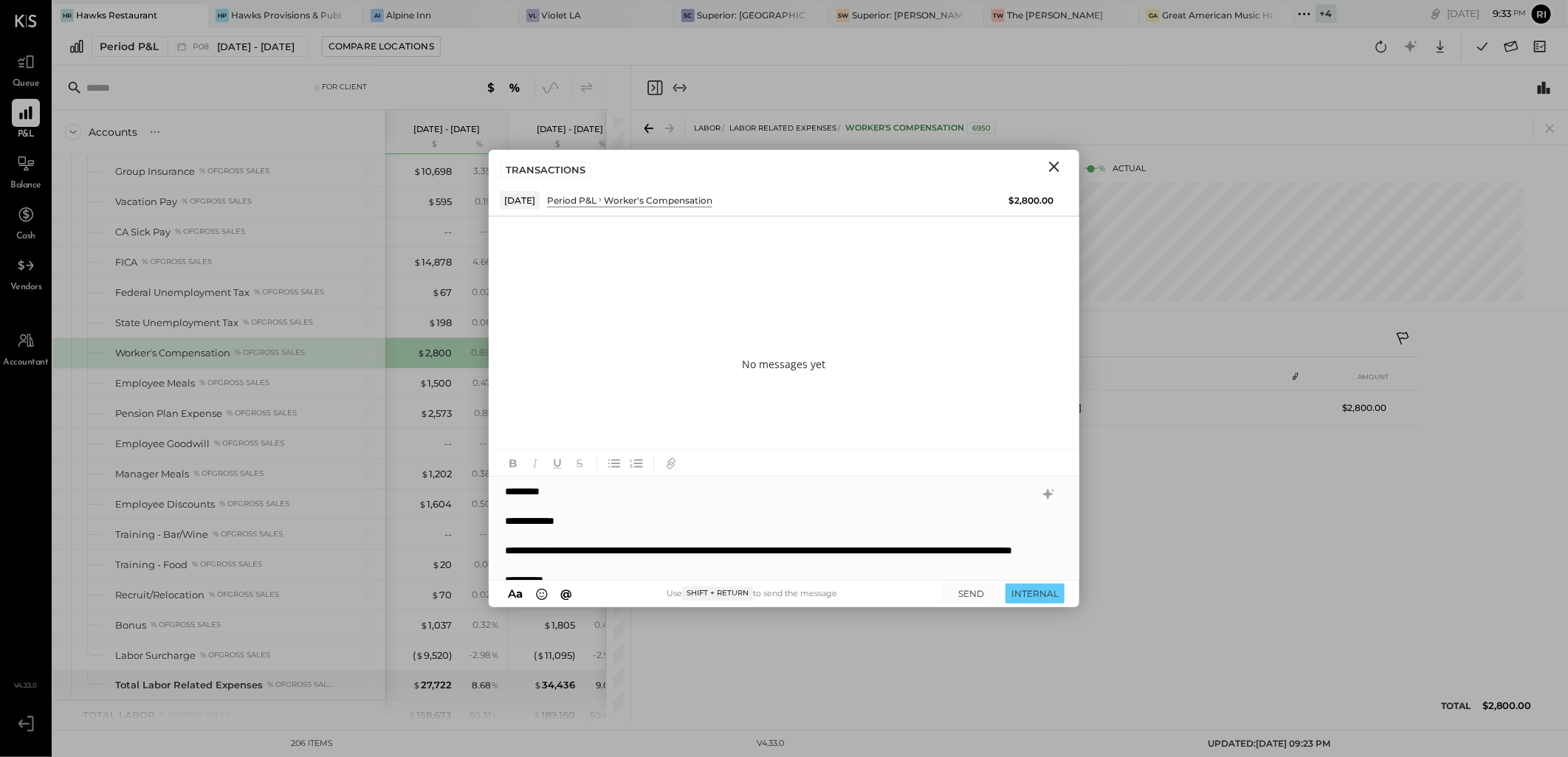
scroll to position [0, 0]
click at [747, 570] on div "**********" at bounding box center [783, 528] width 590 height 103
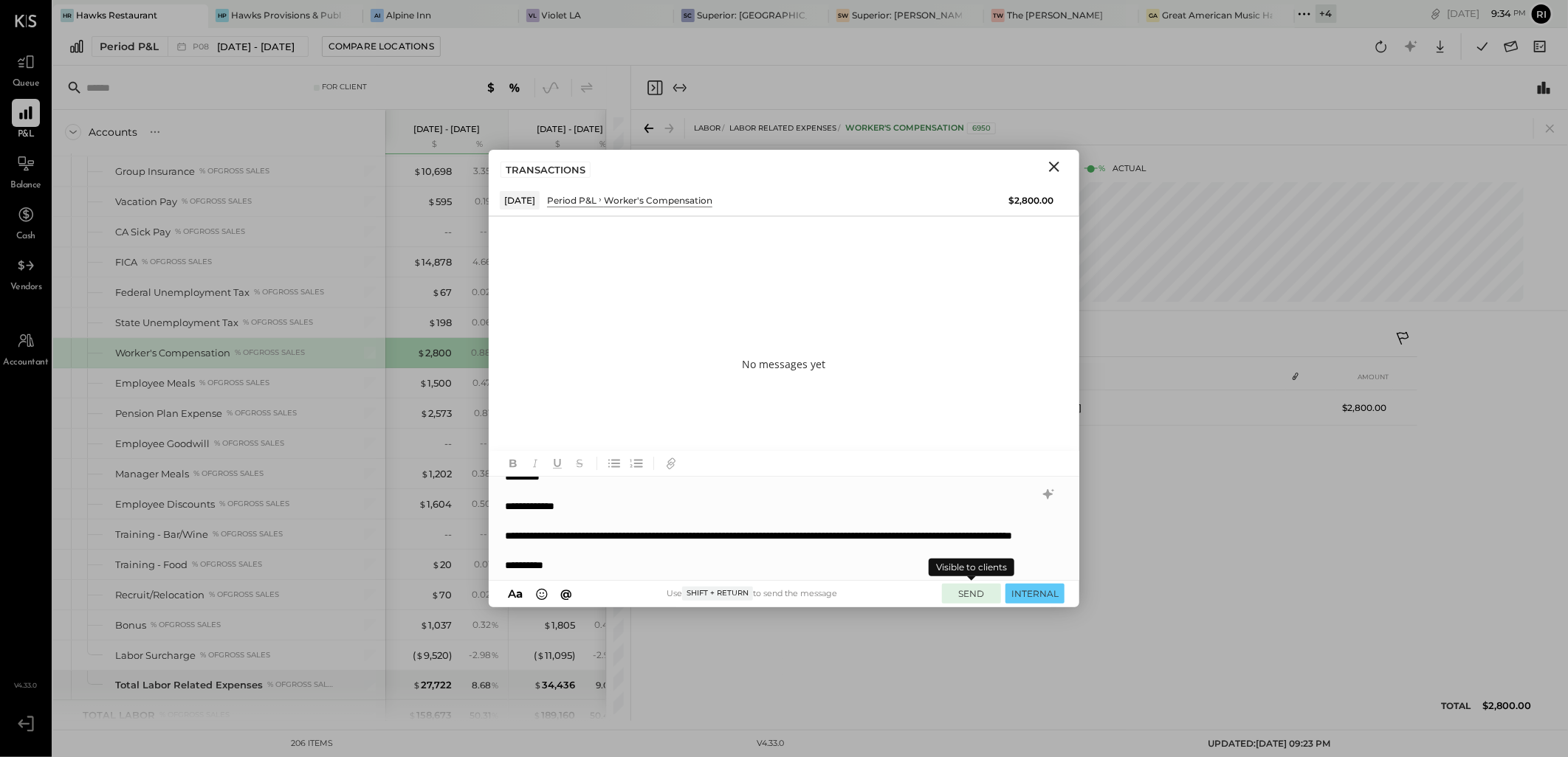
click at [972, 593] on button "SEND" at bounding box center [972, 593] width 59 height 20
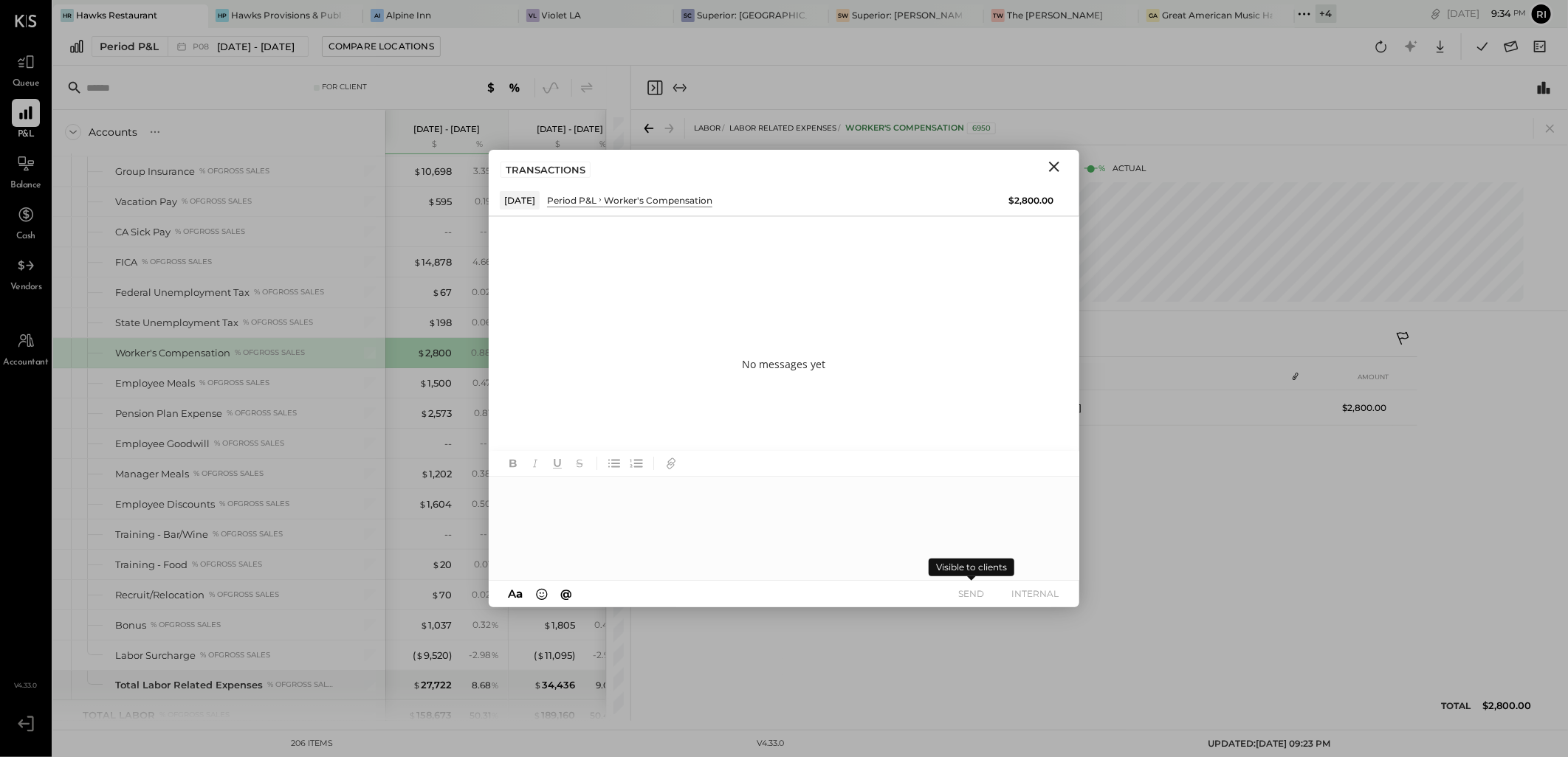
scroll to position [0, 0]
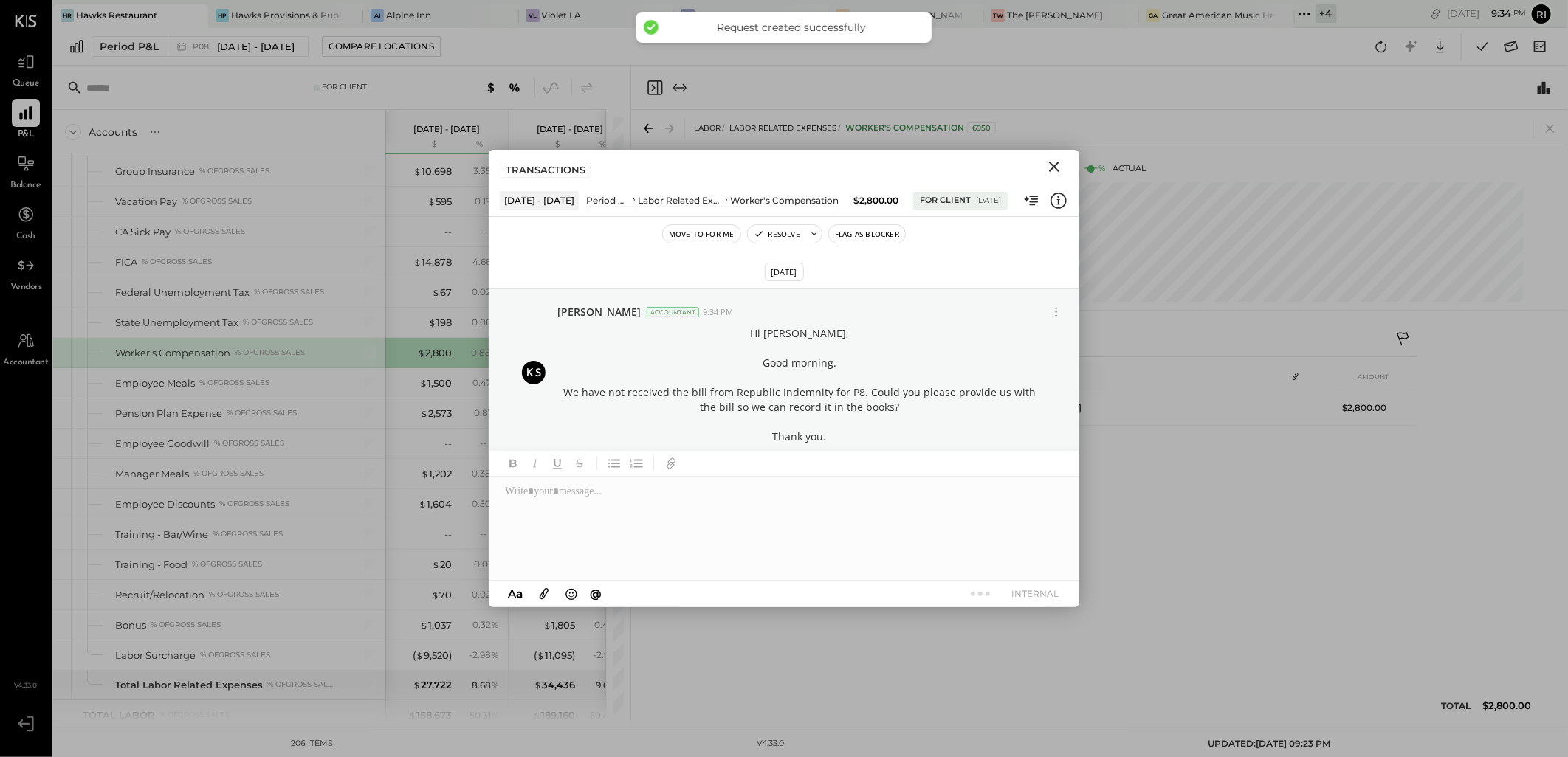
click at [874, 233] on button "Flag as Blocker" at bounding box center [867, 233] width 76 height 18
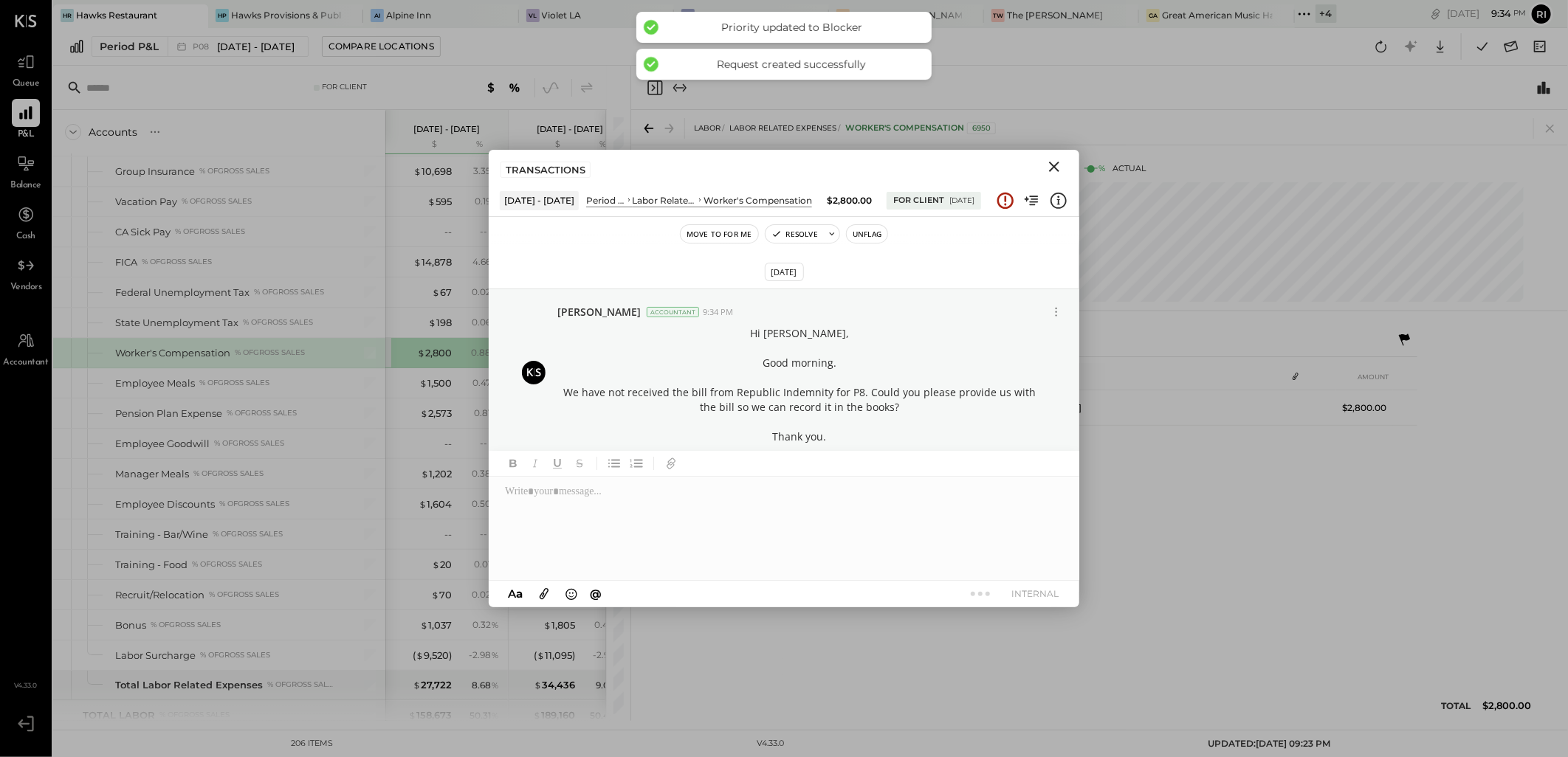
click at [1057, 168] on icon "Close" at bounding box center [1054, 167] width 18 height 18
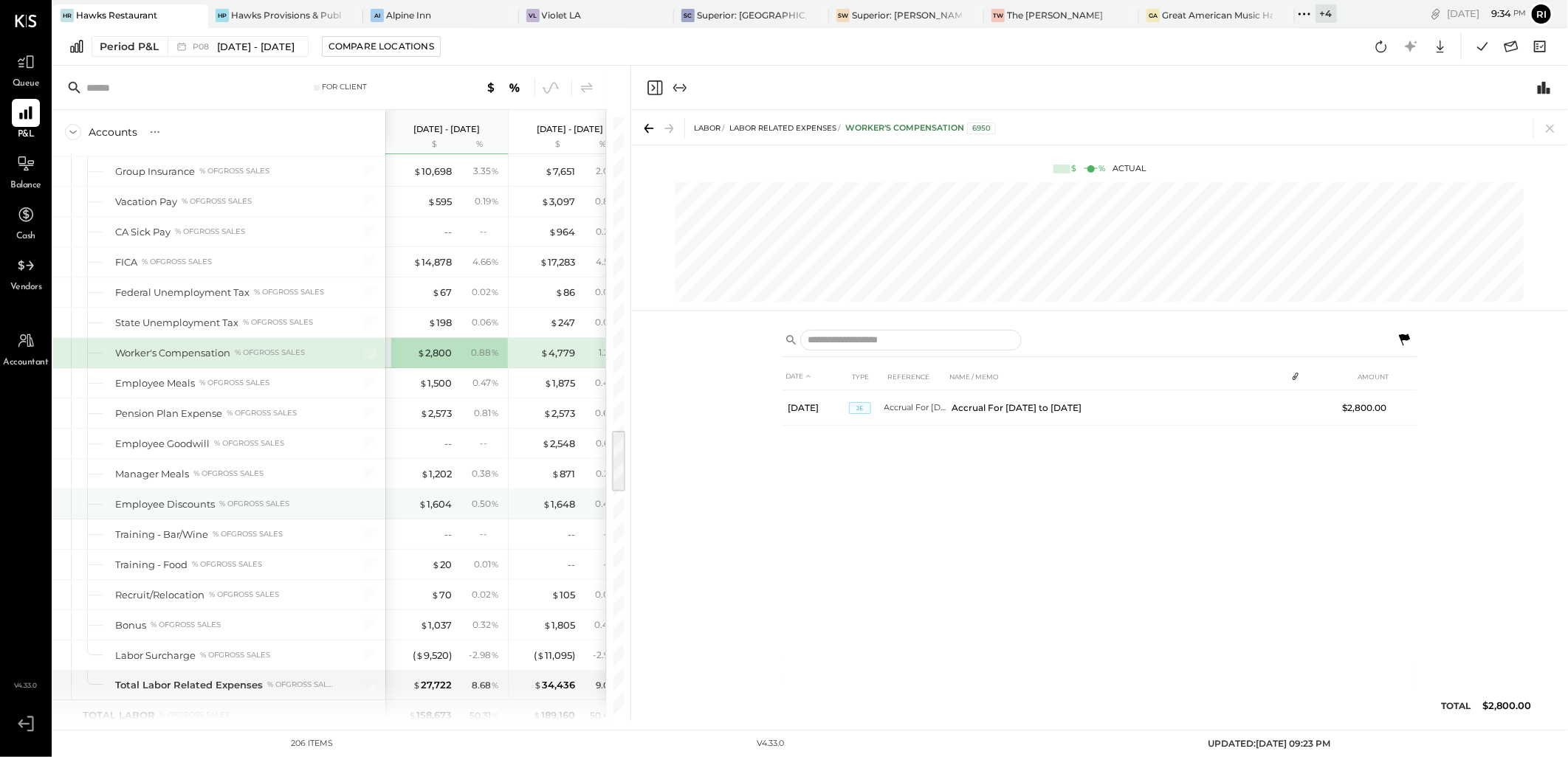
scroll to position [2951, 0]
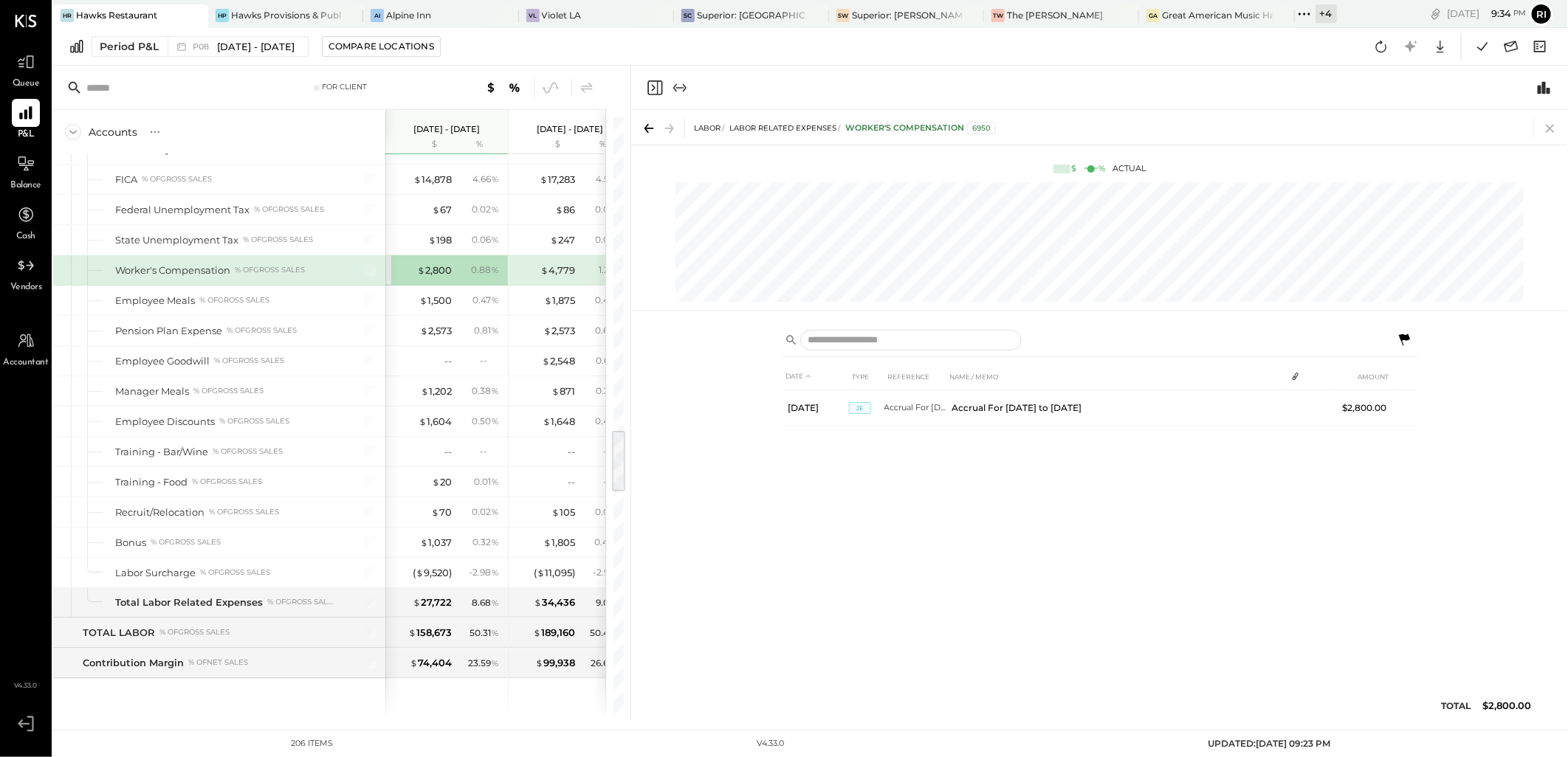
click at [1552, 132] on icon at bounding box center [1550, 129] width 21 height 21
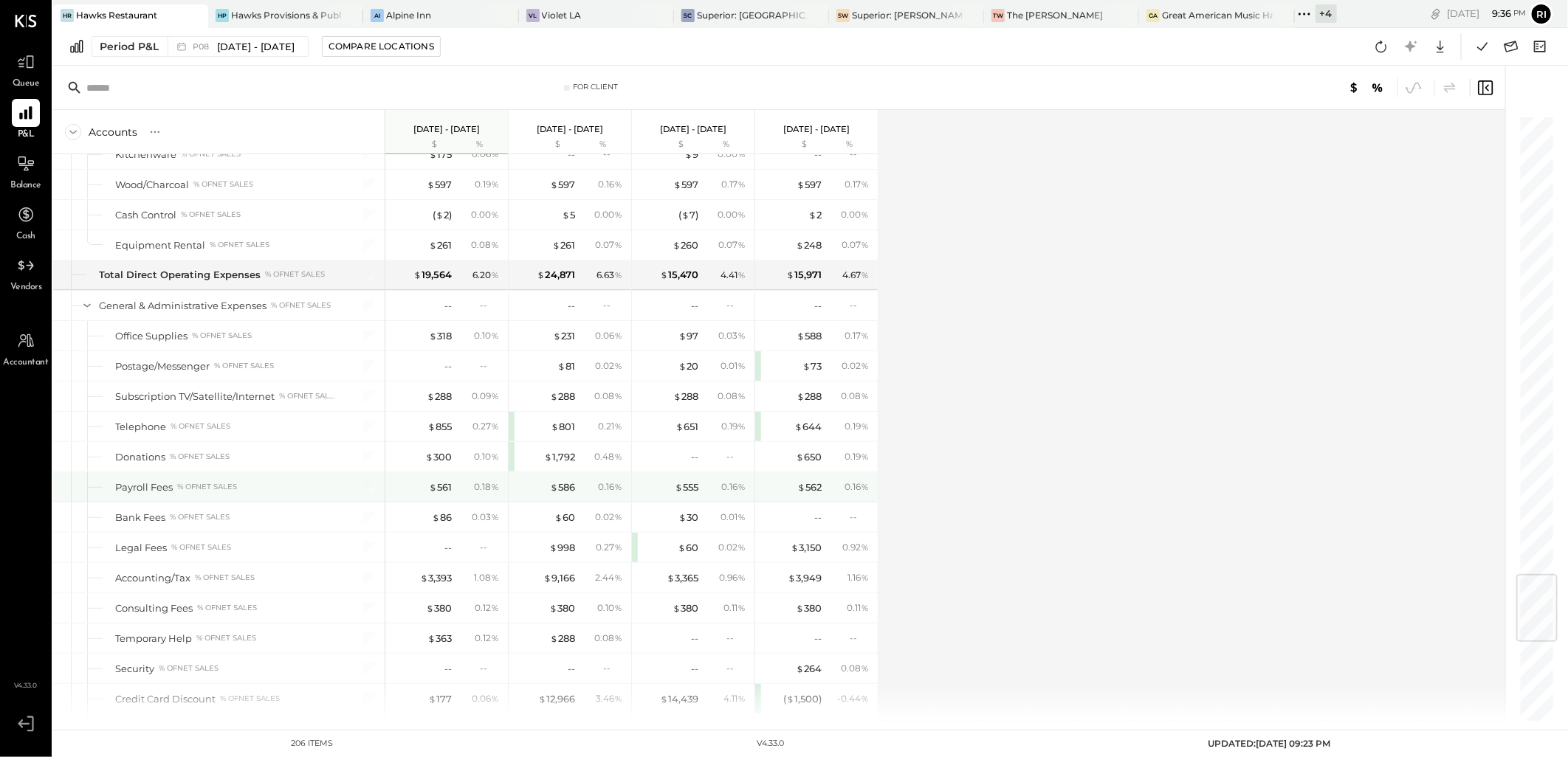
scroll to position [3934, 0]
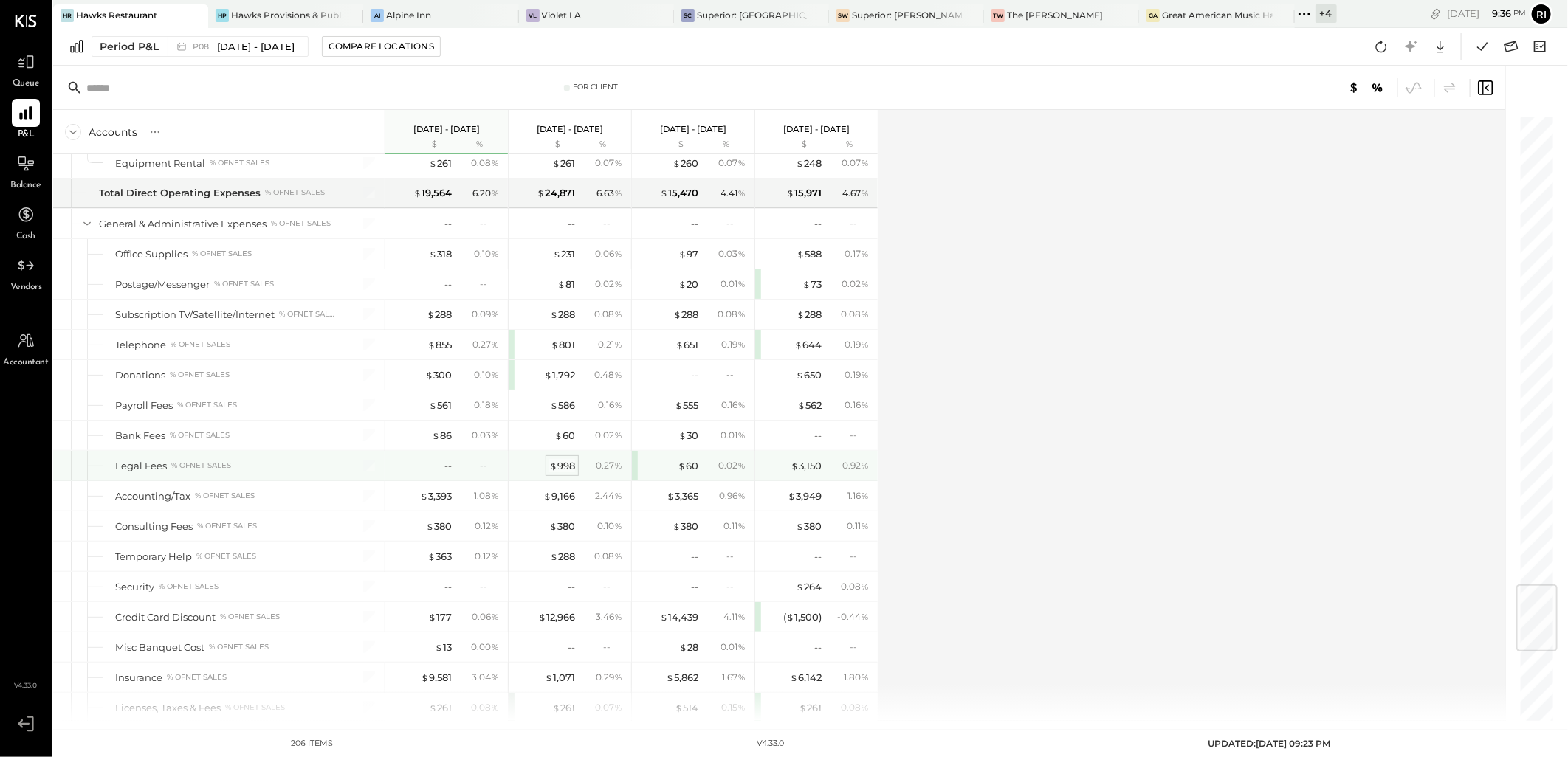
click at [571, 470] on div "$ 998" at bounding box center [561, 466] width 26 height 14
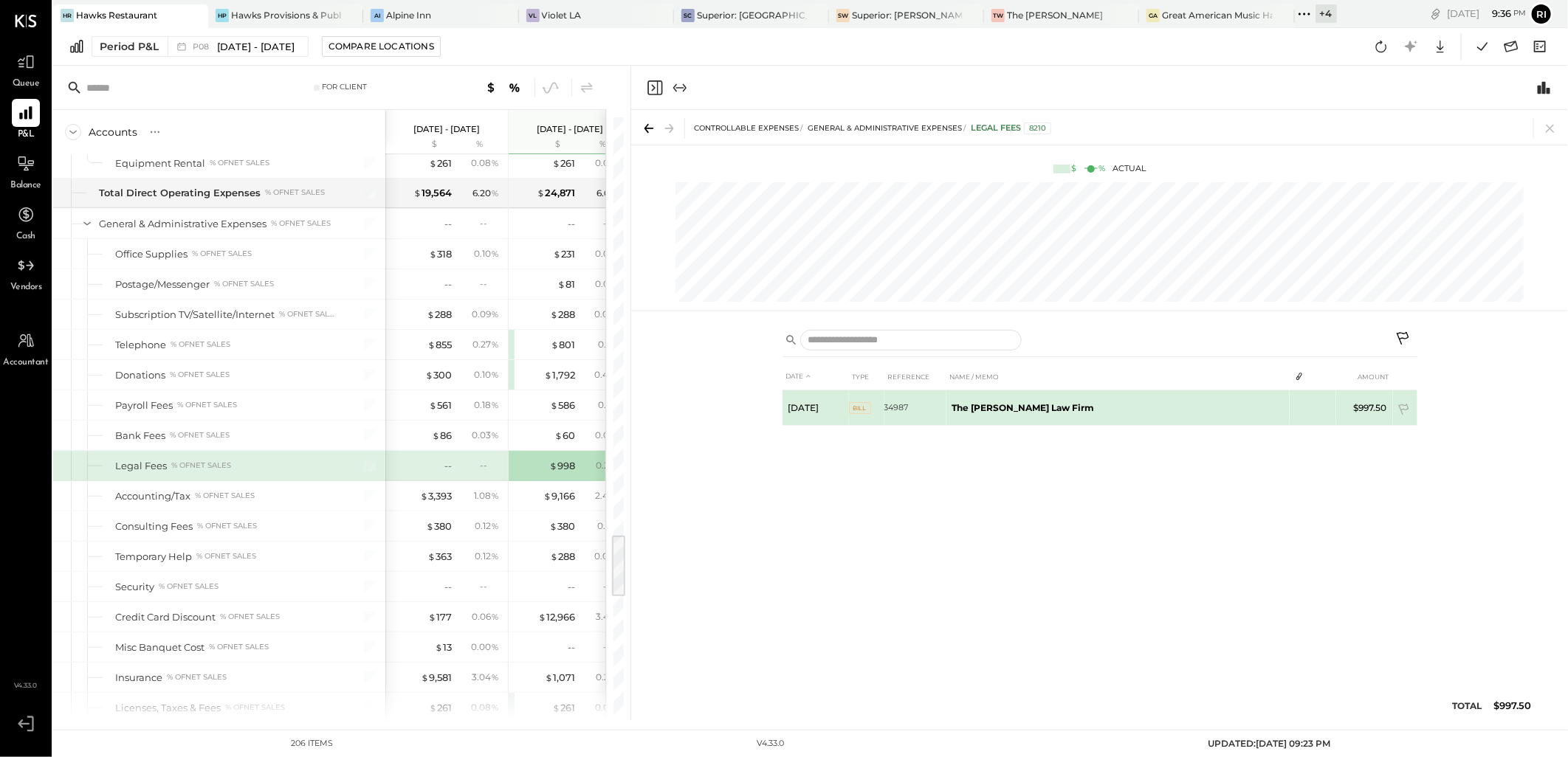
click at [1061, 409] on td "The Burton Law Firm" at bounding box center [1117, 408] width 344 height 35
copy td "The Burton Law Firm"
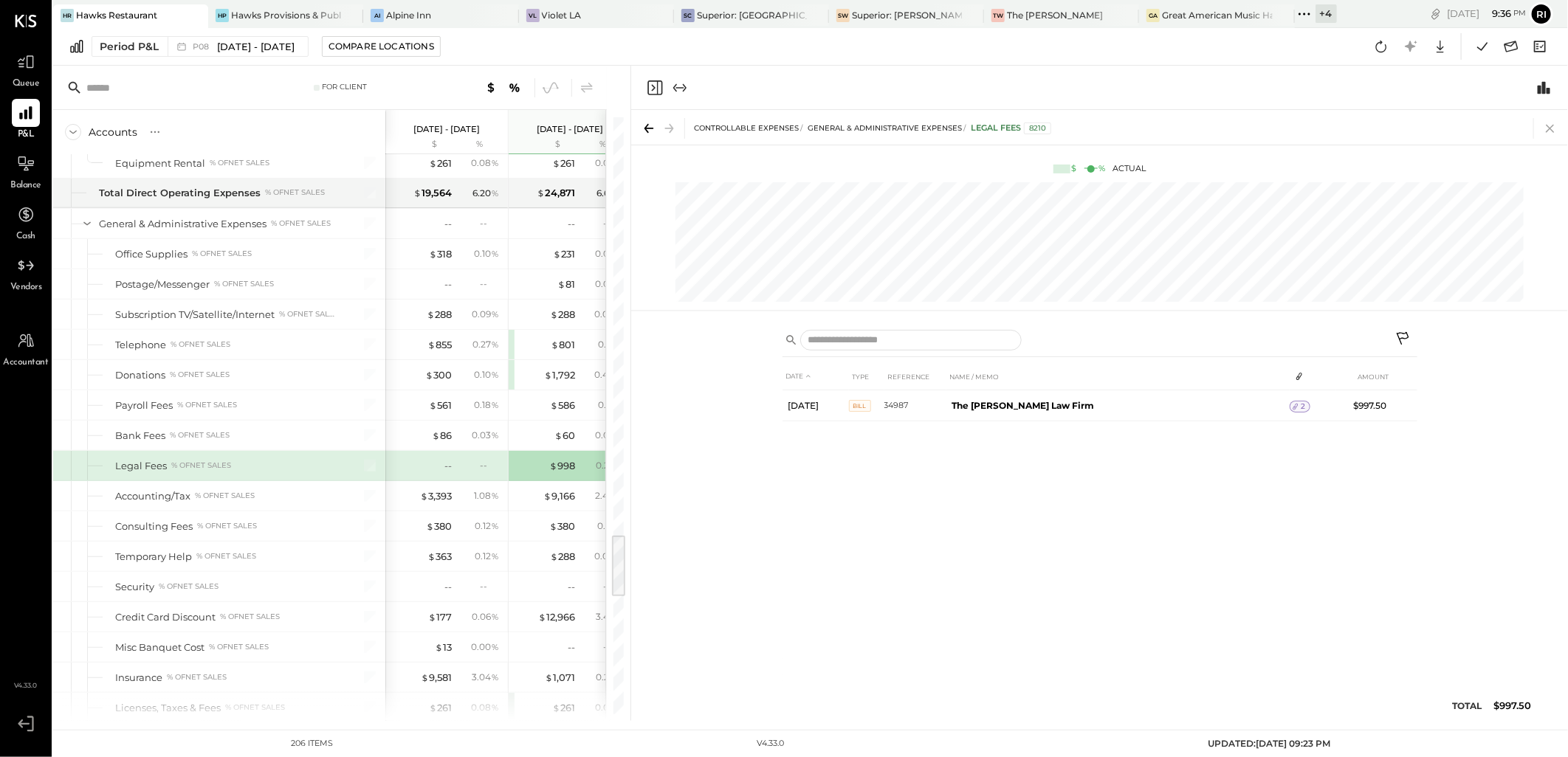
click at [1549, 129] on icon at bounding box center [1550, 129] width 21 height 21
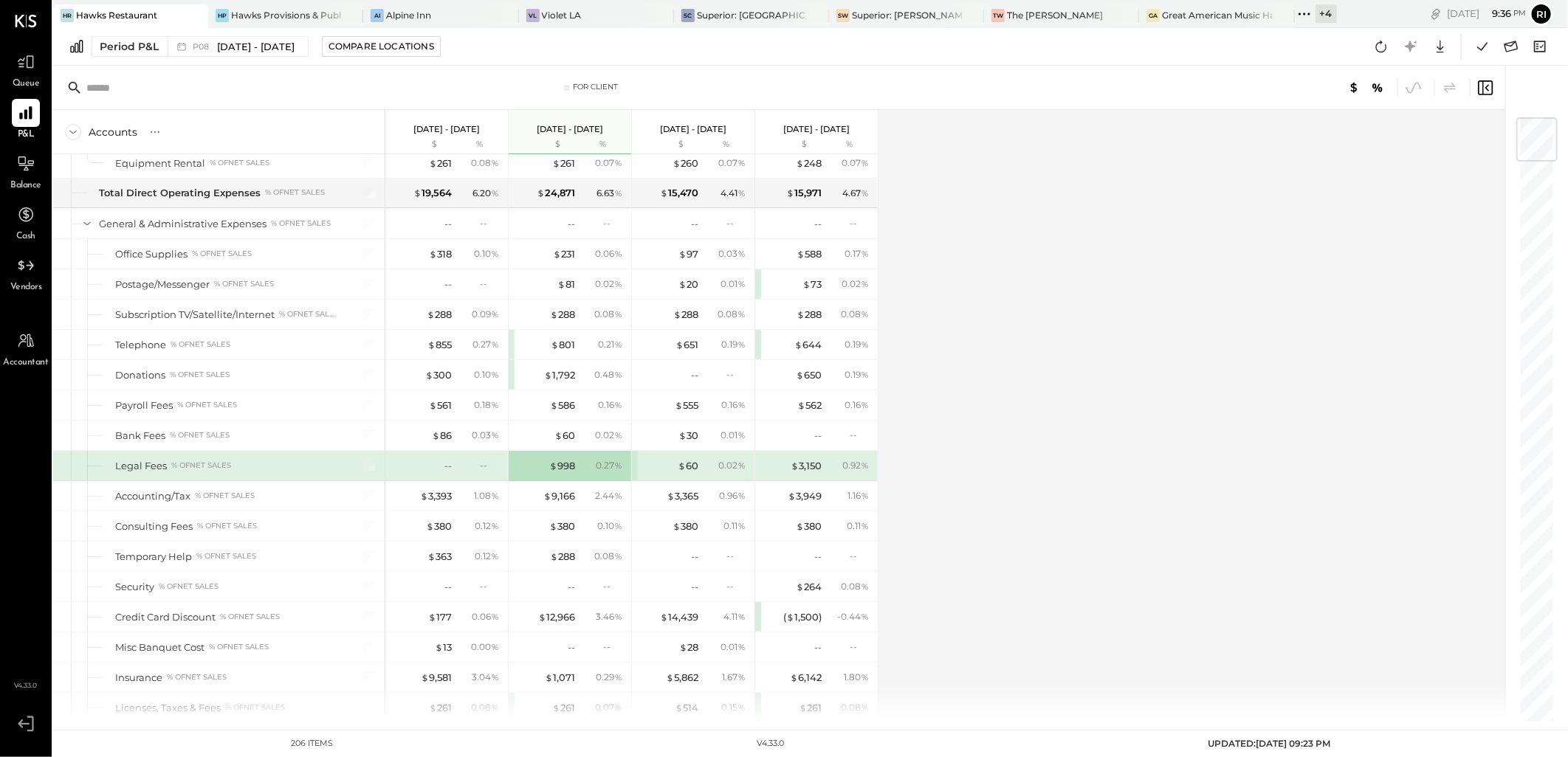
scroll to position [4016, 0]
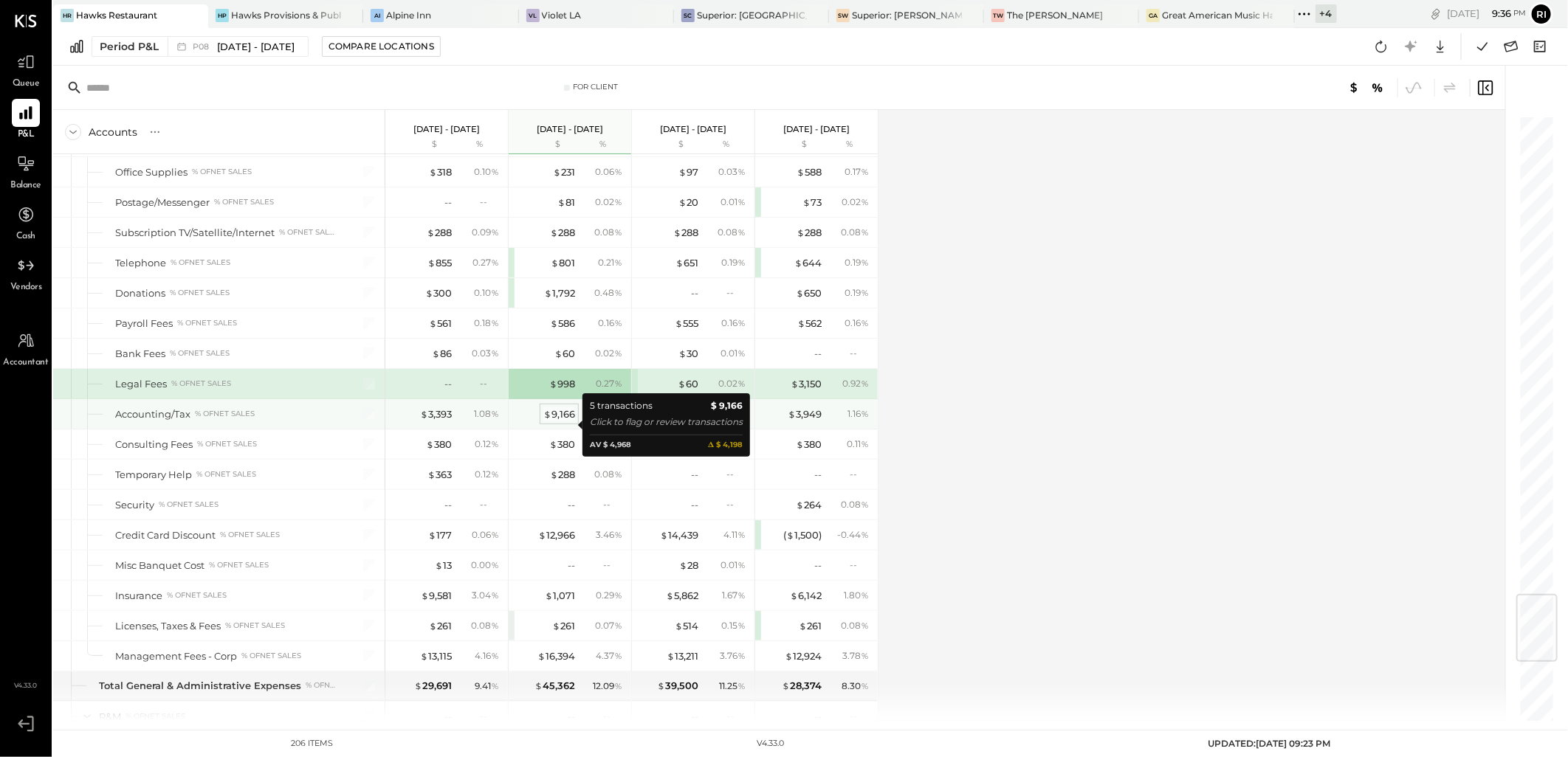
click at [559, 421] on div "$ 9,166" at bounding box center [558, 414] width 31 height 14
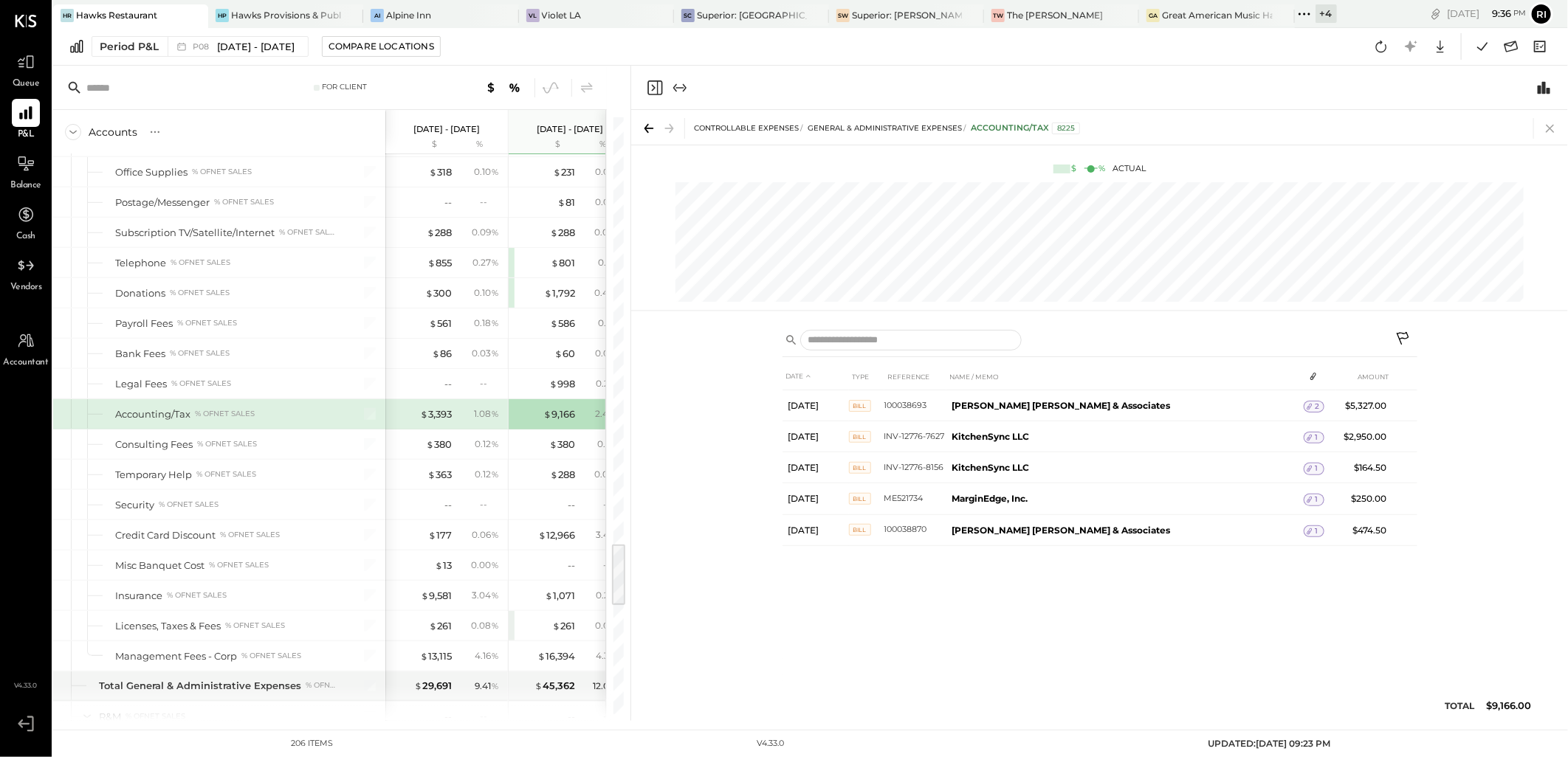
click at [1546, 125] on icon at bounding box center [1550, 129] width 9 height 9
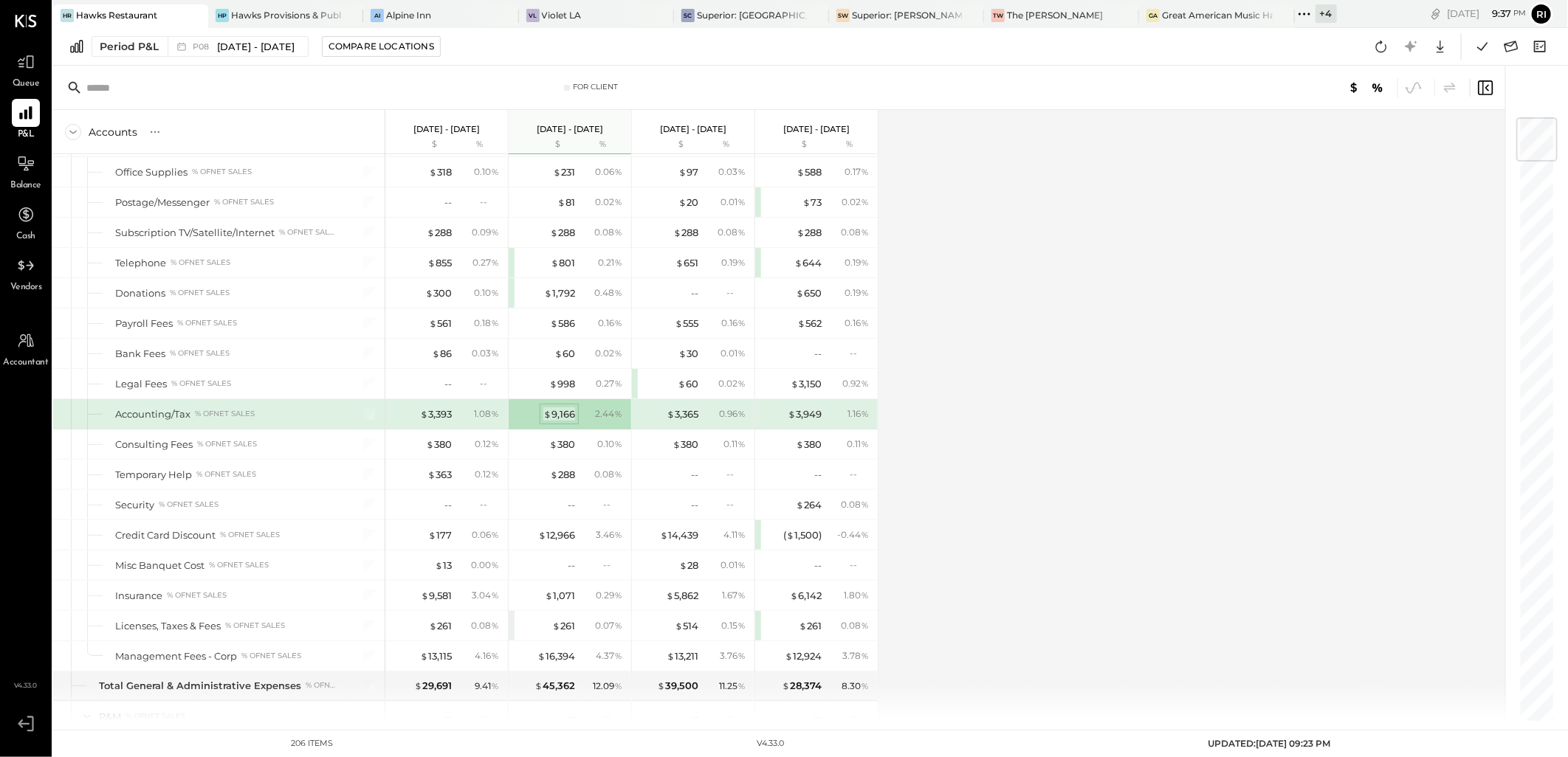
click at [567, 421] on div "$ 9,166" at bounding box center [558, 414] width 31 height 14
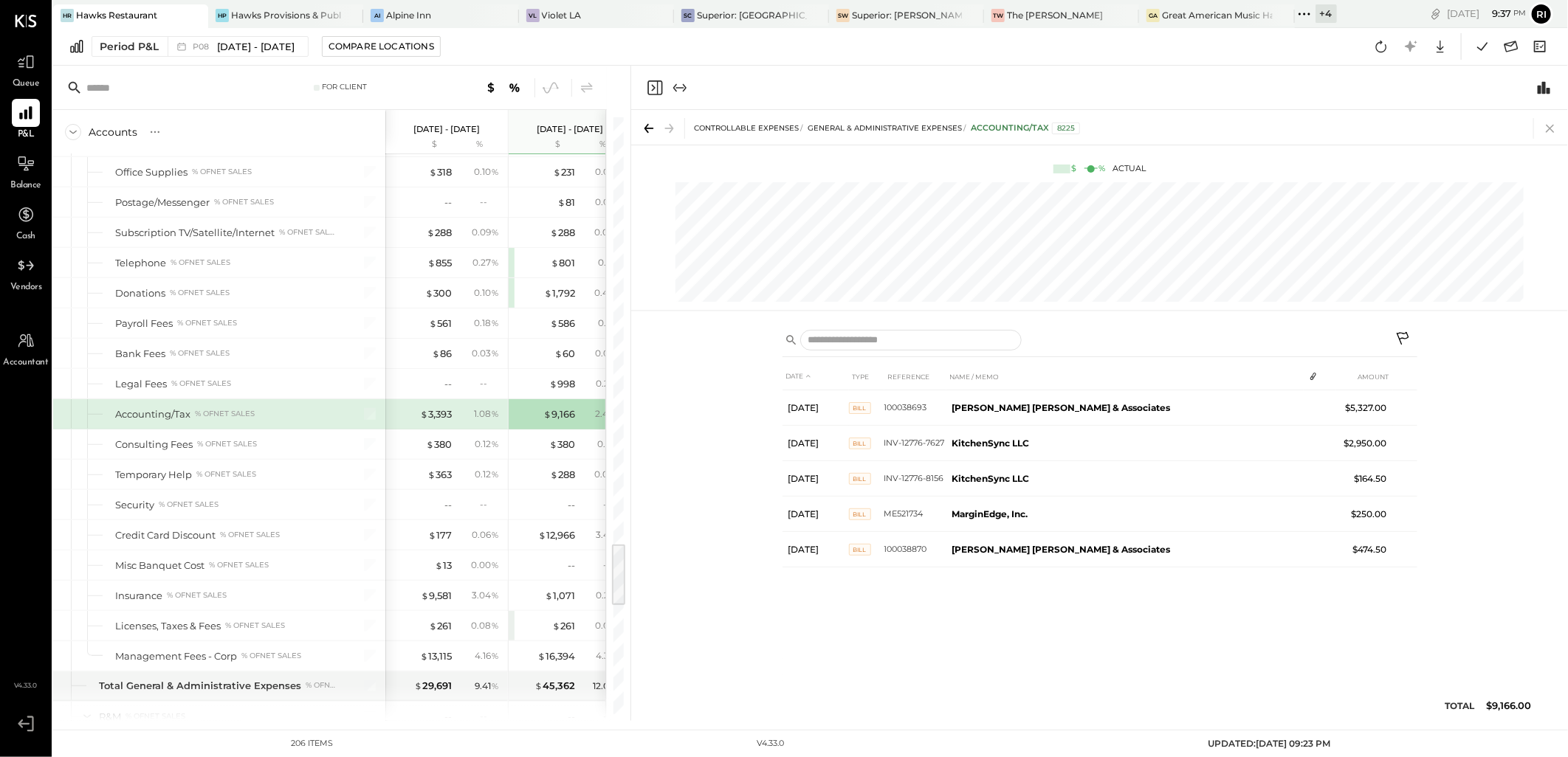
click at [1556, 130] on icon at bounding box center [1550, 129] width 21 height 21
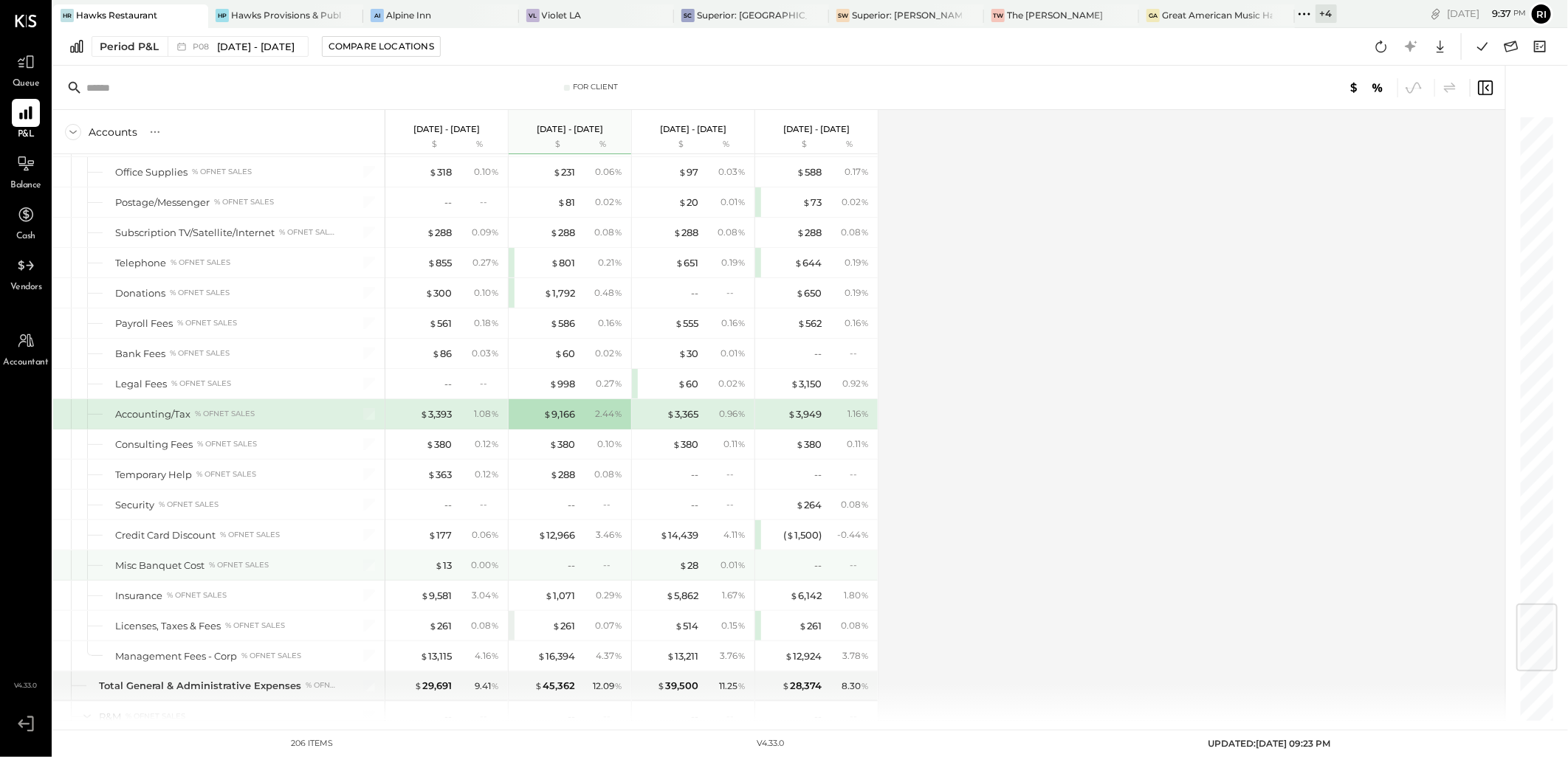
scroll to position [4098, 0]
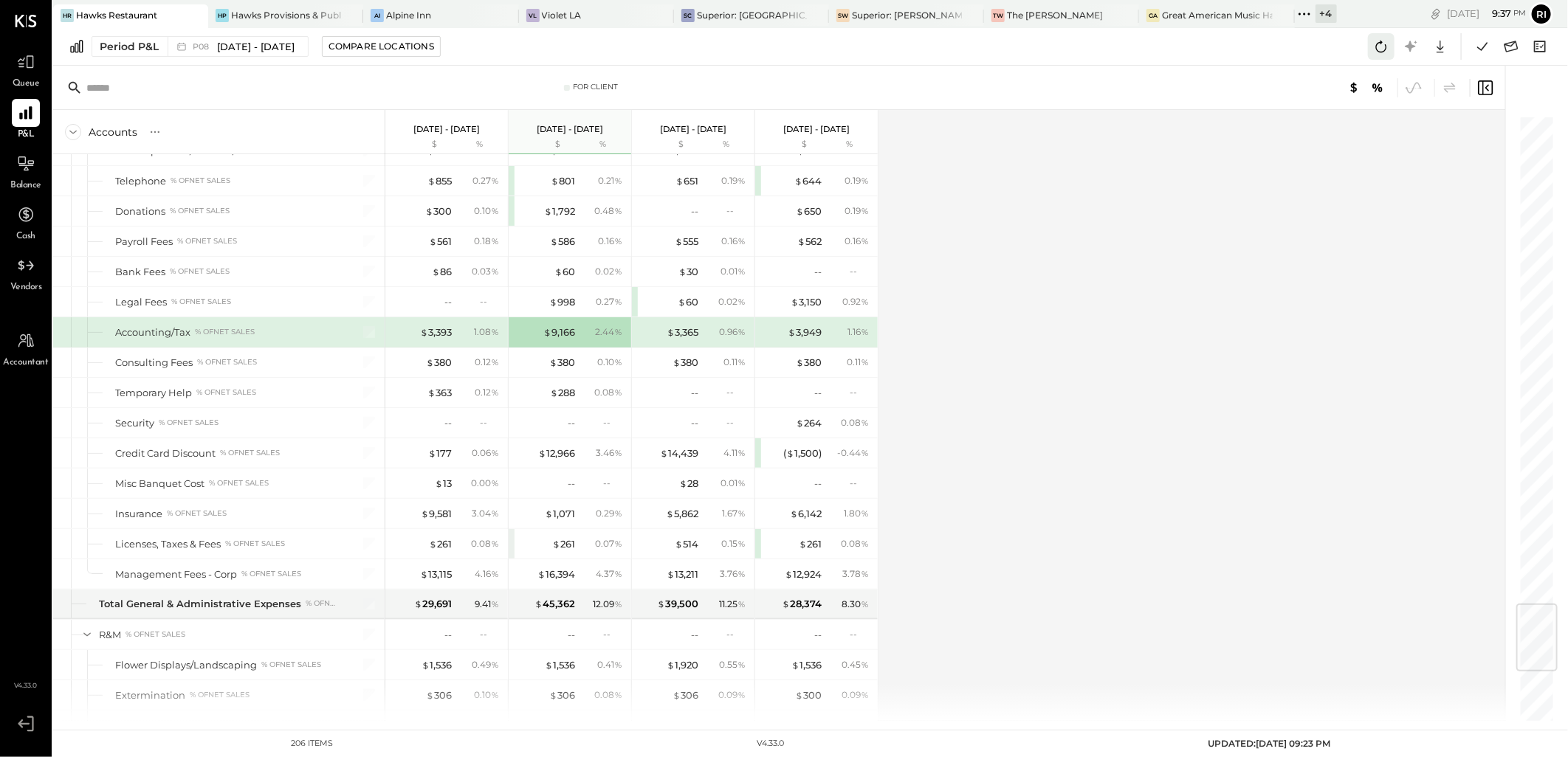
click at [1382, 48] on icon at bounding box center [1381, 47] width 19 height 19
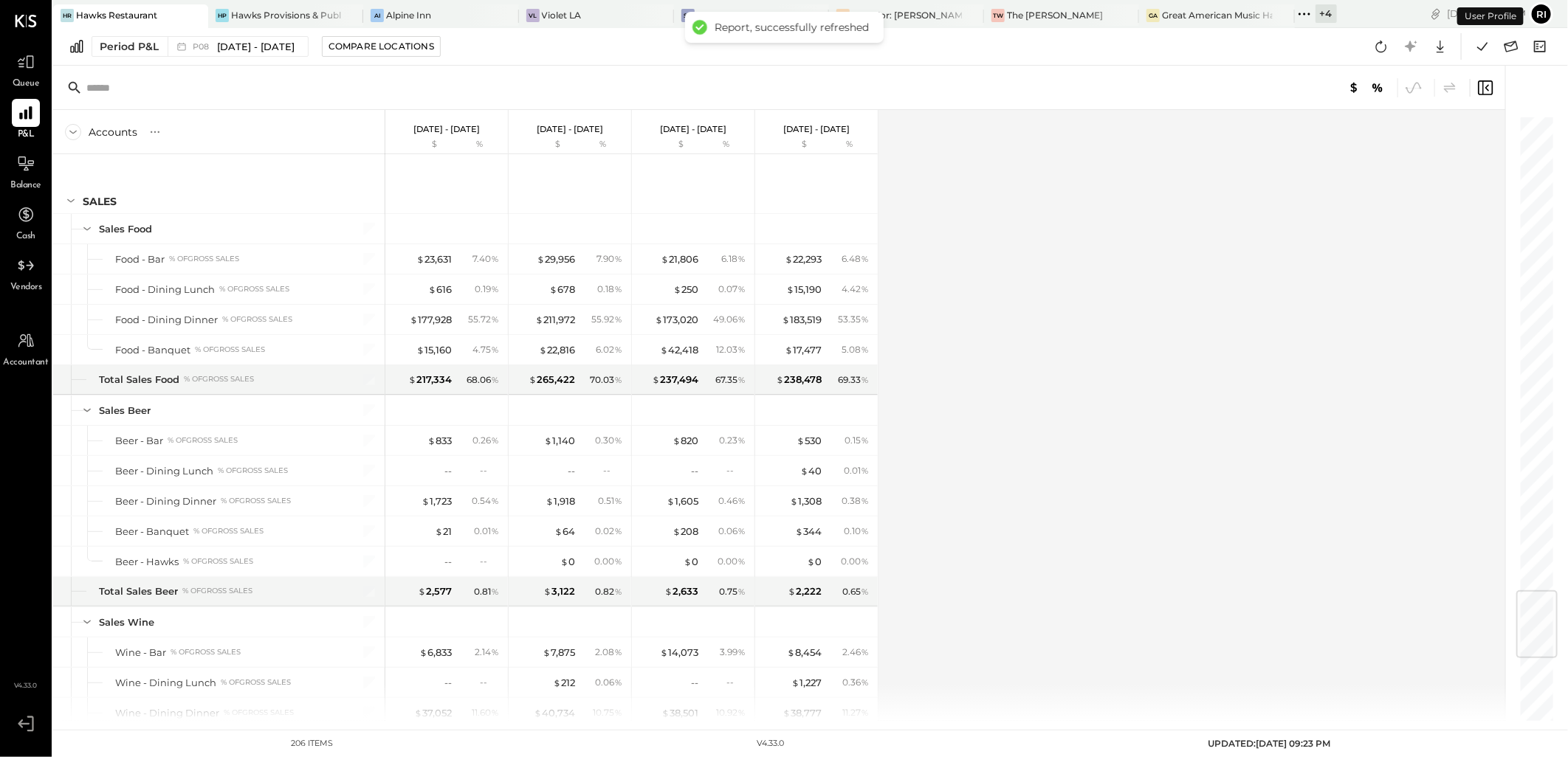
scroll to position [3989, 0]
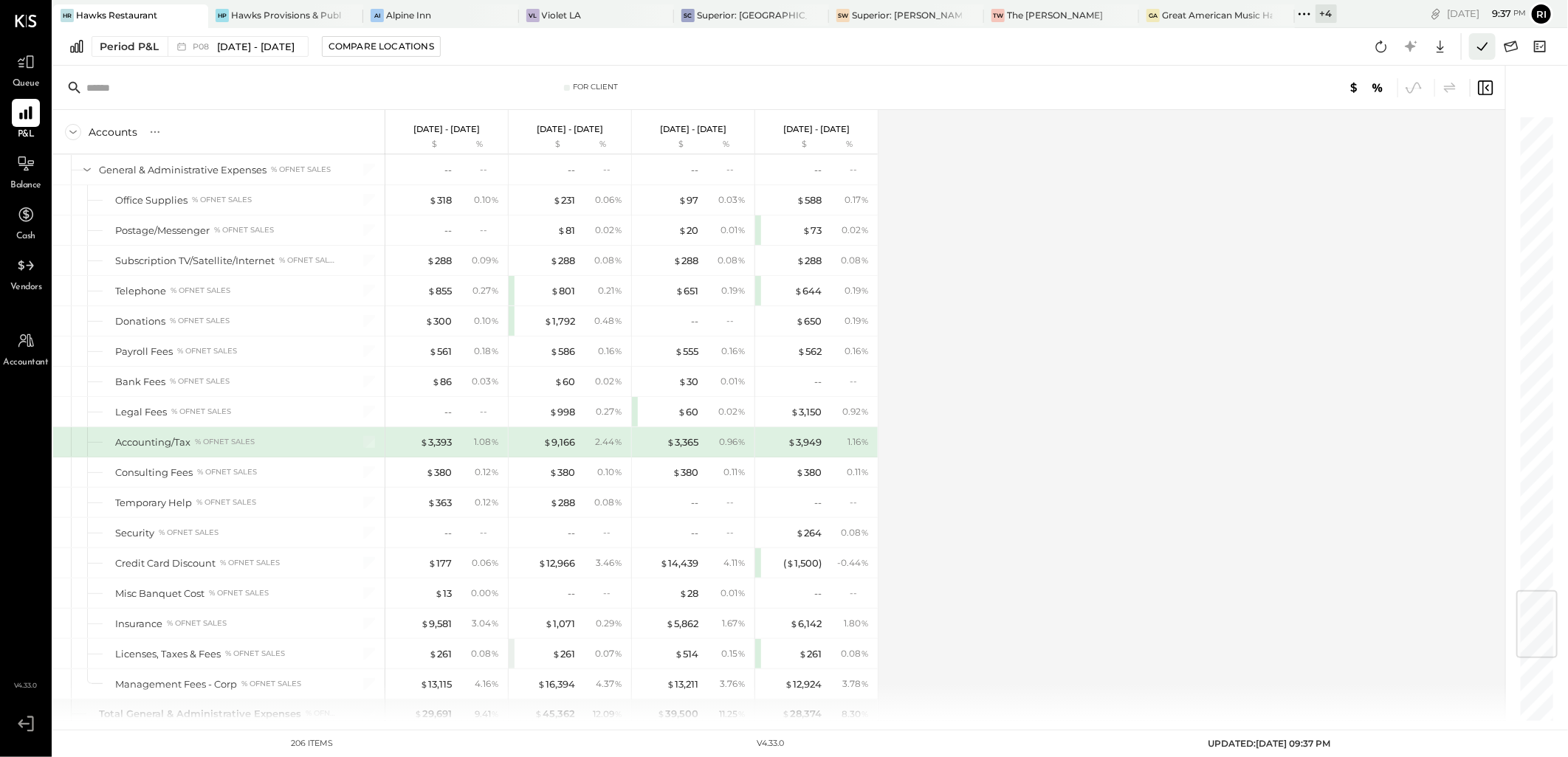
click at [1479, 45] on icon at bounding box center [1482, 47] width 19 height 19
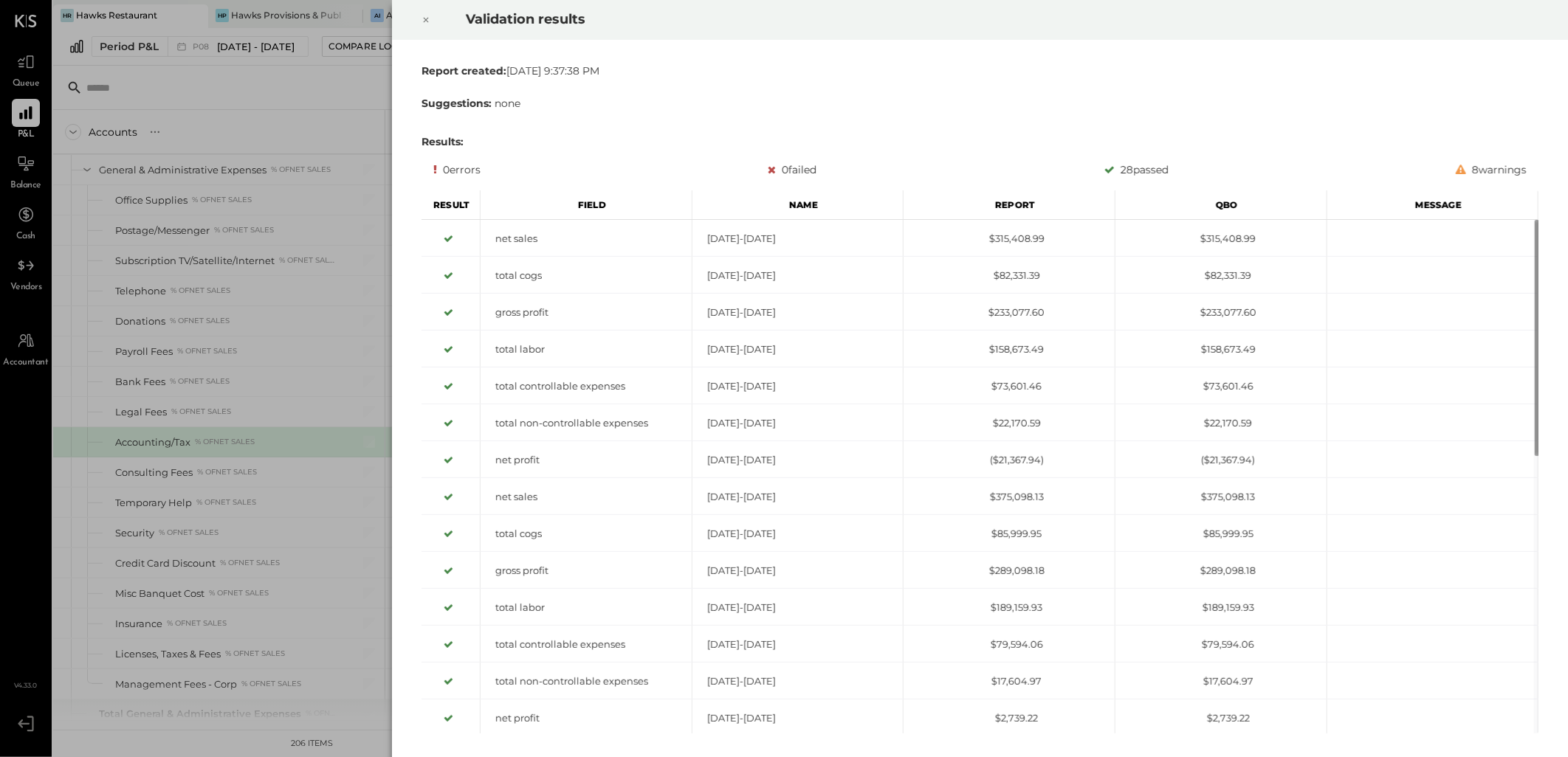
click at [429, 16] on icon at bounding box center [425, 20] width 9 height 18
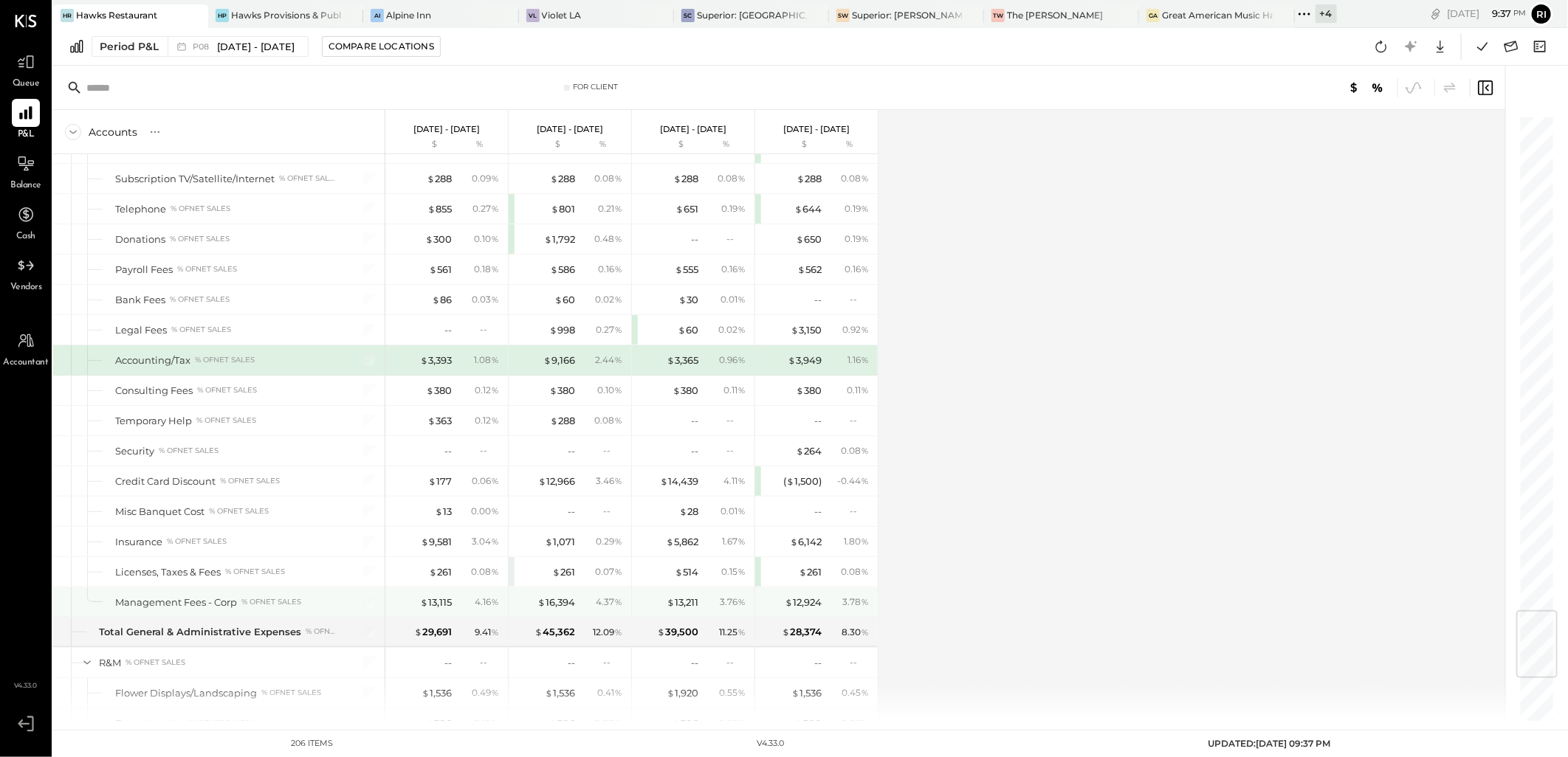
scroll to position [4153, 0]
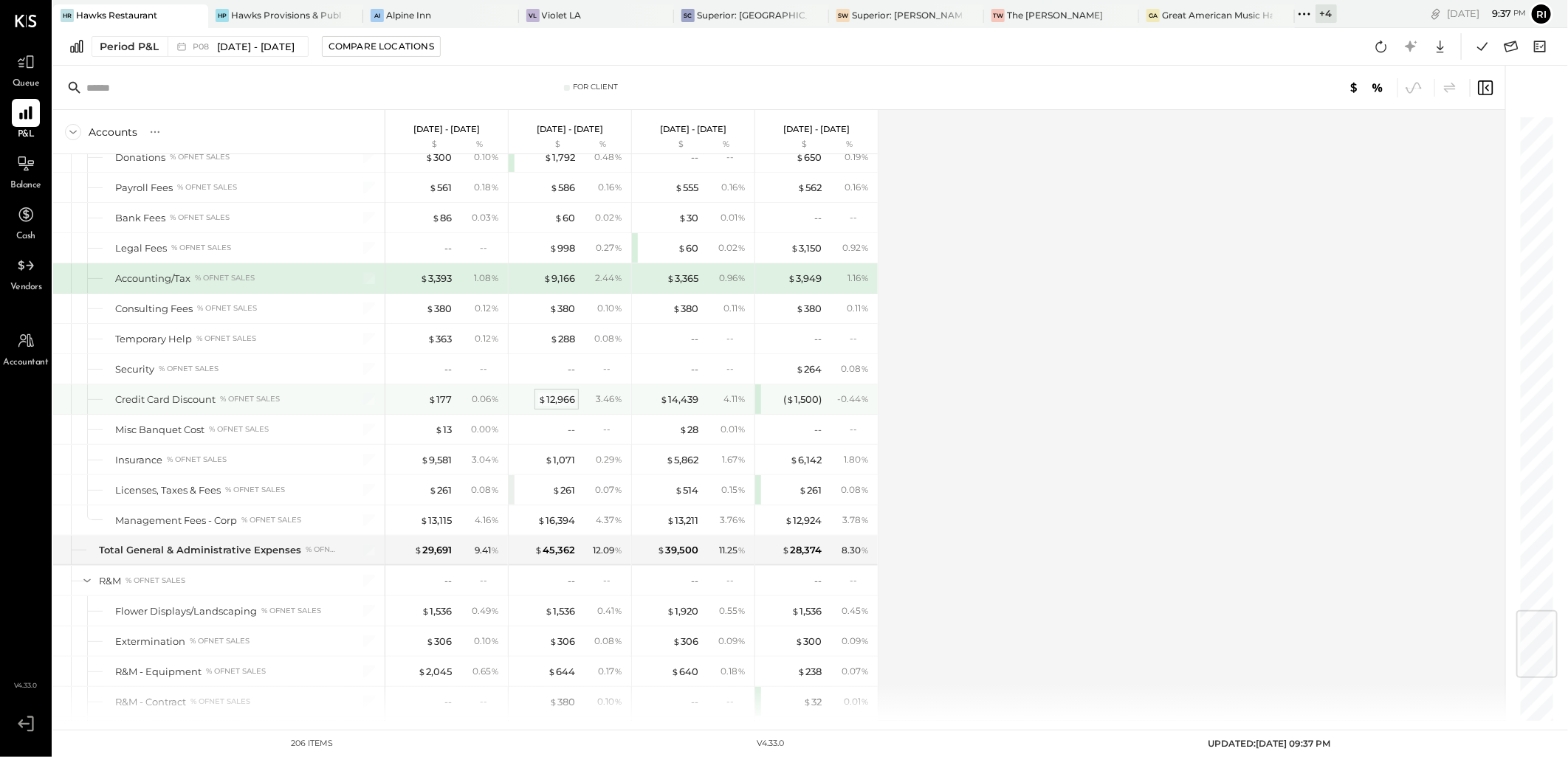
click at [561, 407] on div "$ 12,966" at bounding box center [556, 399] width 37 height 14
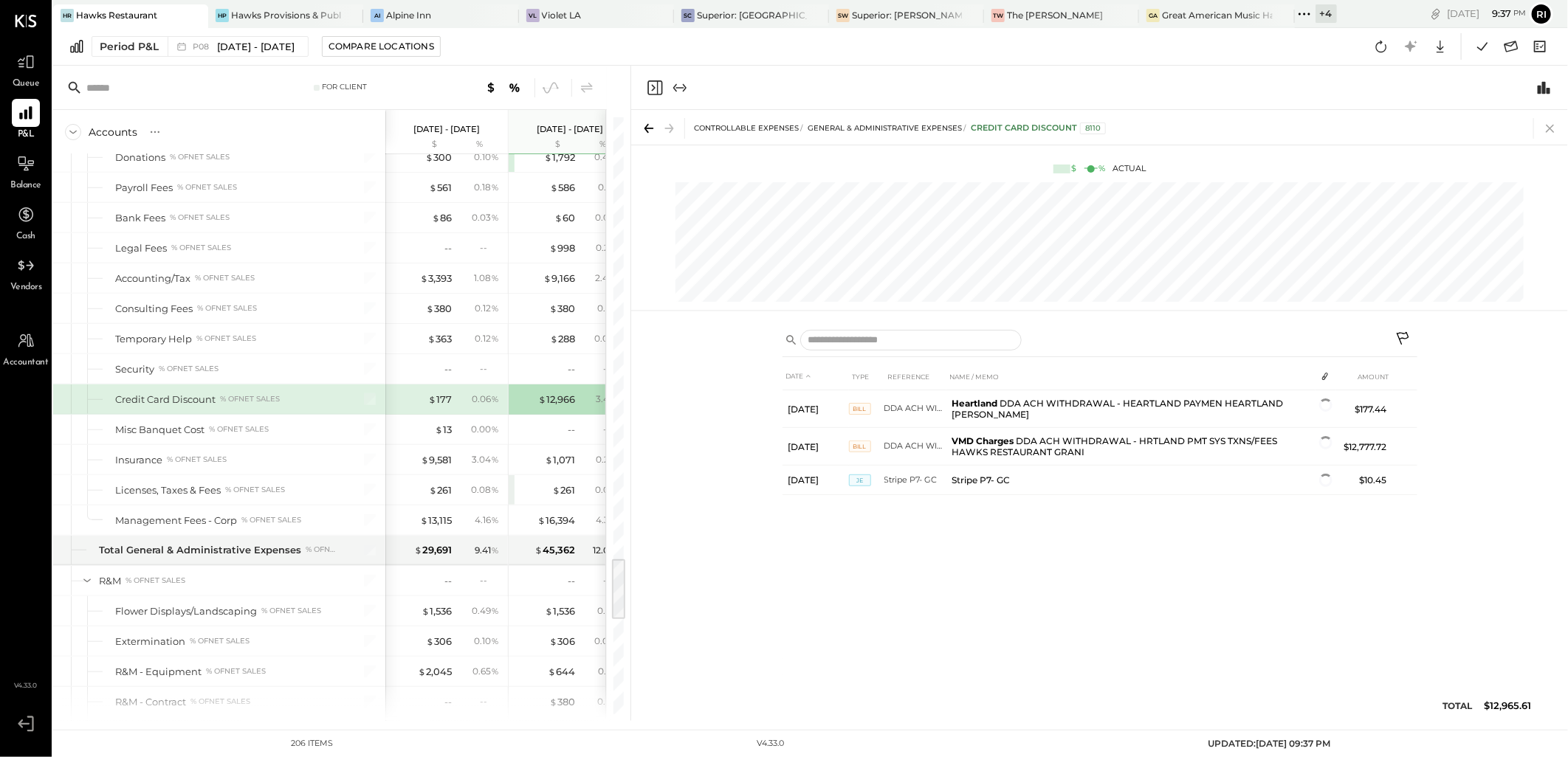
click at [1554, 128] on icon at bounding box center [1550, 129] width 21 height 21
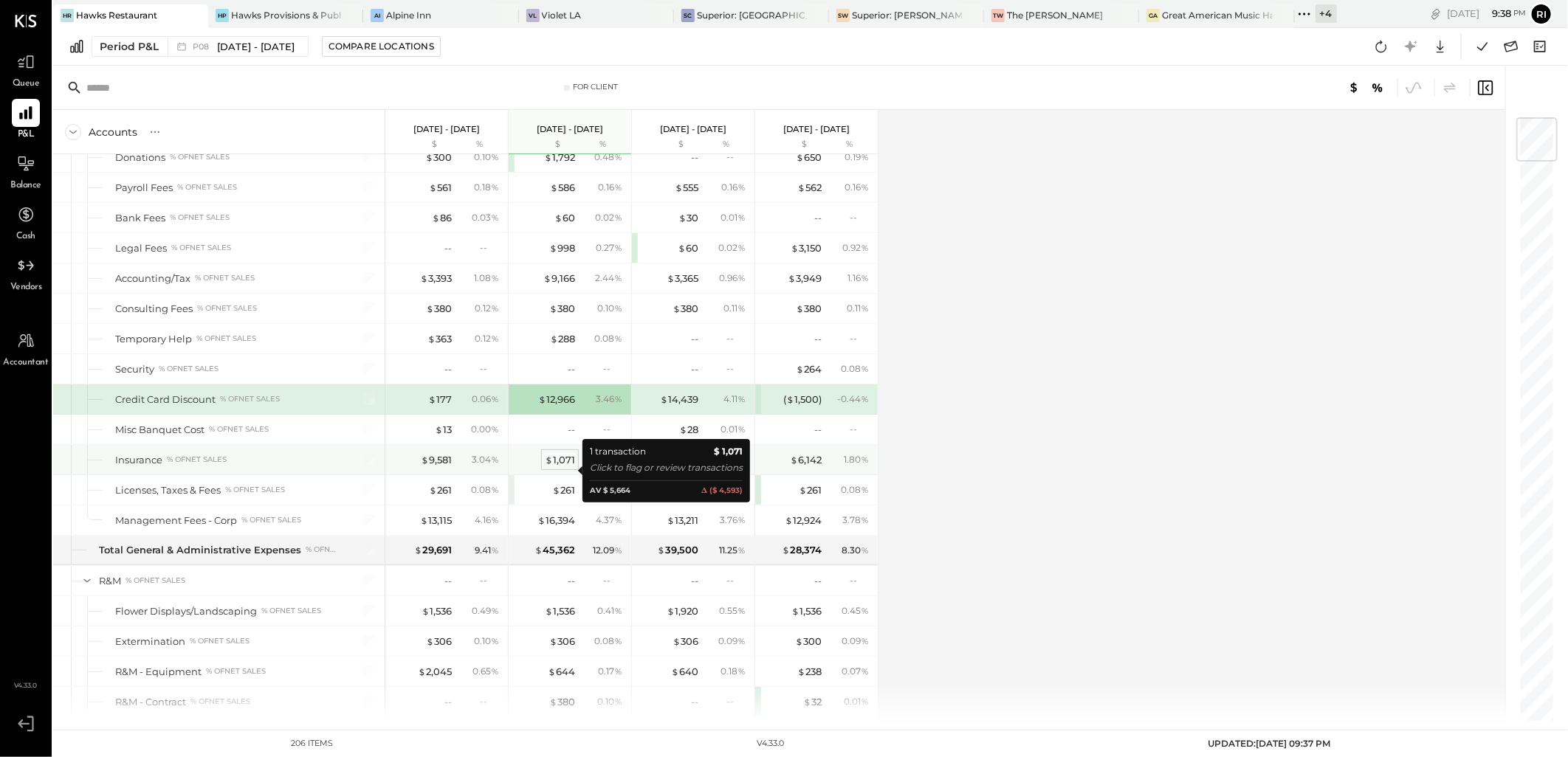
click at [559, 467] on div "$ 1,071" at bounding box center [560, 460] width 30 height 14
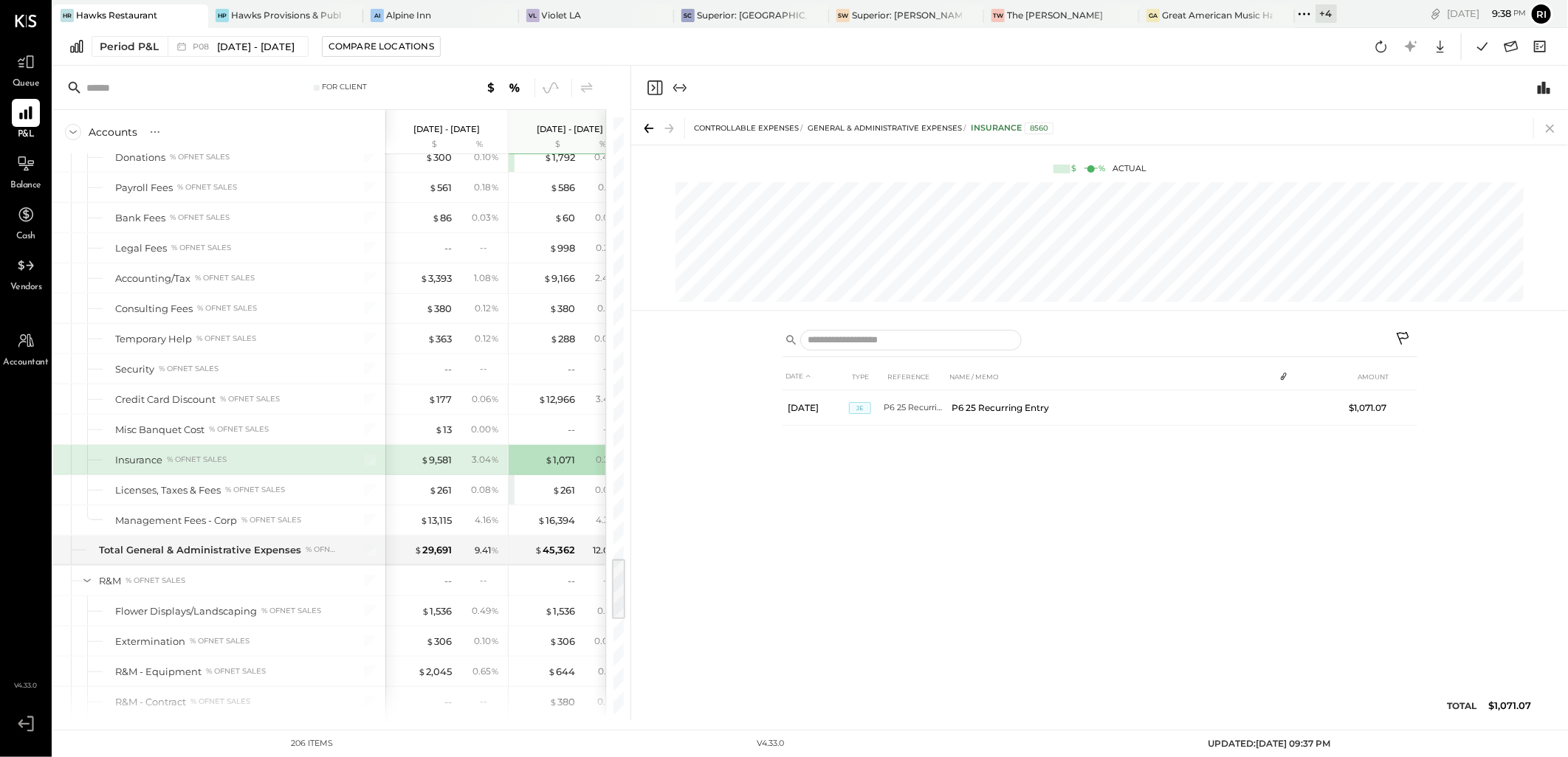
click at [1555, 127] on icon at bounding box center [1550, 129] width 21 height 21
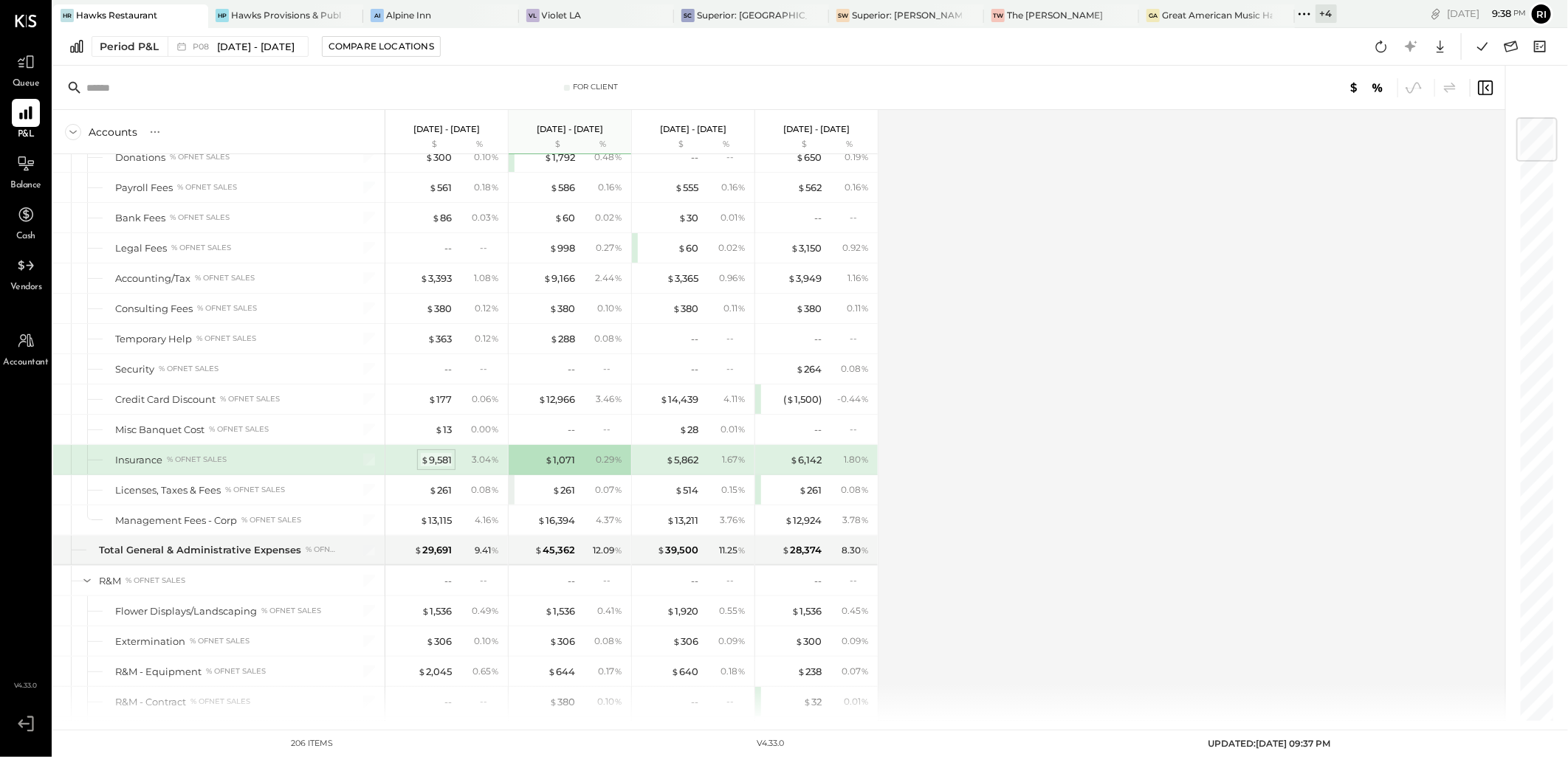
click at [444, 463] on div "$ 9,581" at bounding box center [436, 460] width 31 height 14
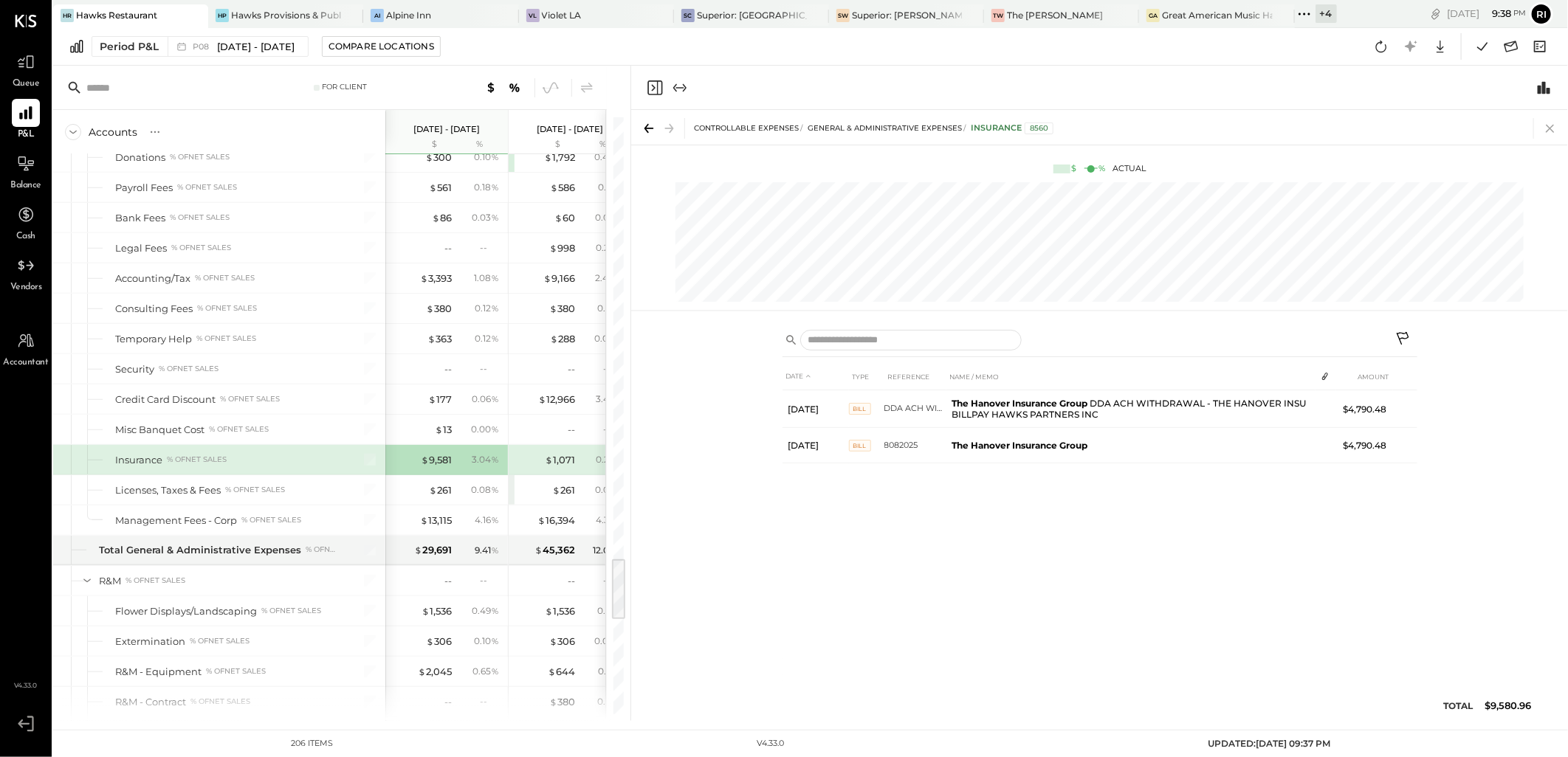
click at [1555, 126] on icon at bounding box center [1550, 129] width 21 height 21
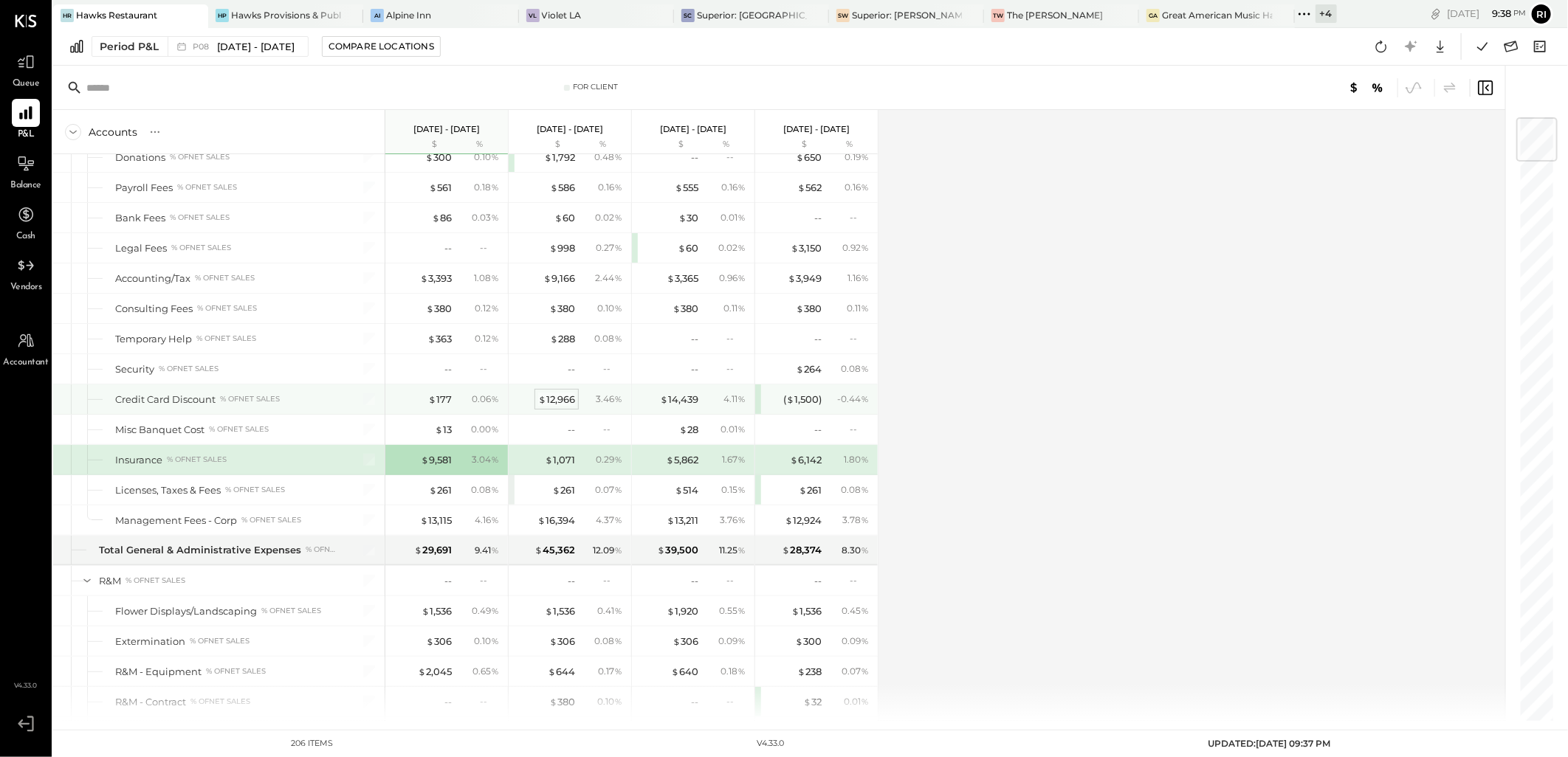
click at [555, 407] on div "$ 12,966" at bounding box center [556, 399] width 37 height 14
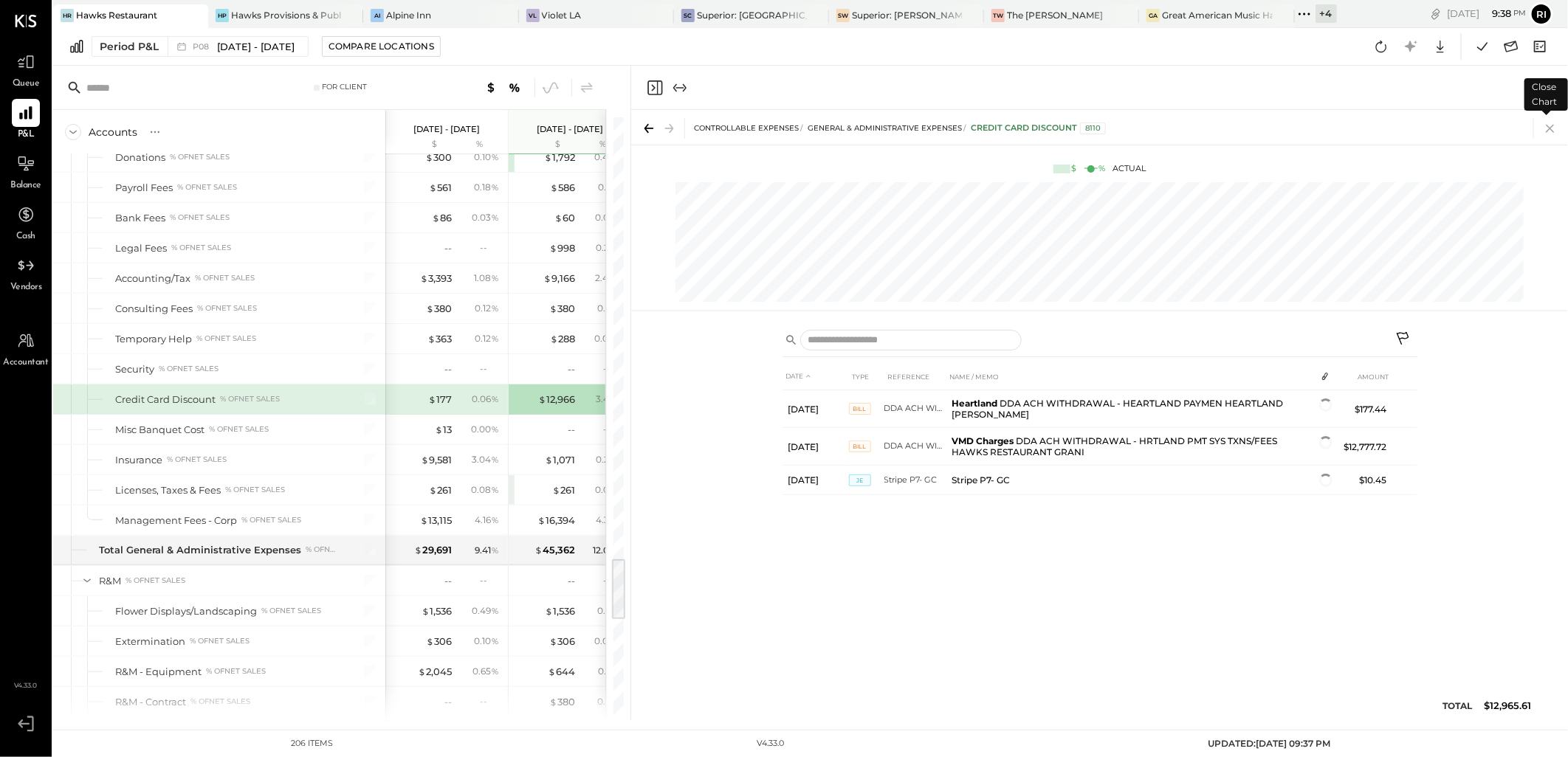
click at [1554, 129] on icon at bounding box center [1550, 129] width 21 height 21
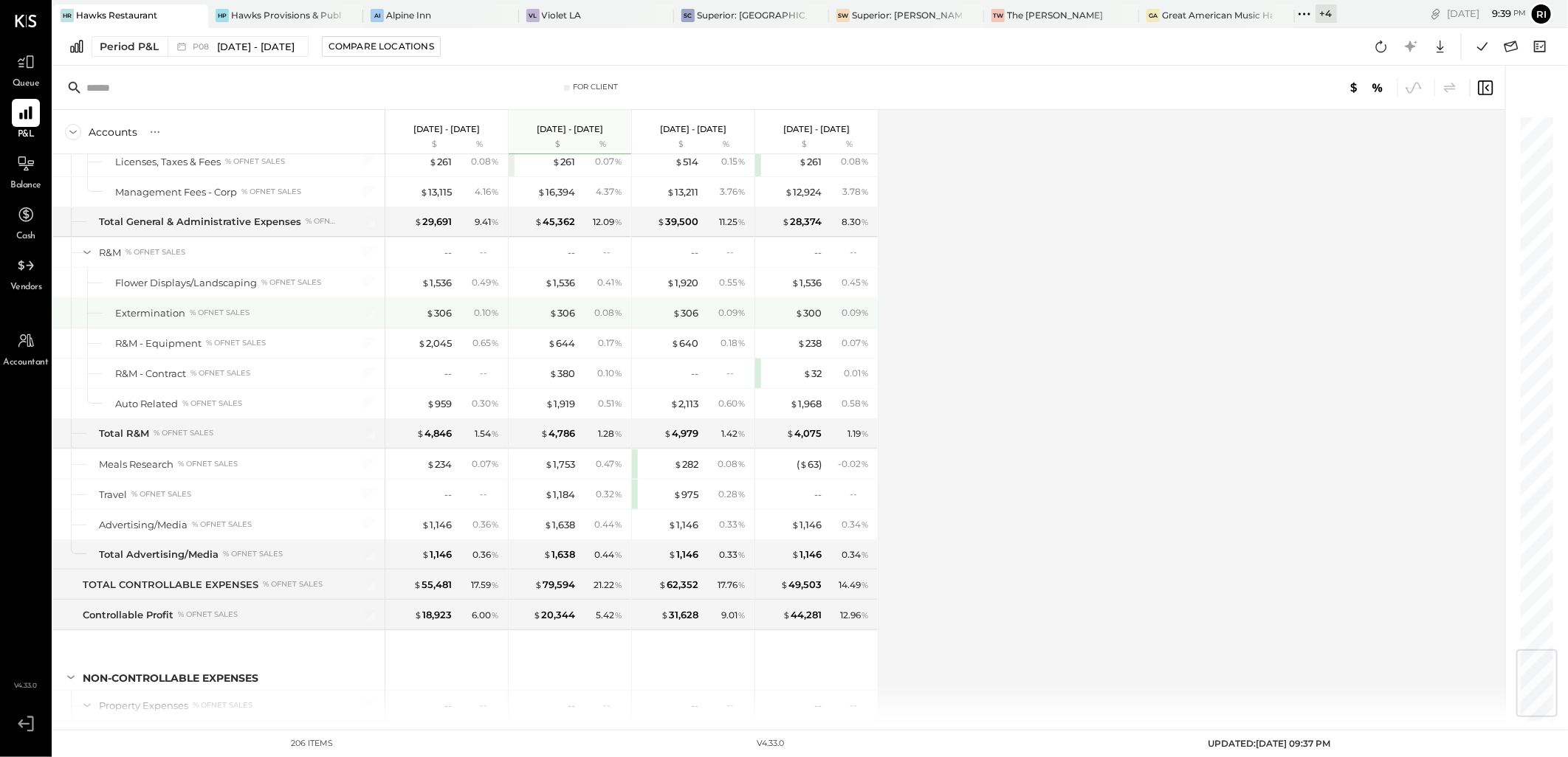
scroll to position [4563, 0]
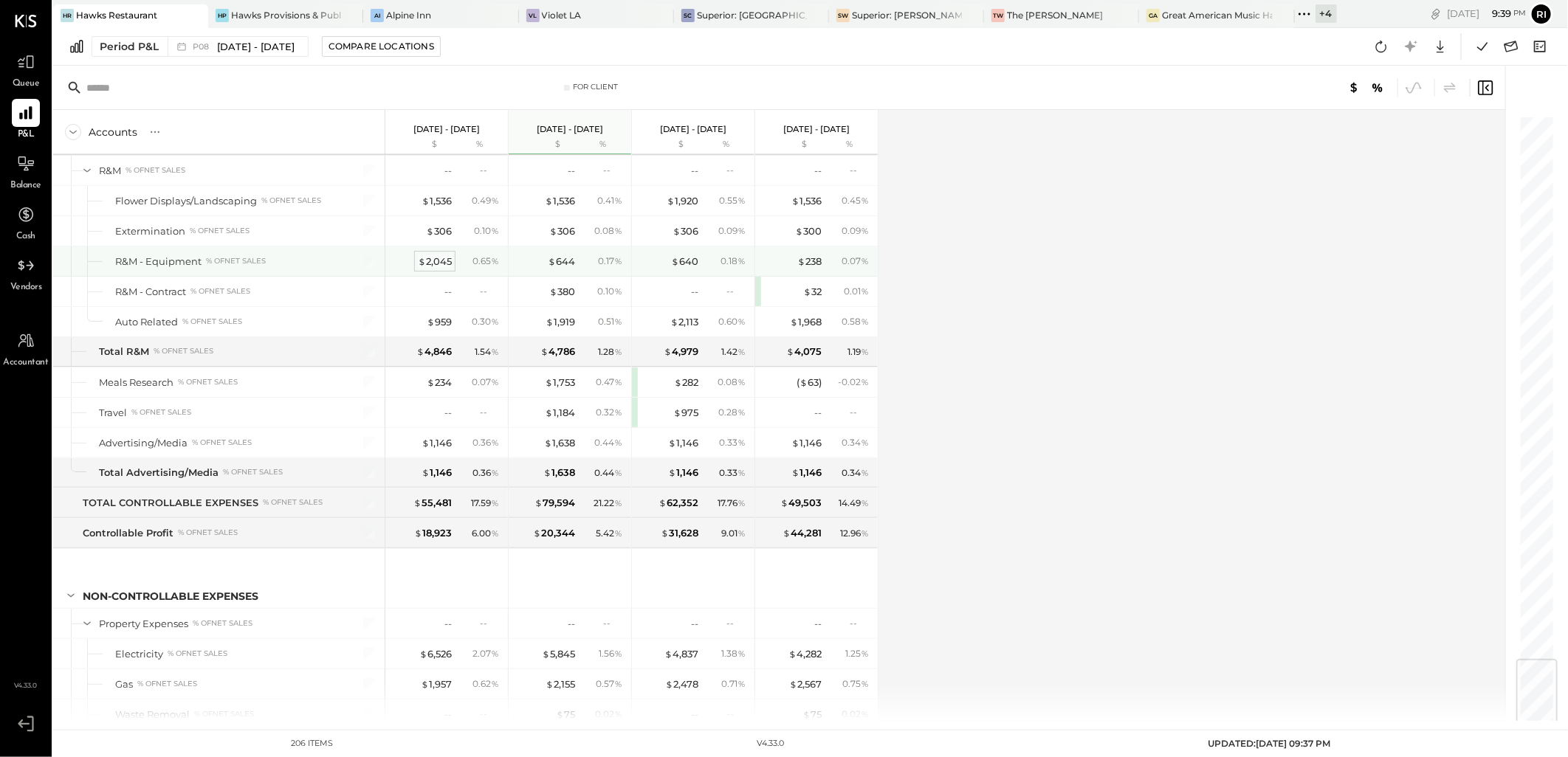
click at [428, 269] on div "$ 2,045" at bounding box center [435, 261] width 34 height 14
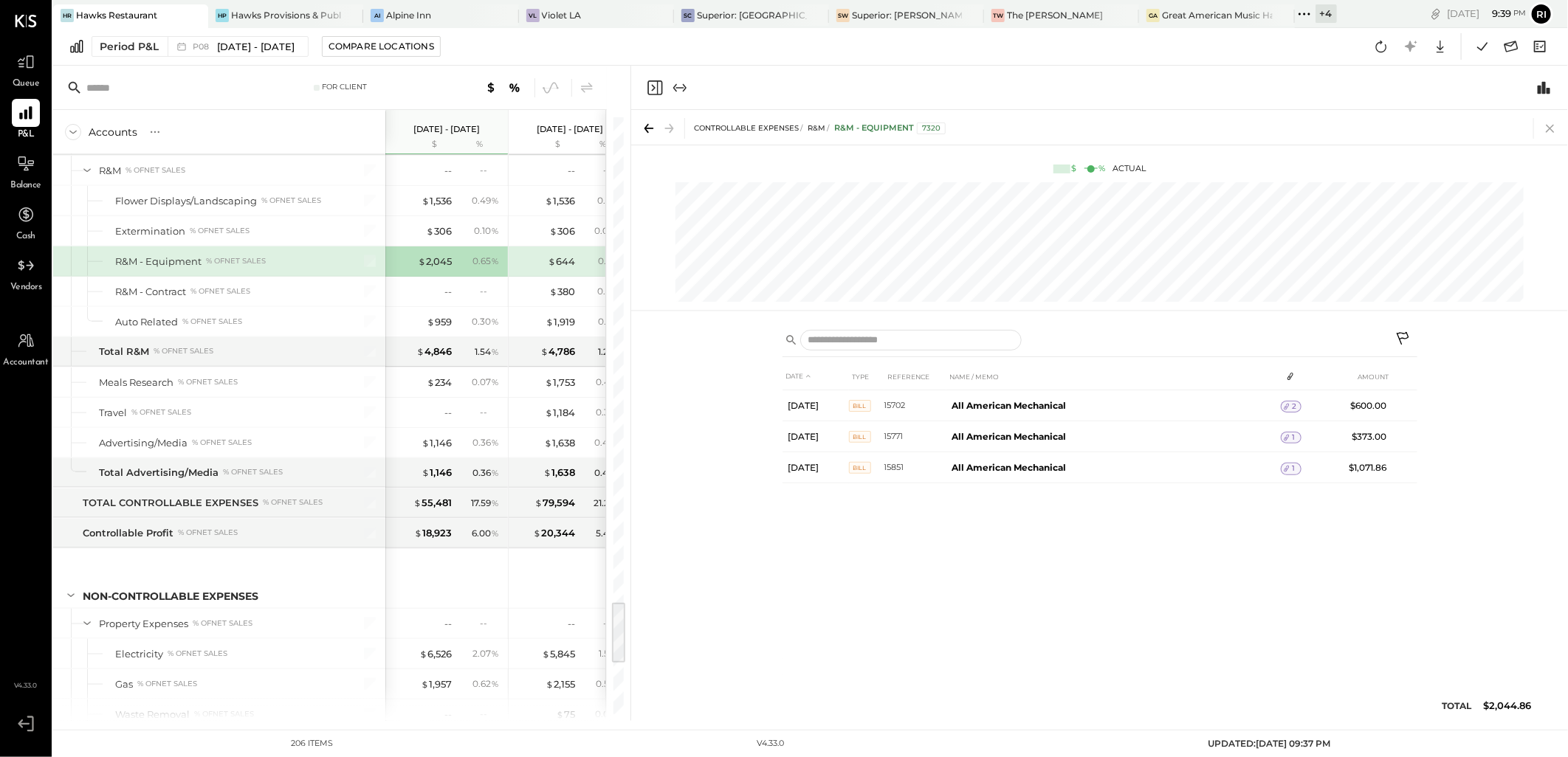
click at [1556, 131] on icon at bounding box center [1550, 129] width 21 height 21
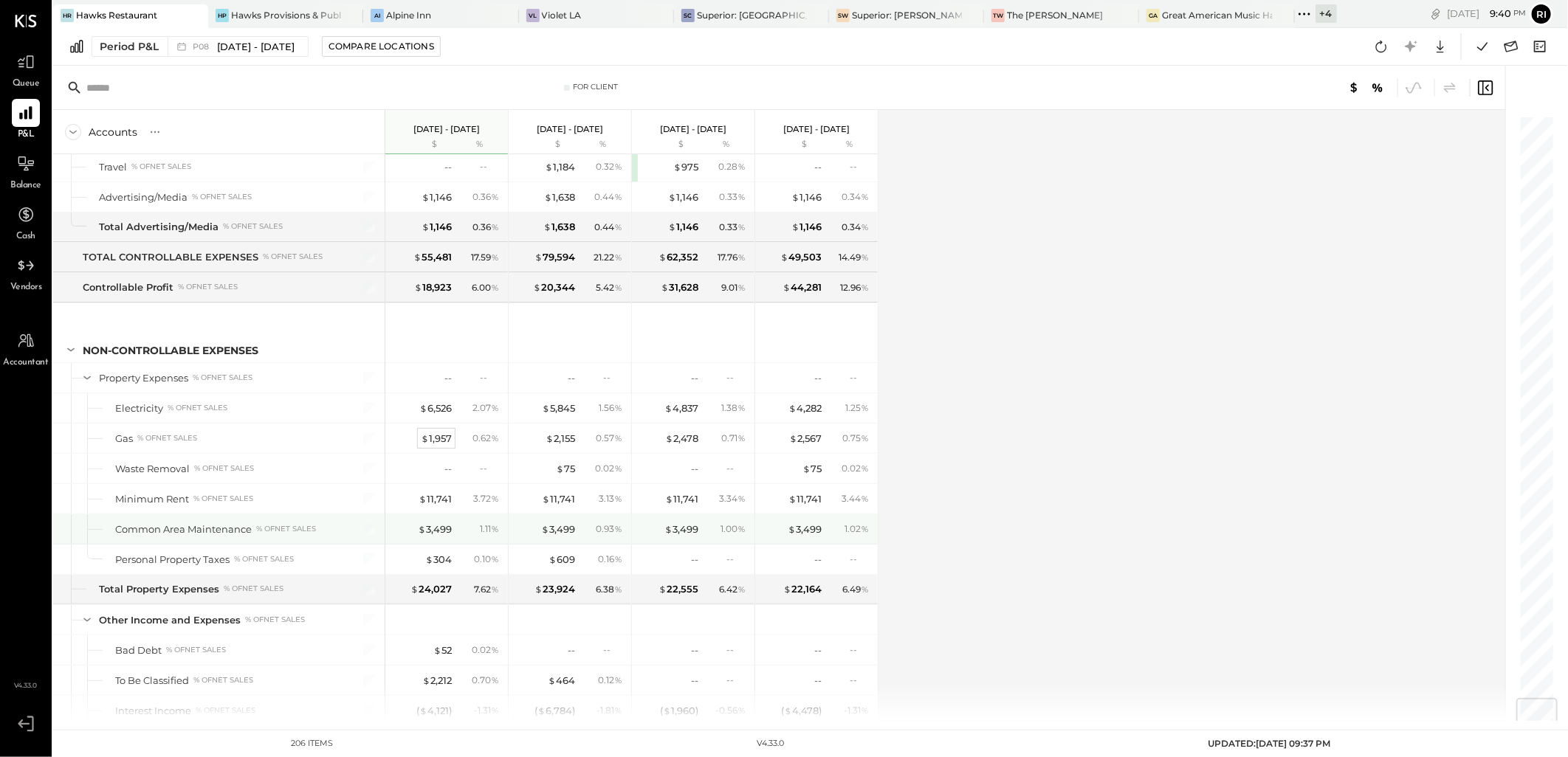
scroll to position [4891, 0]
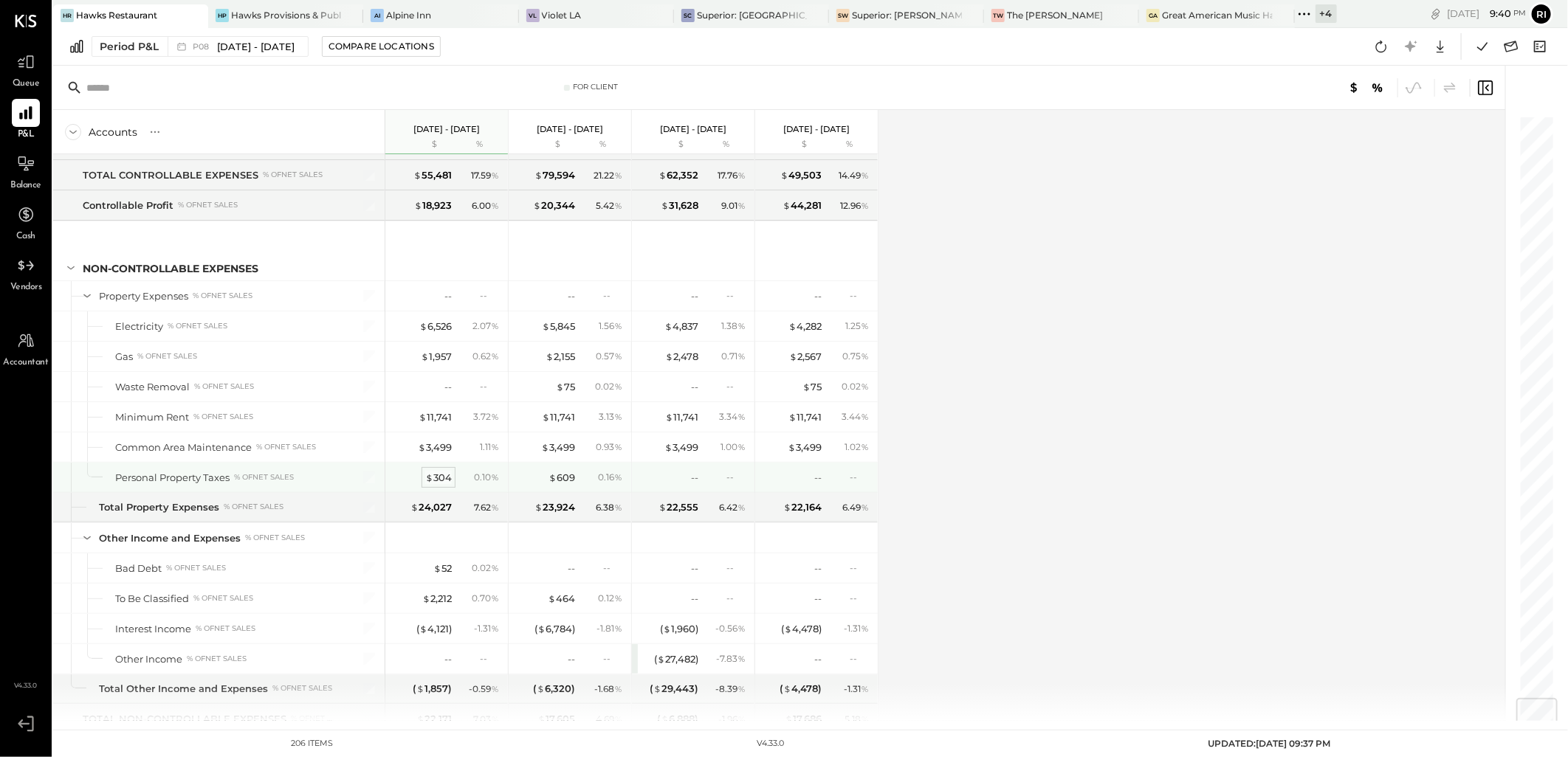
click at [451, 485] on div "$ 304" at bounding box center [438, 477] width 27 height 14
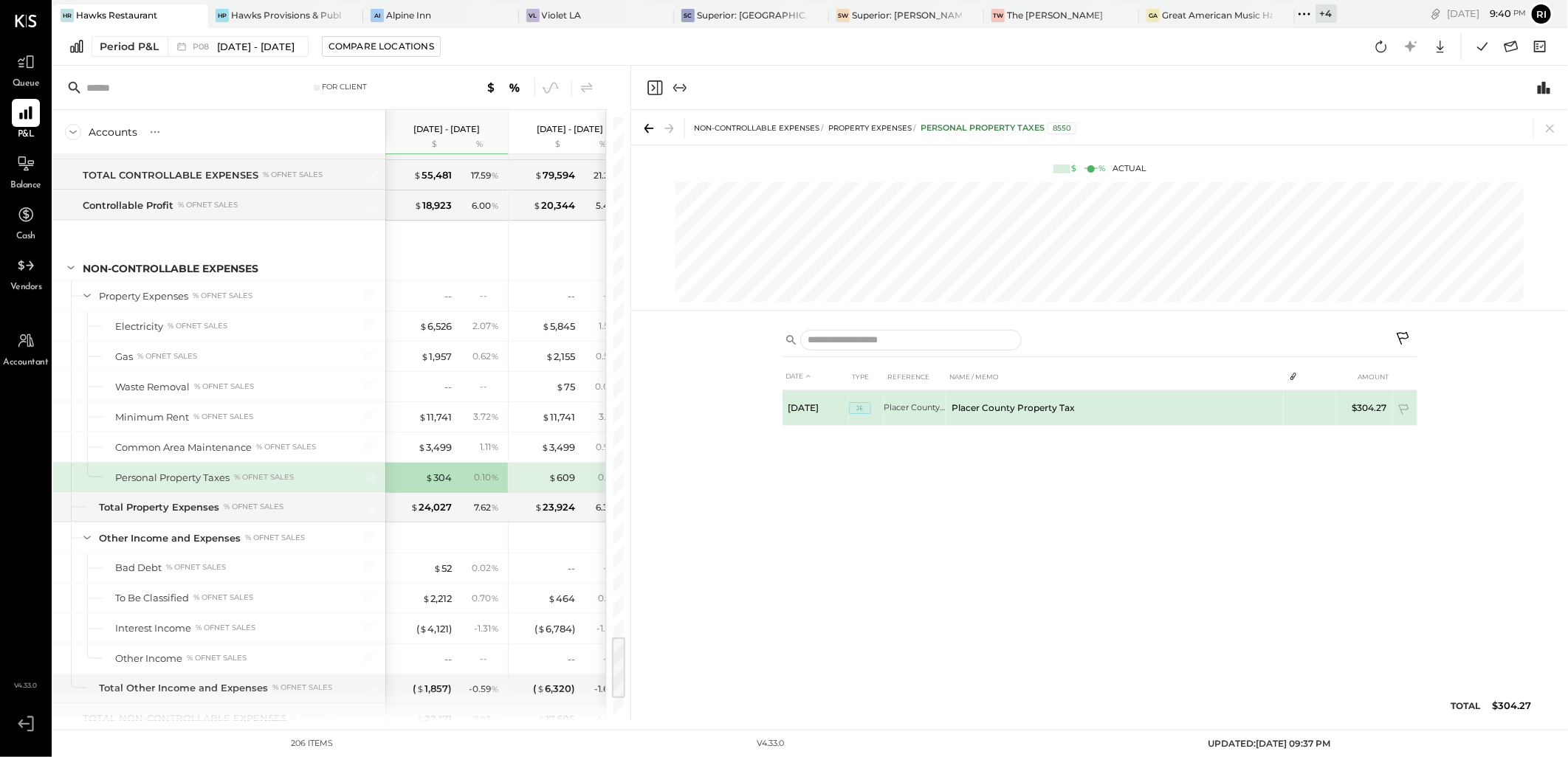
click at [1076, 411] on td "Placer County Property Tax" at bounding box center [1115, 408] width 338 height 35
copy td "Placer County Property Tax"
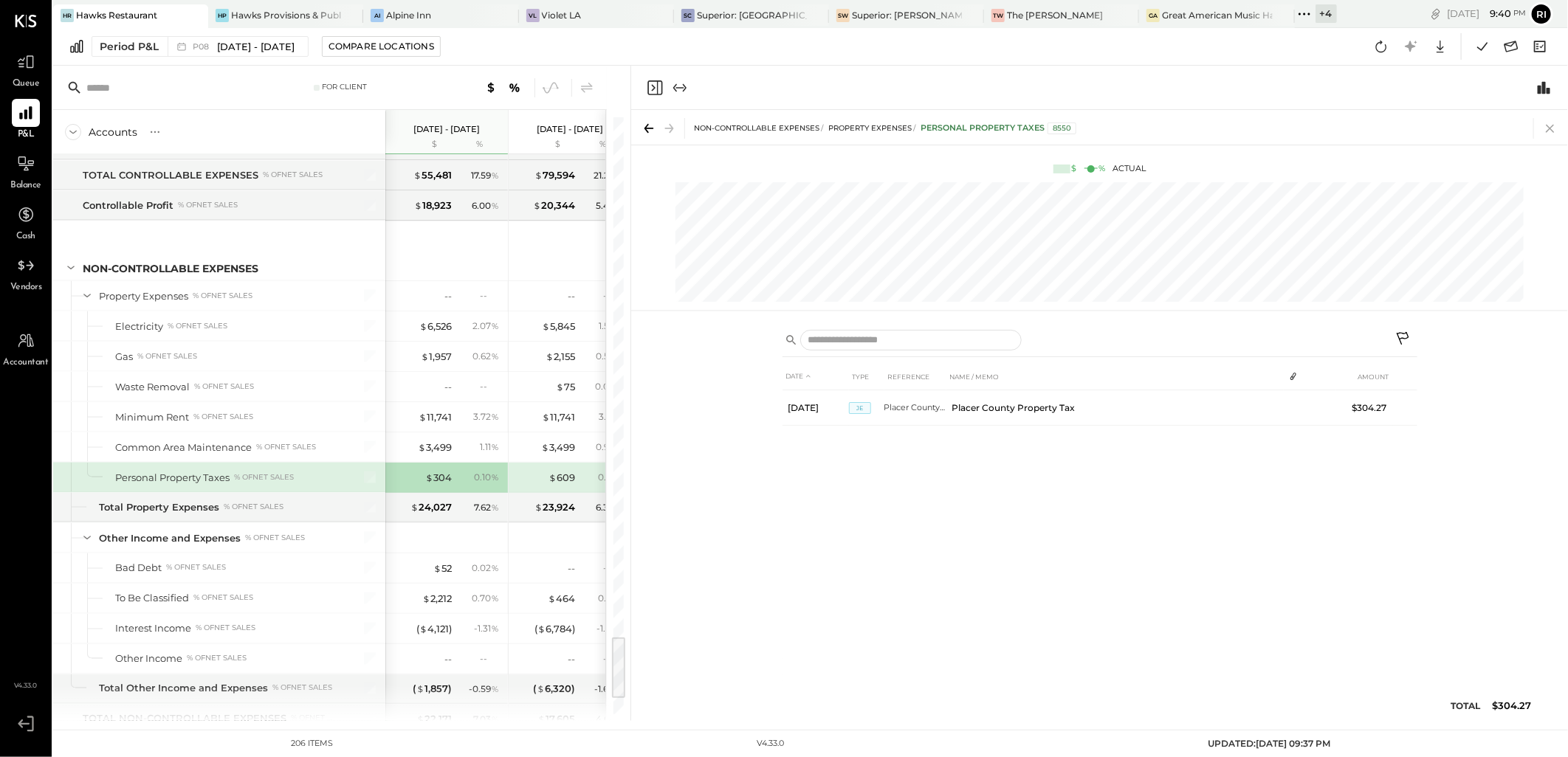
click at [1548, 134] on icon at bounding box center [1550, 129] width 21 height 21
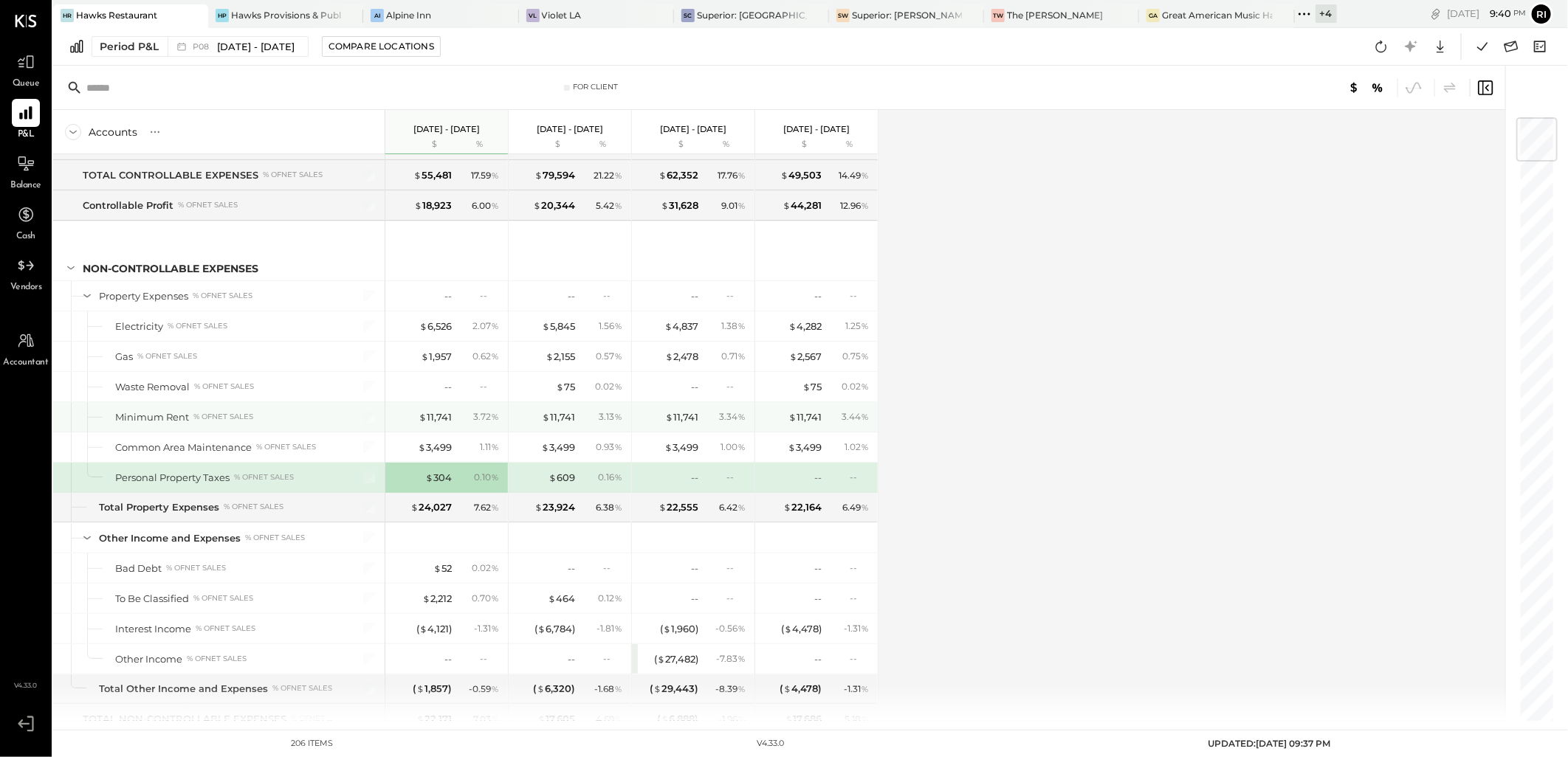
scroll to position [5045, 0]
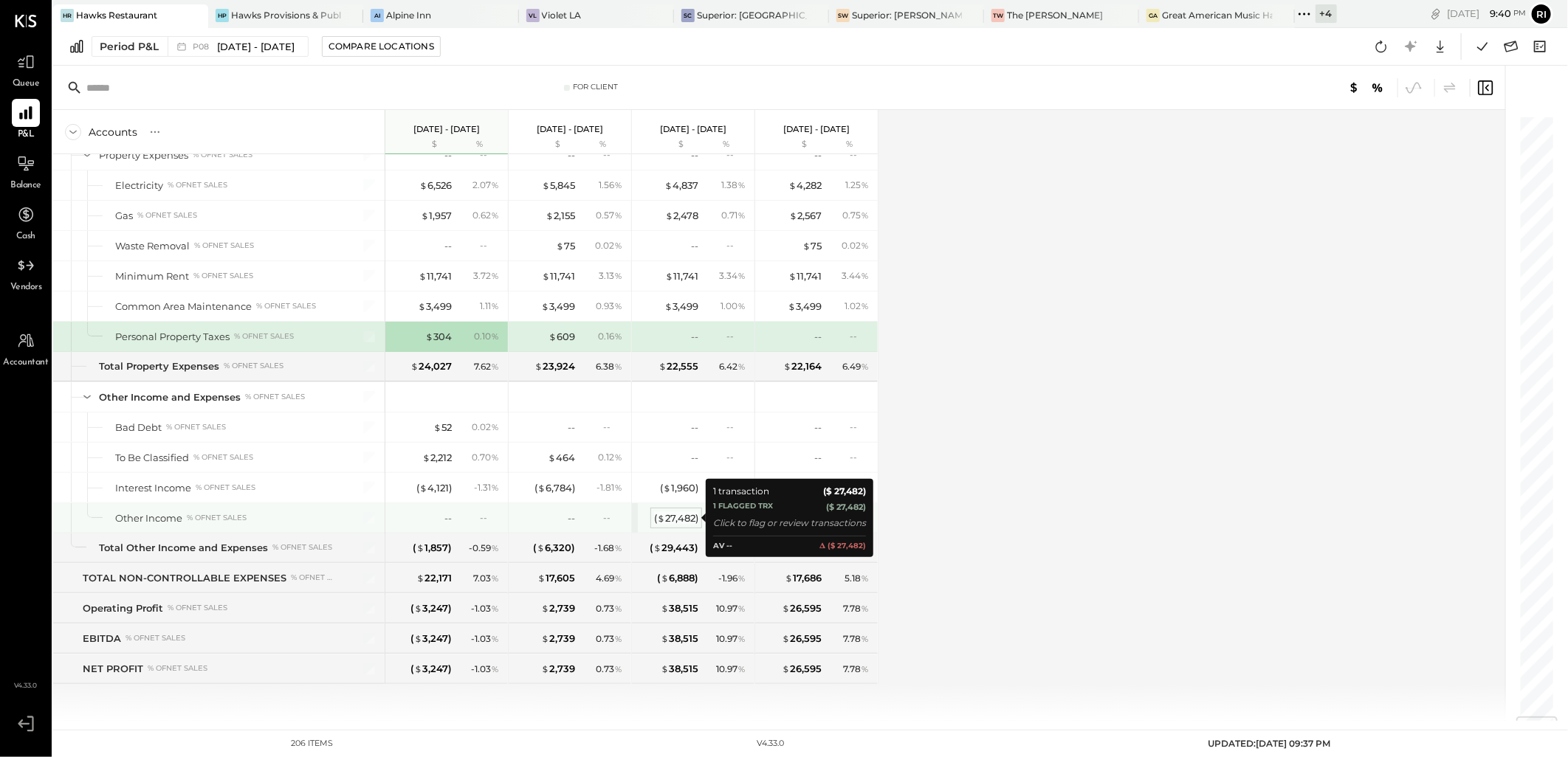
click at [688, 521] on div "( $ 27,482 )" at bounding box center [676, 518] width 44 height 14
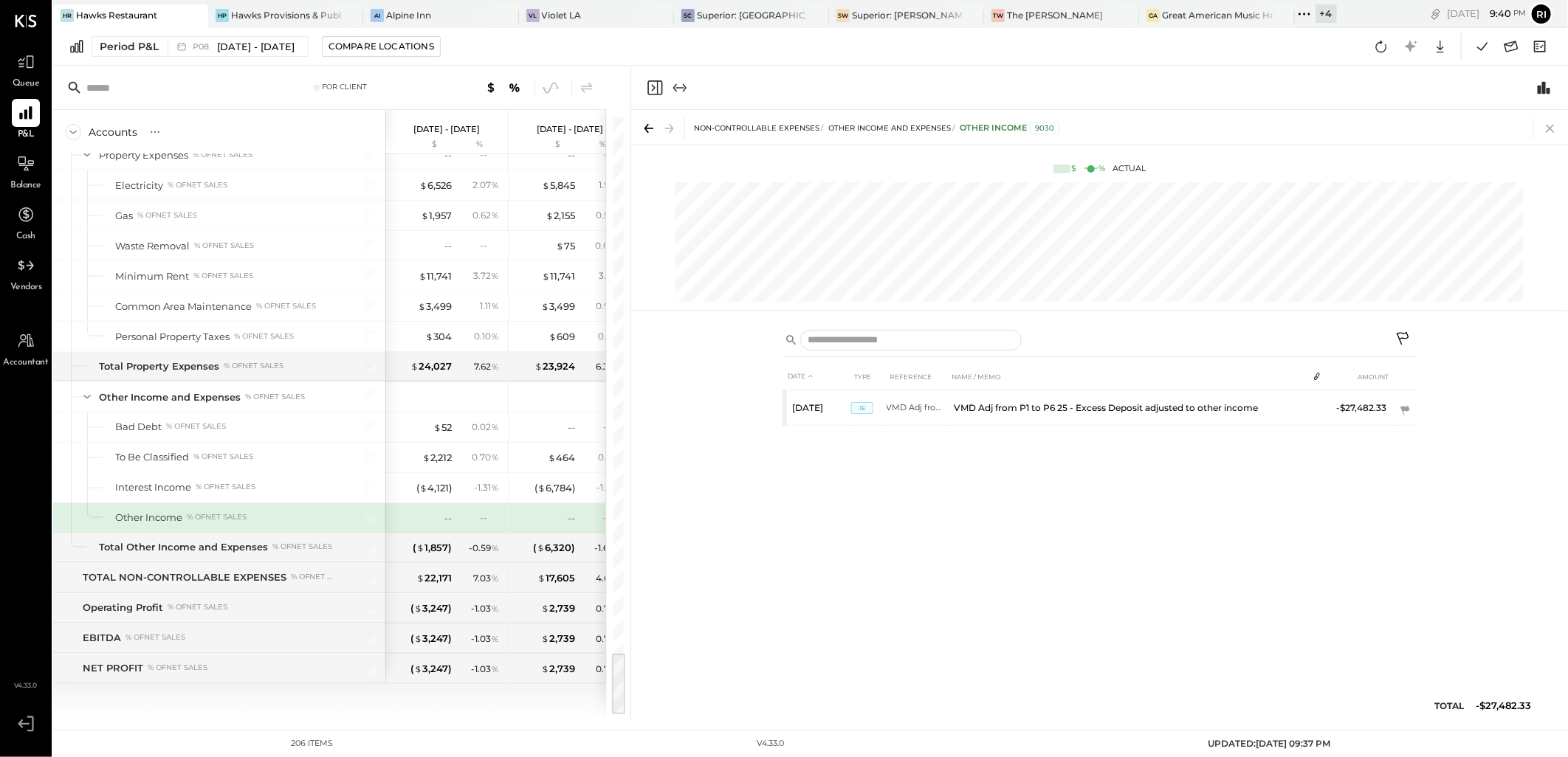
click at [1554, 130] on icon at bounding box center [1550, 129] width 9 height 9
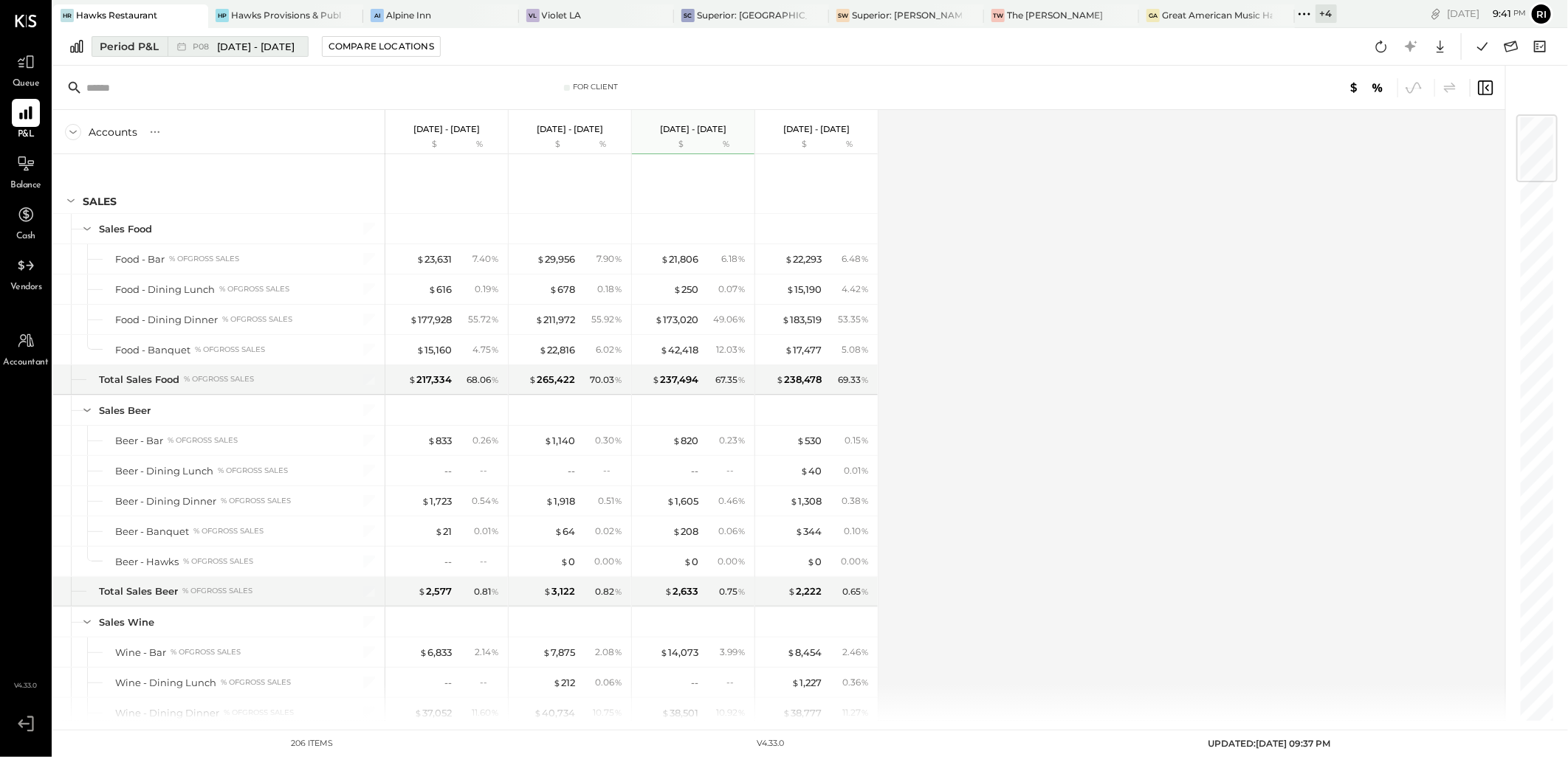
click at [211, 48] on span "P08" at bounding box center [203, 47] width 21 height 9
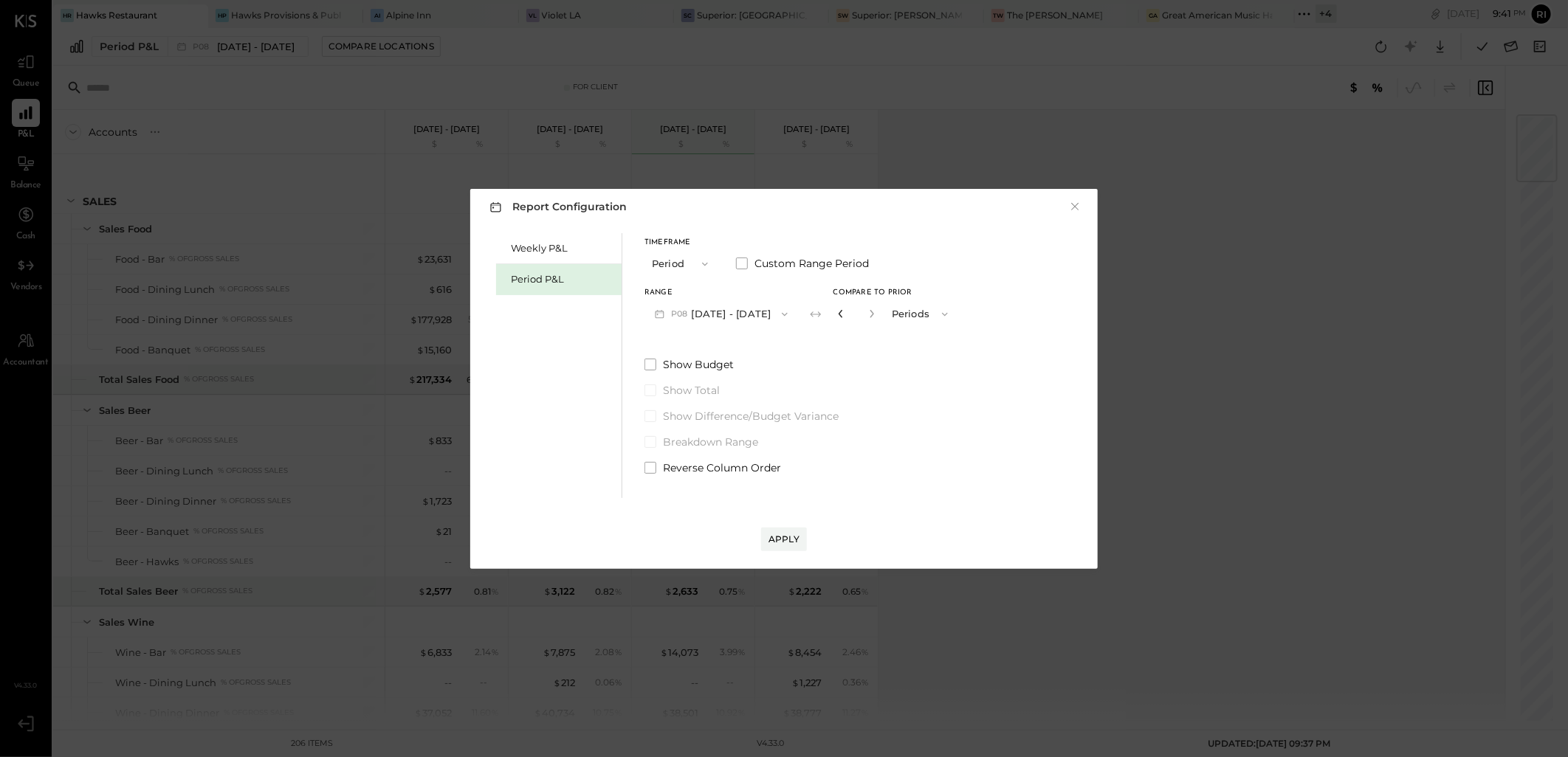
click at [836, 316] on icon "button" at bounding box center [840, 313] width 9 height 9
type input "*"
click at [836, 316] on icon "button" at bounding box center [840, 313] width 9 height 9
click at [786, 533] on div "Apply" at bounding box center [784, 538] width 31 height 12
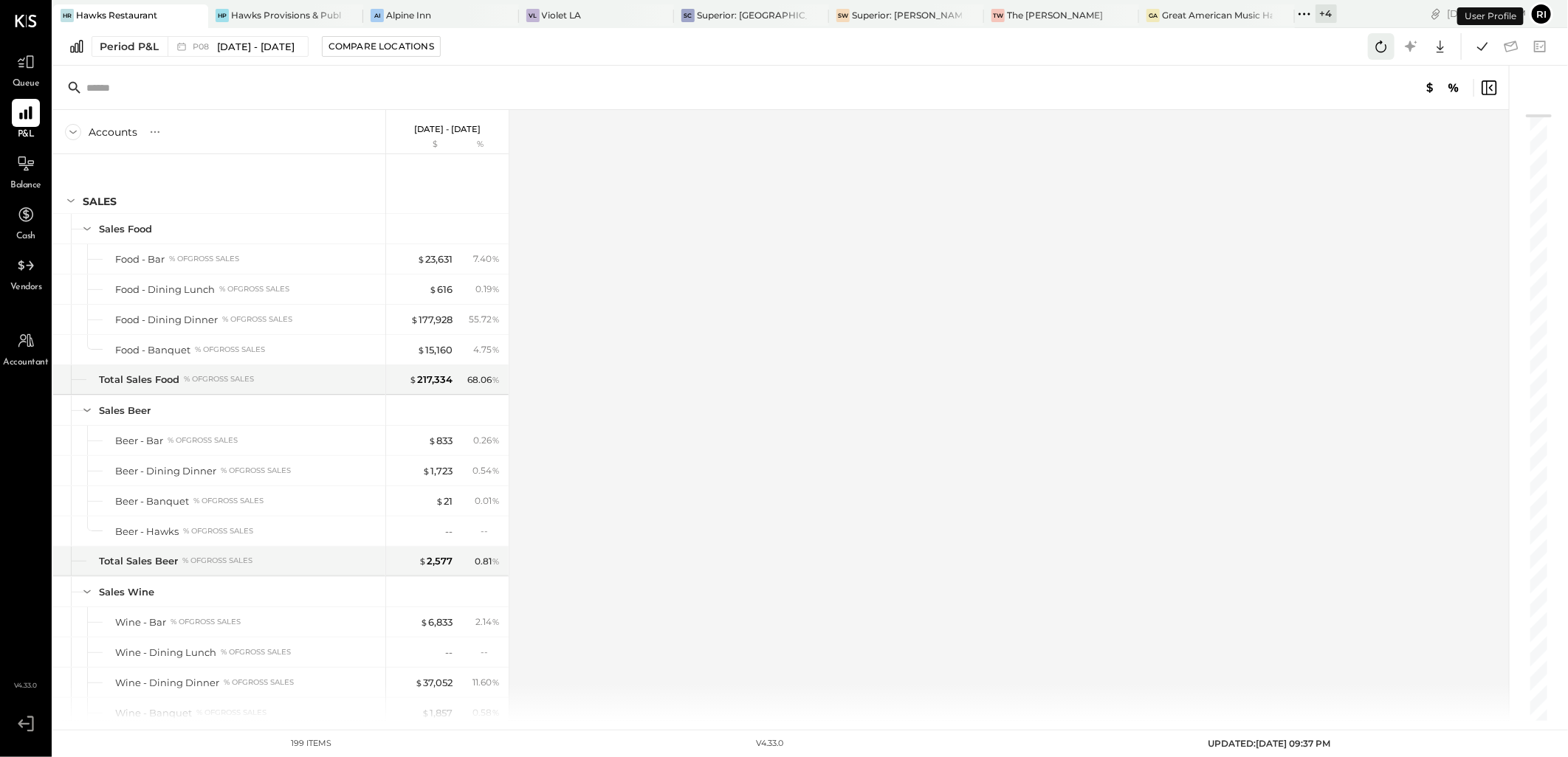
click at [1376, 48] on icon at bounding box center [1381, 47] width 11 height 11
click at [1383, 49] on icon at bounding box center [1381, 47] width 19 height 19
click at [1381, 48] on icon at bounding box center [1381, 47] width 19 height 19
click at [1485, 50] on icon at bounding box center [1482, 47] width 19 height 19
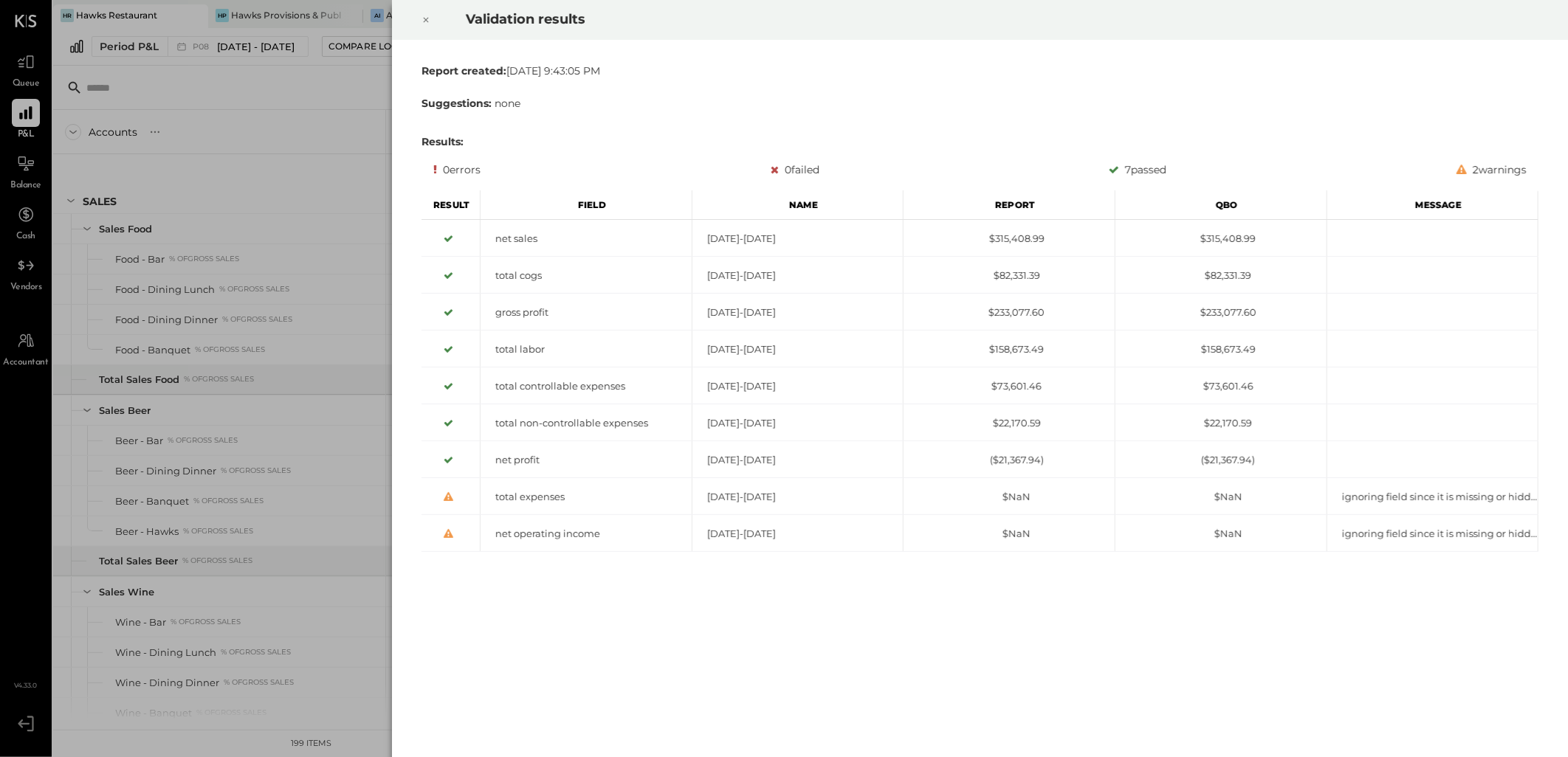
click at [425, 20] on icon at bounding box center [426, 20] width 5 height 5
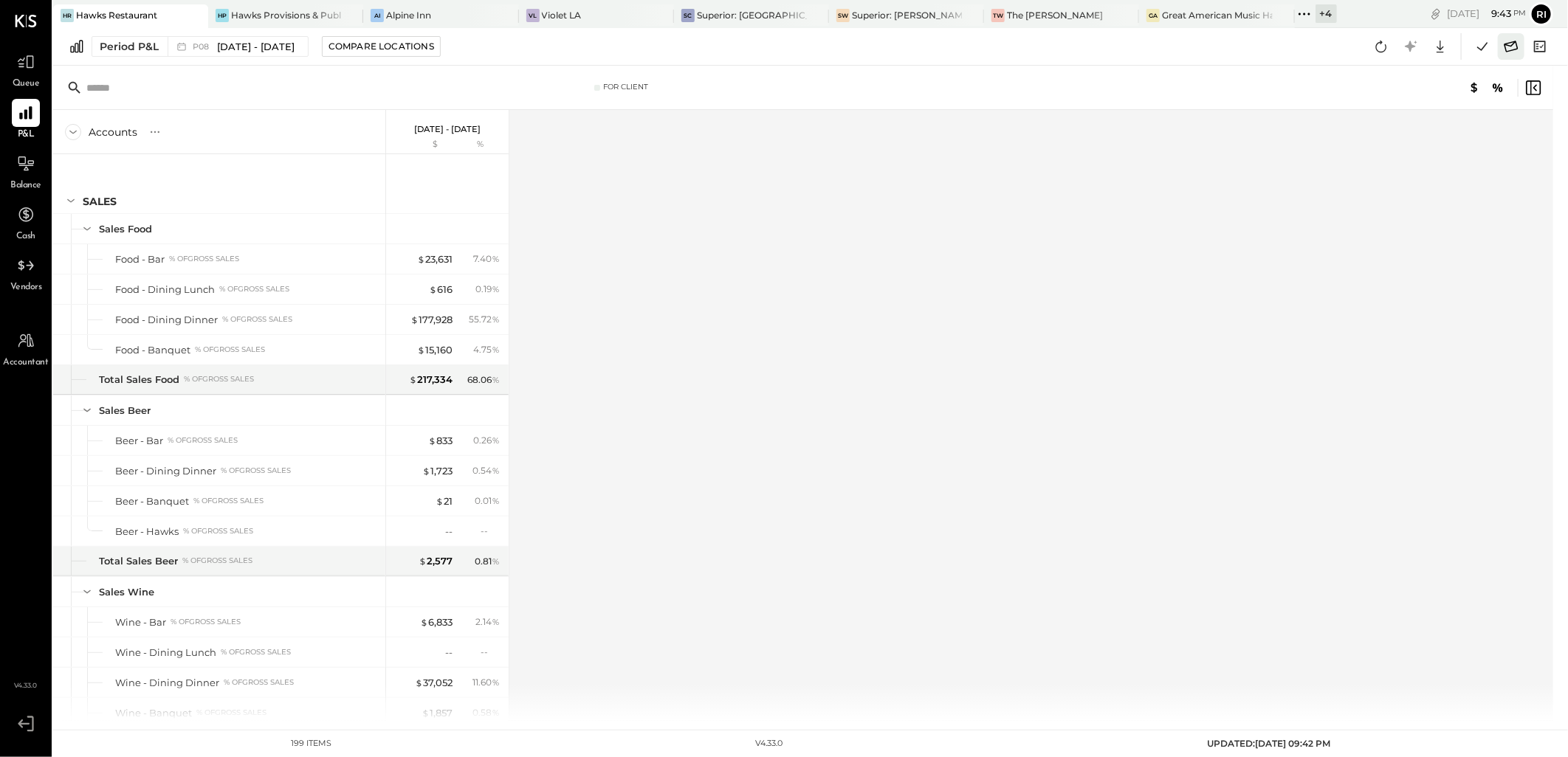
click at [1517, 54] on icon at bounding box center [1511, 47] width 19 height 19
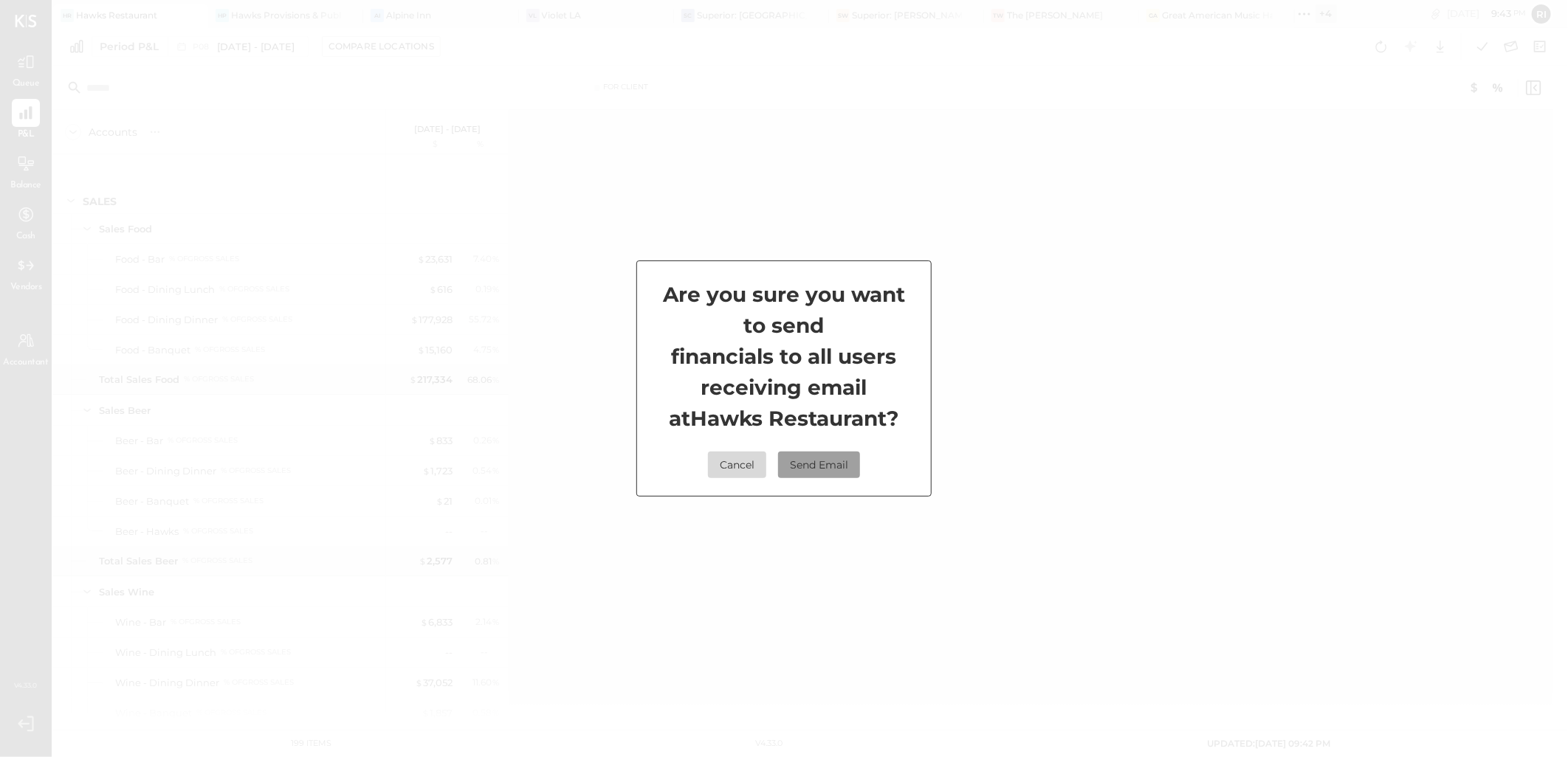
click at [844, 461] on button "Send Email" at bounding box center [819, 465] width 82 height 27
